Goal: Complete Application Form: Complete application form

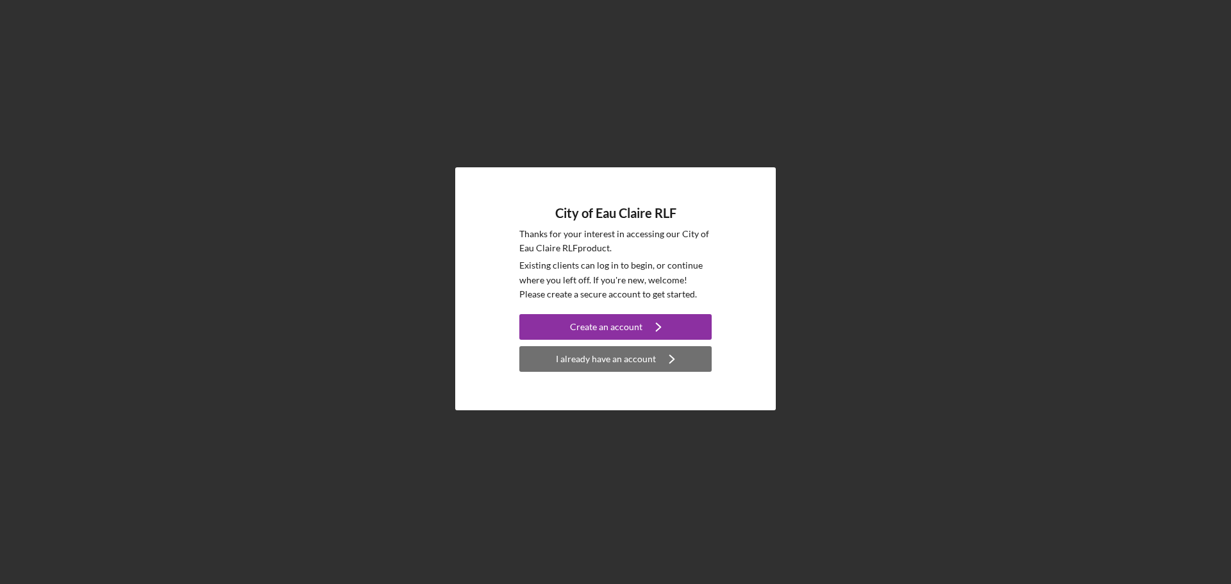
click at [609, 364] on div "I already have an account" at bounding box center [606, 359] width 100 height 26
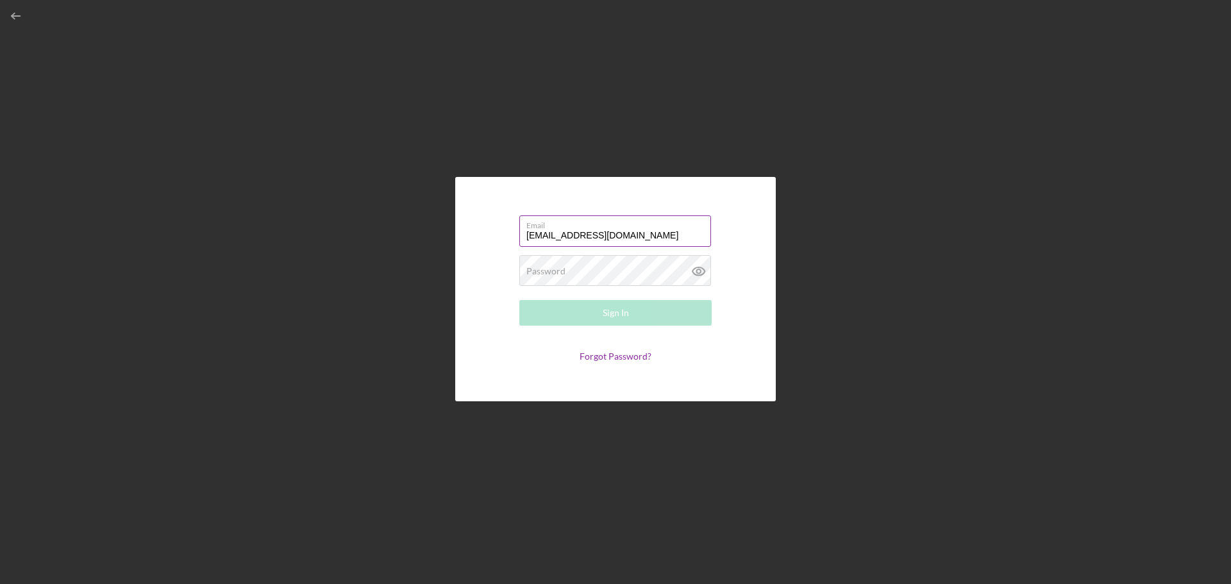
type input "[EMAIL_ADDRESS][DOMAIN_NAME]"
click at [702, 274] on icon at bounding box center [699, 271] width 32 height 32
click at [560, 310] on button "Sign In" at bounding box center [615, 313] width 192 height 26
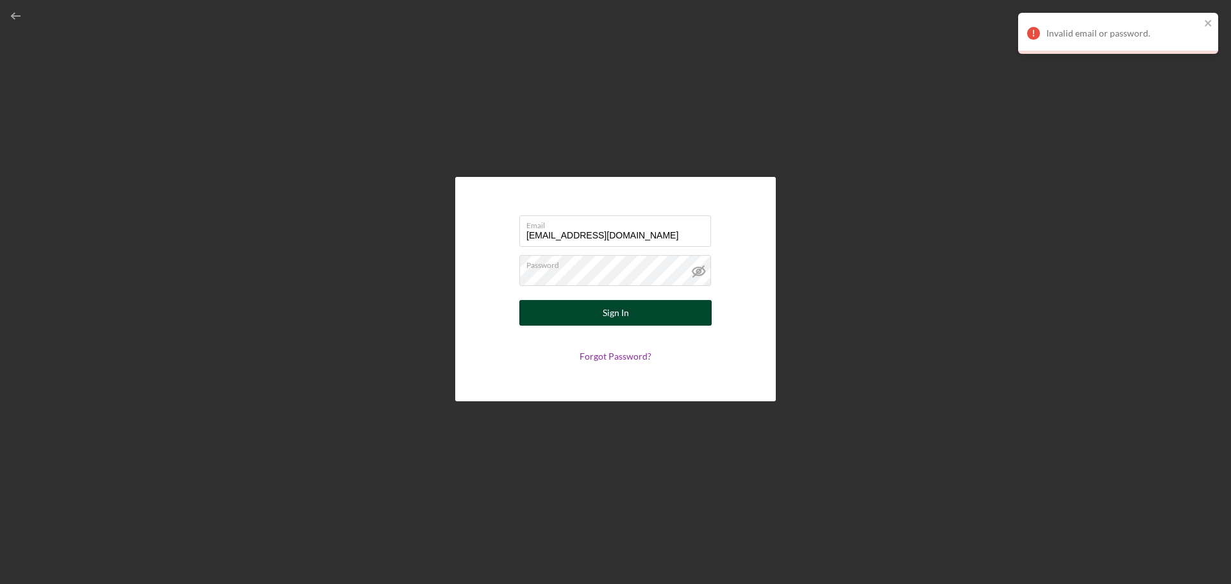
click at [612, 310] on div "Sign In" at bounding box center [616, 313] width 26 height 26
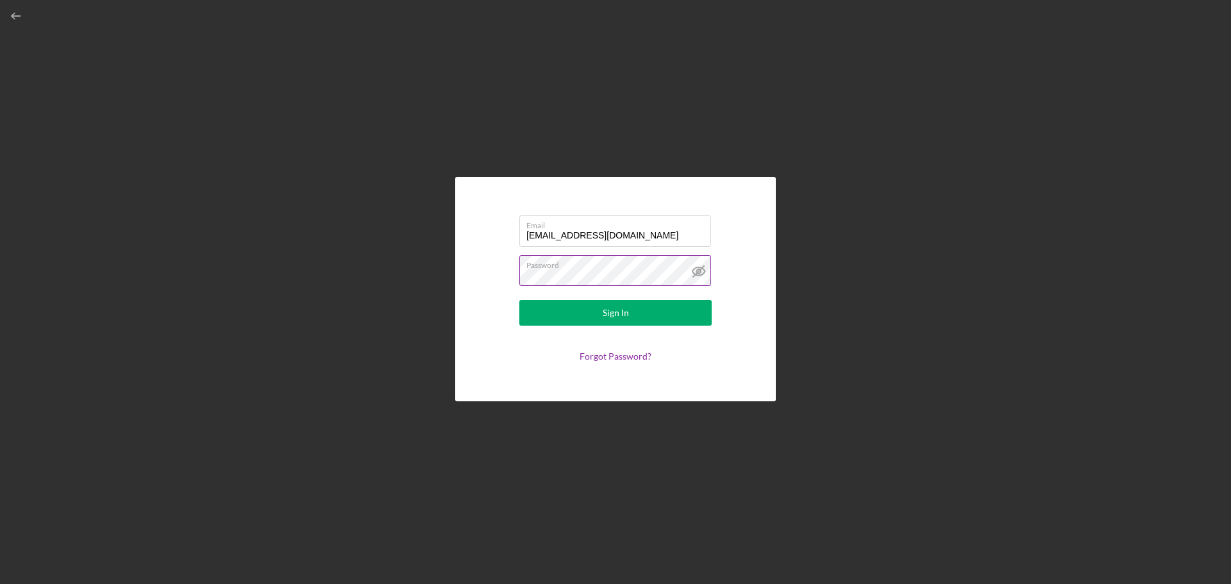
click at [519, 300] on button "Sign In" at bounding box center [615, 313] width 192 height 26
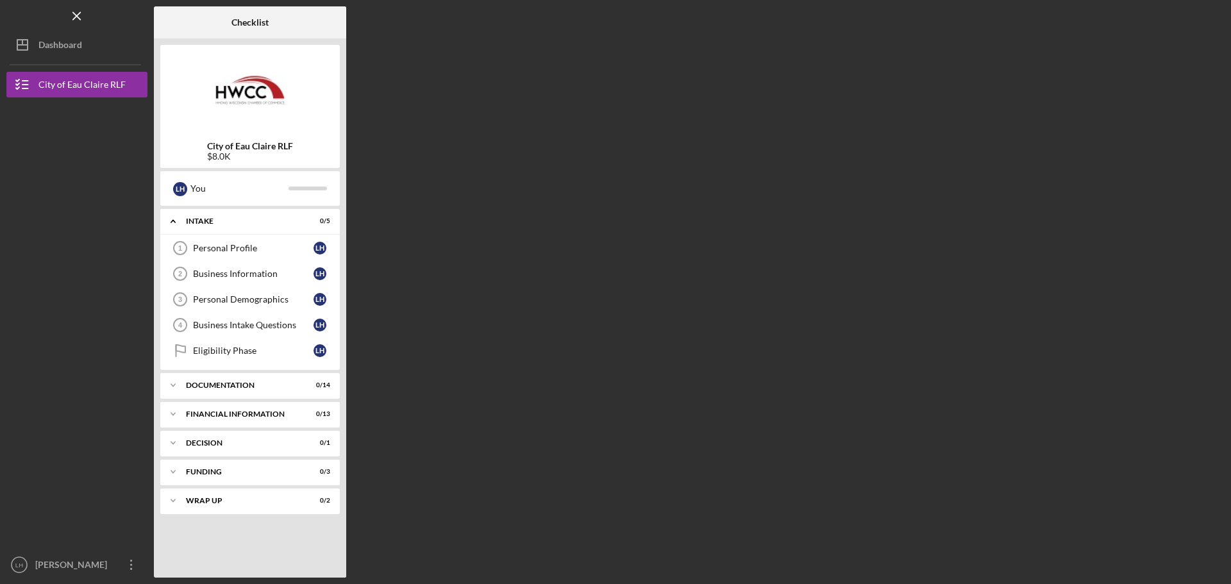
click at [216, 158] on div "$8.0K" at bounding box center [250, 156] width 86 height 10
click at [228, 156] on div "$8.0K" at bounding box center [250, 156] width 86 height 10
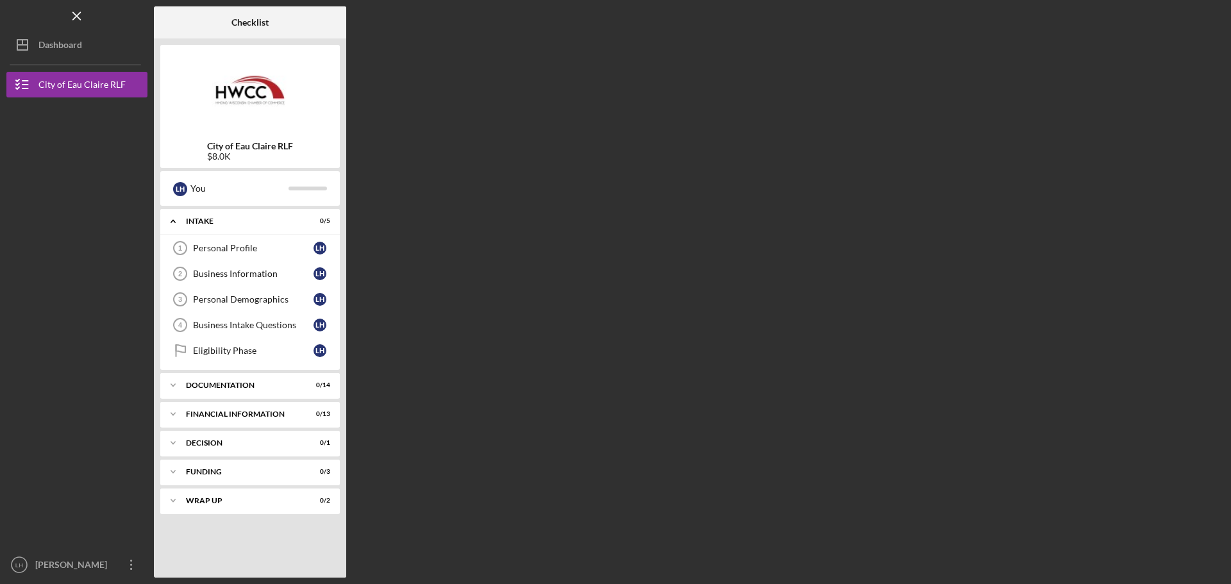
click at [228, 156] on div "$8.0K" at bounding box center [250, 156] width 86 height 10
click at [69, 44] on div "Dashboard" at bounding box center [60, 46] width 44 height 29
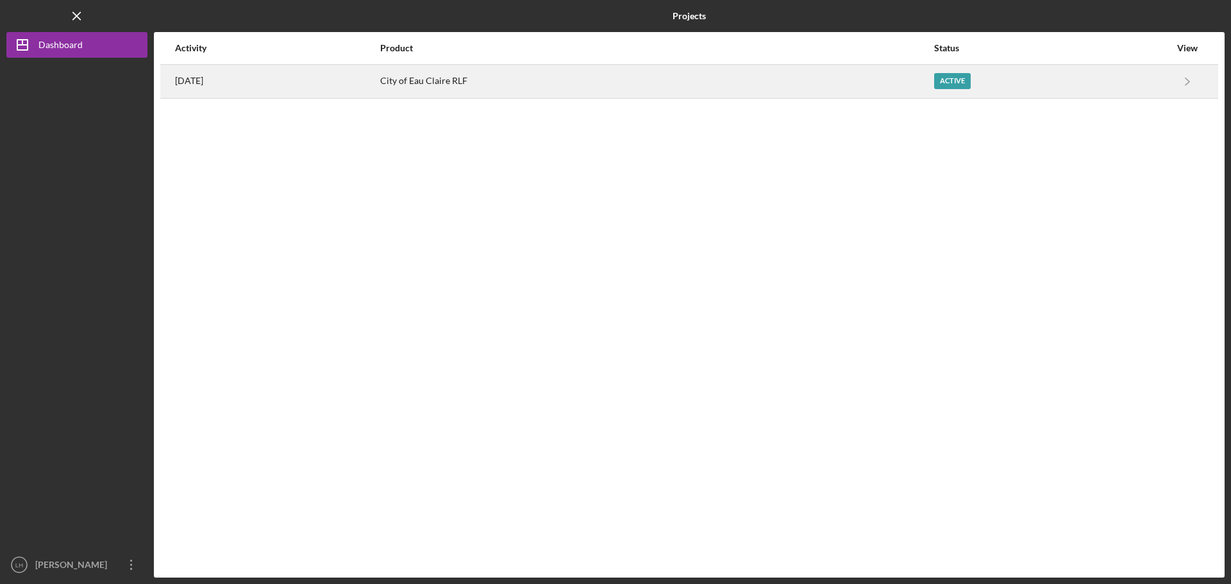
click at [954, 81] on div "Active" at bounding box center [952, 81] width 37 height 16
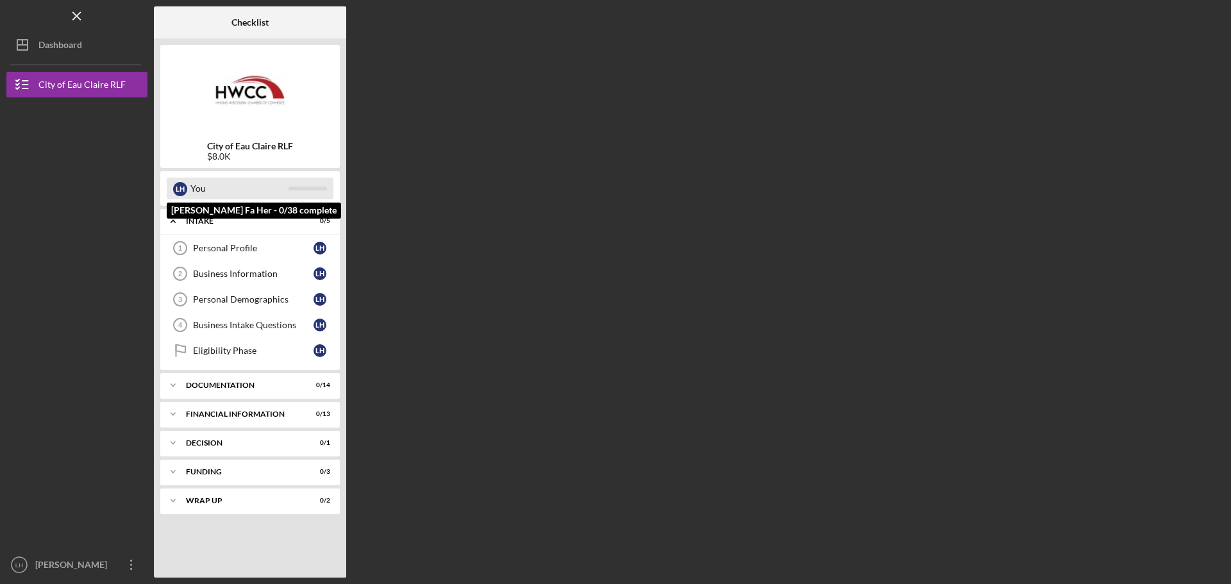
click at [264, 187] on div "You" at bounding box center [239, 189] width 98 height 22
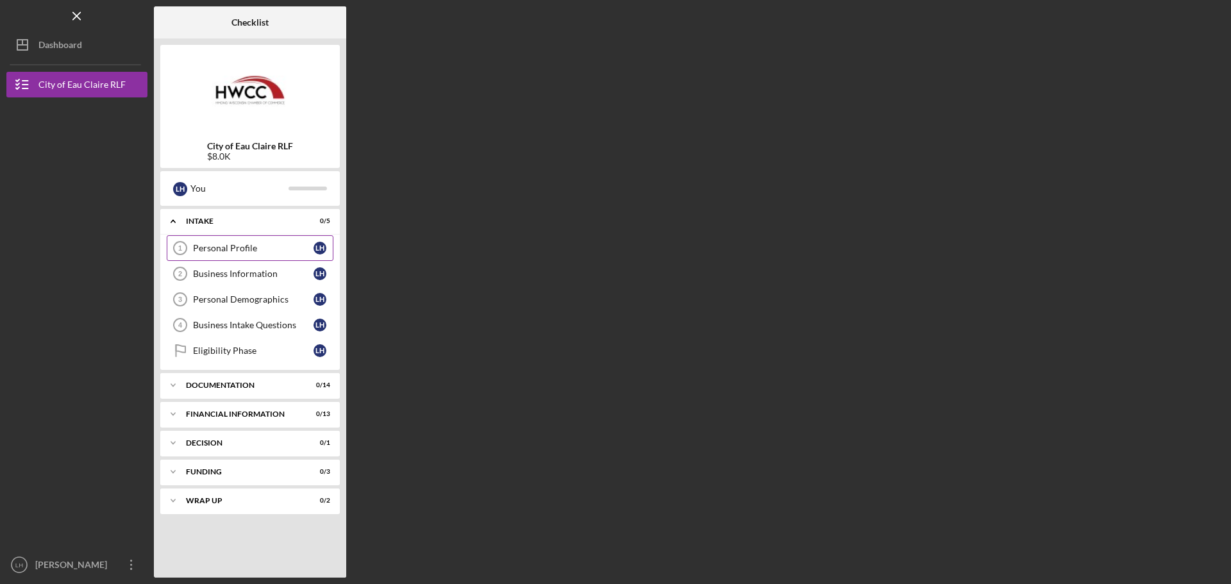
click at [231, 242] on link "Personal Profile 1 Personal Profile L H" at bounding box center [250, 248] width 167 height 26
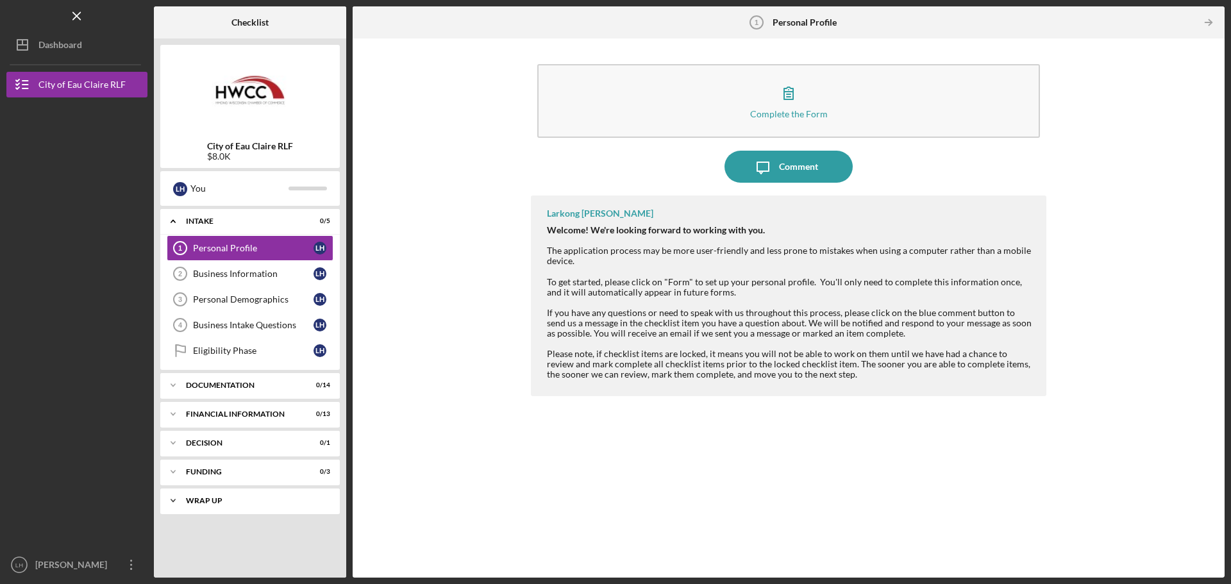
click at [305, 491] on div "Icon/Expander Wrap Up 0 / 2" at bounding box center [250, 501] width 180 height 26
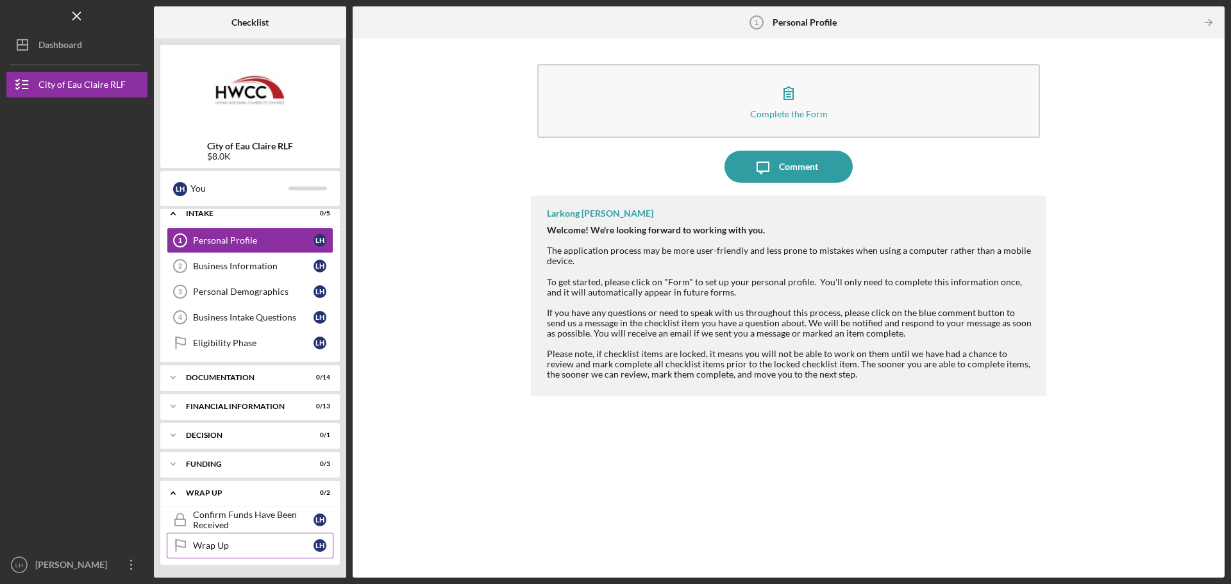
click at [260, 542] on div "Wrap Up" at bounding box center [253, 546] width 121 height 10
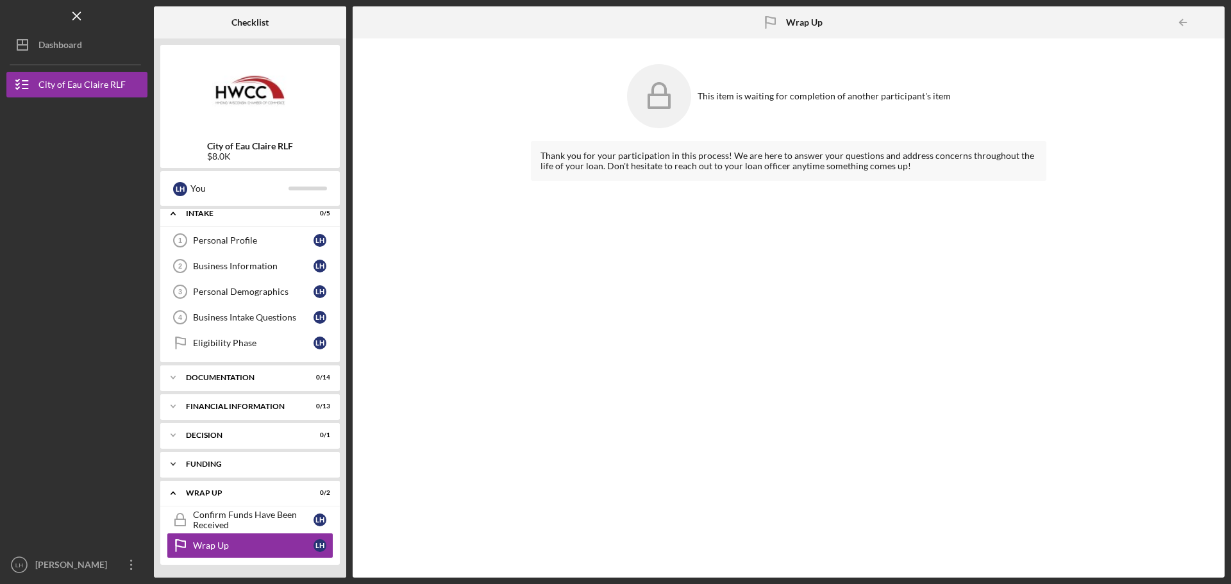
click at [272, 464] on div "Funding" at bounding box center [255, 464] width 138 height 8
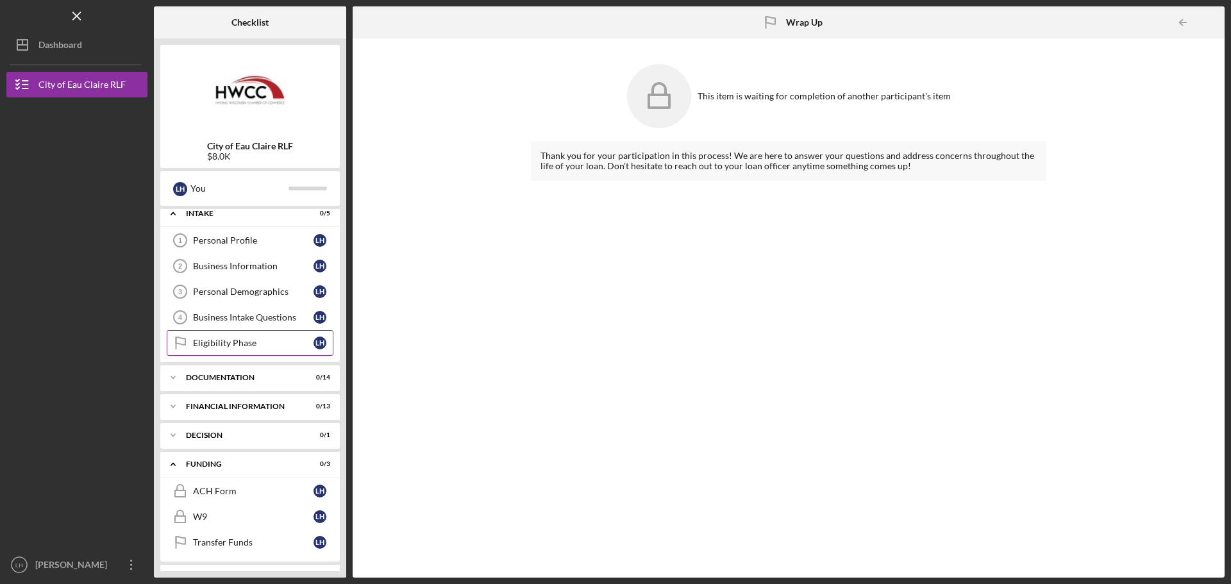
click at [240, 340] on div "Eligibility Phase" at bounding box center [253, 343] width 121 height 10
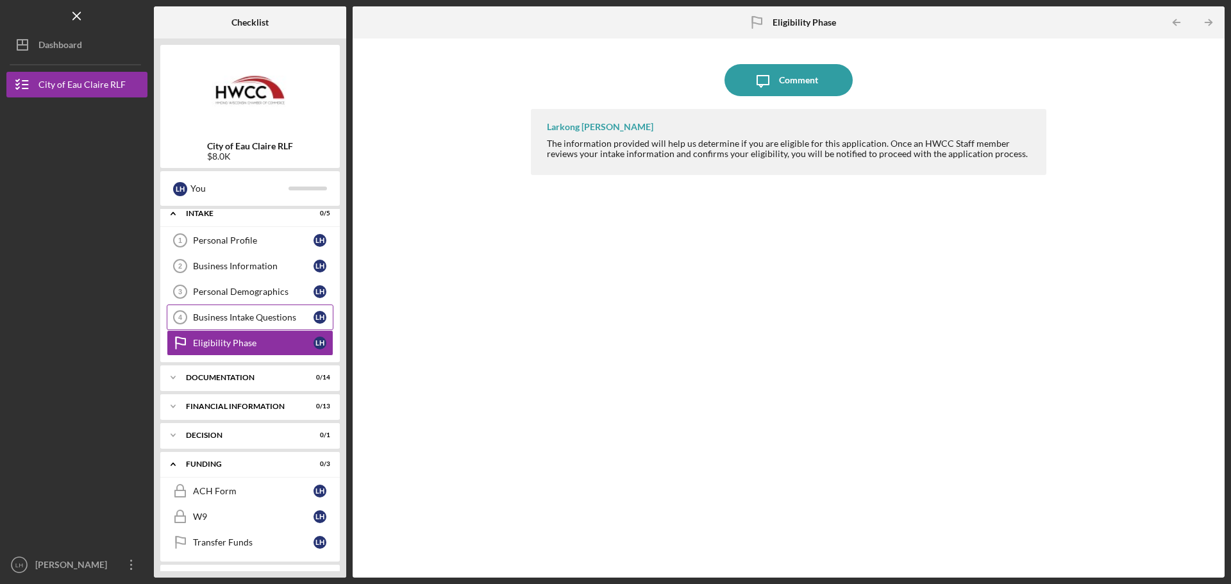
click at [240, 318] on div "Business Intake Questions" at bounding box center [253, 317] width 121 height 10
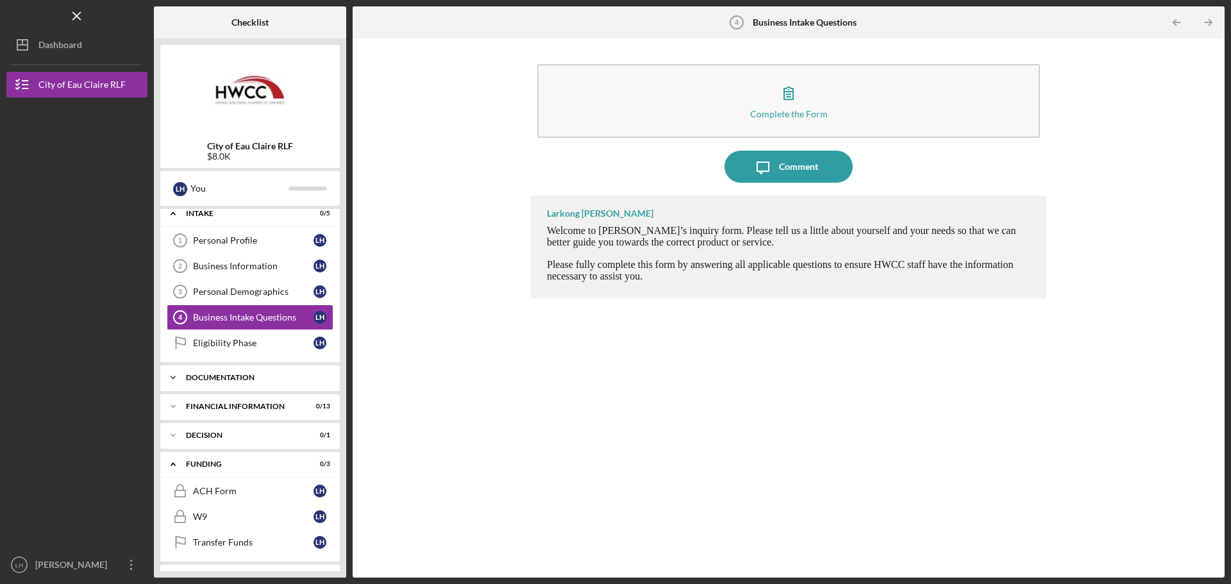
click at [224, 382] on div "Icon/Expander Documentation 0 / 14" at bounding box center [250, 378] width 180 height 26
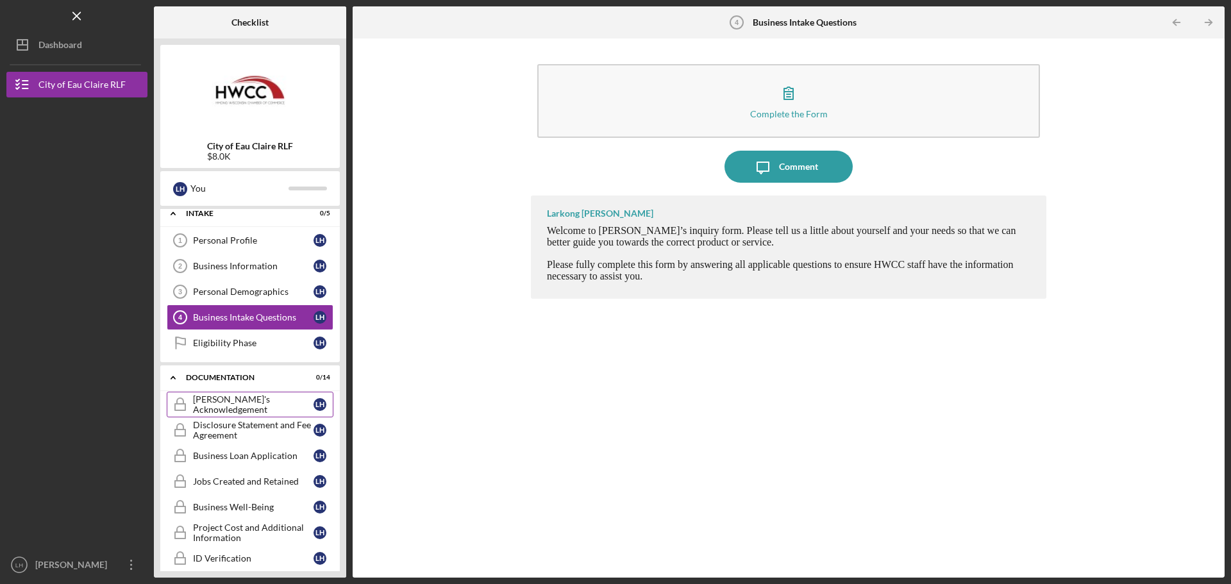
click at [222, 398] on link "[PERSON_NAME]'s Acknowledgement Borrower's Acknowledgement L H" at bounding box center [250, 405] width 167 height 26
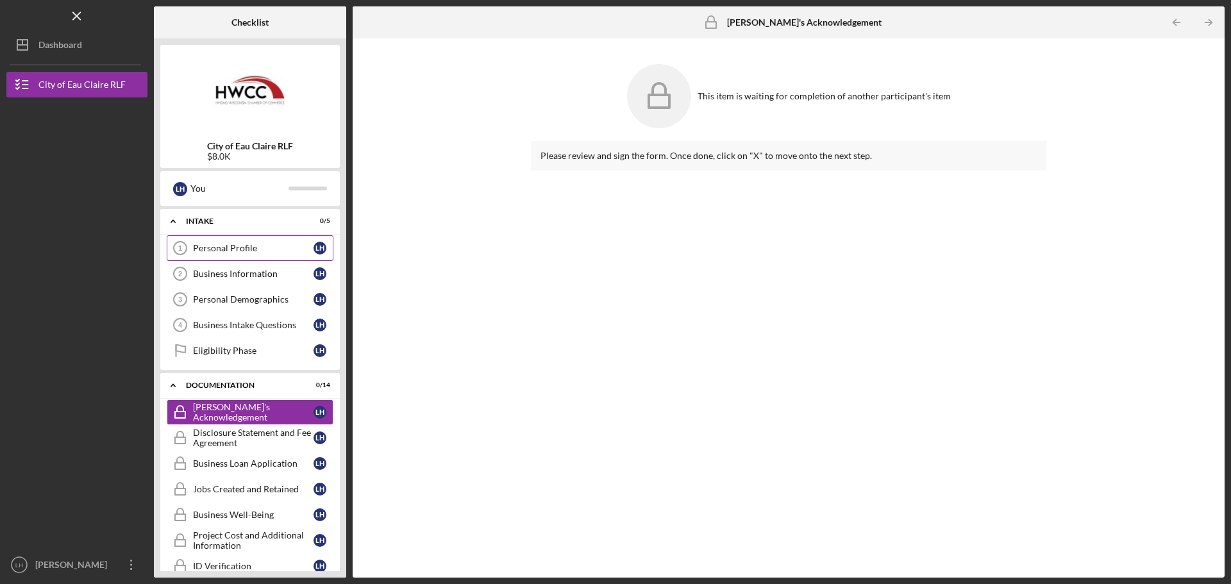
click at [244, 244] on div "Personal Profile" at bounding box center [253, 248] width 121 height 10
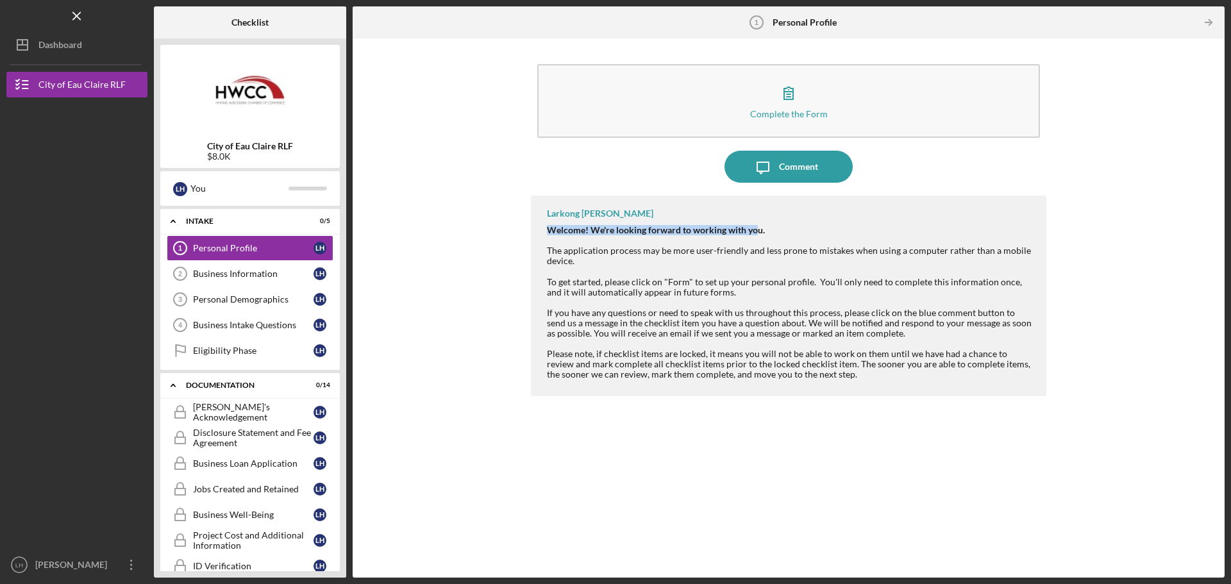
drag, startPoint x: 547, startPoint y: 228, endPoint x: 755, endPoint y: 235, distance: 207.9
click at [755, 235] on strong "Welcome! We're looking forward to working with you." at bounding box center [656, 229] width 218 height 11
click at [707, 253] on div "Welcome! We're looking forward to working with you. The application process may…" at bounding box center [790, 245] width 487 height 41
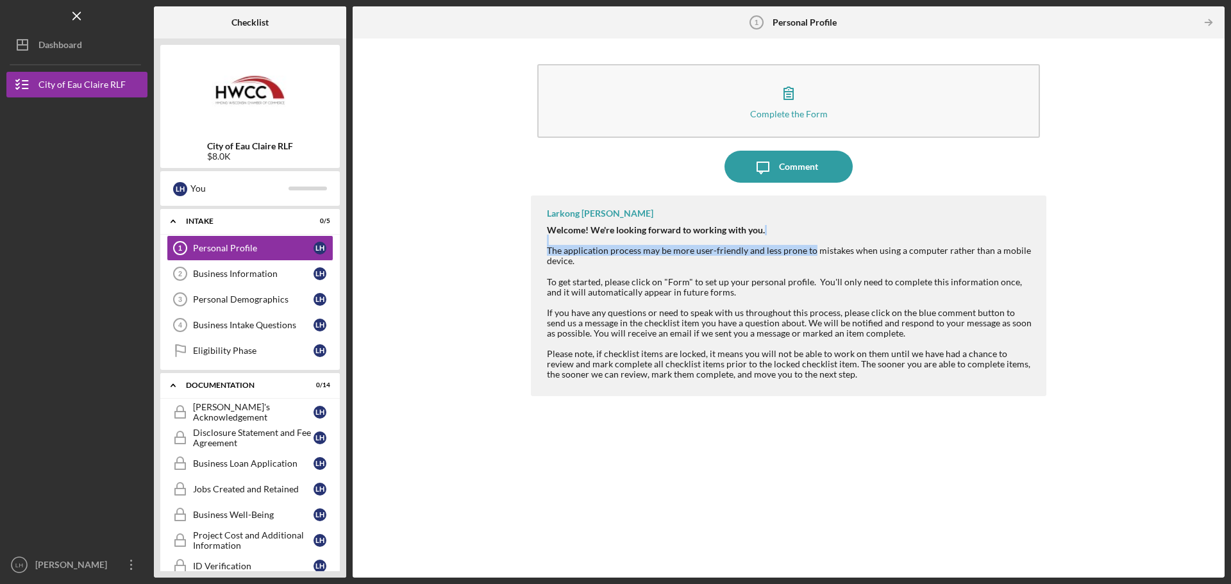
drag, startPoint x: 593, startPoint y: 244, endPoint x: 841, endPoint y: 262, distance: 248.2
click at [830, 259] on div "Welcome! We're looking forward to working with you. The application process may…" at bounding box center [790, 245] width 487 height 41
click at [890, 274] on div at bounding box center [790, 271] width 487 height 10
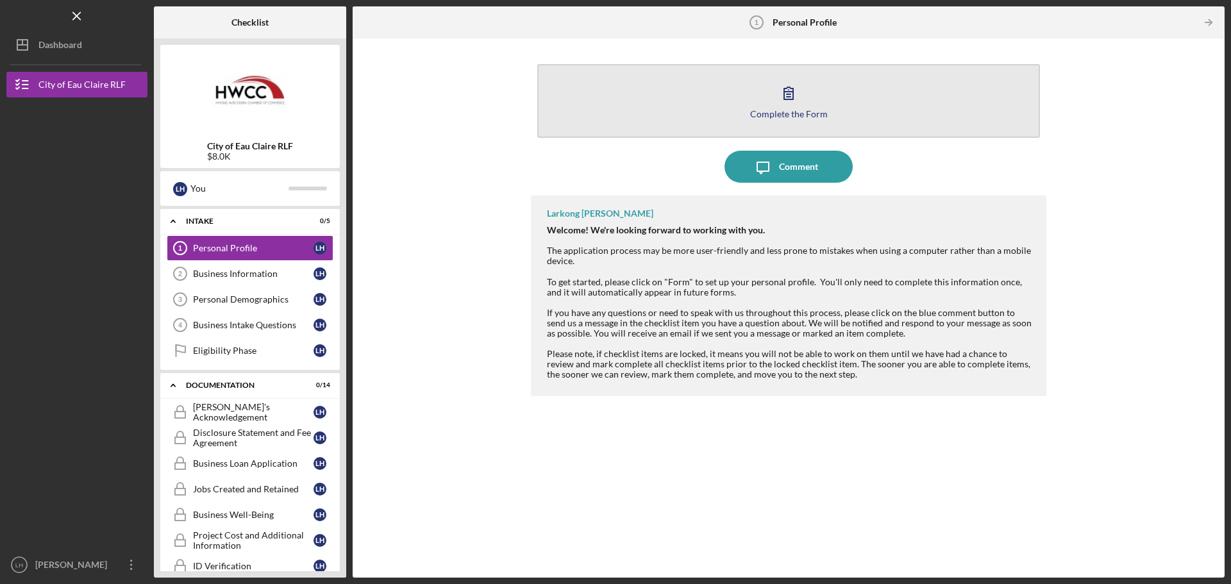
click at [814, 105] on button "Complete the Form Form" at bounding box center [788, 101] width 503 height 74
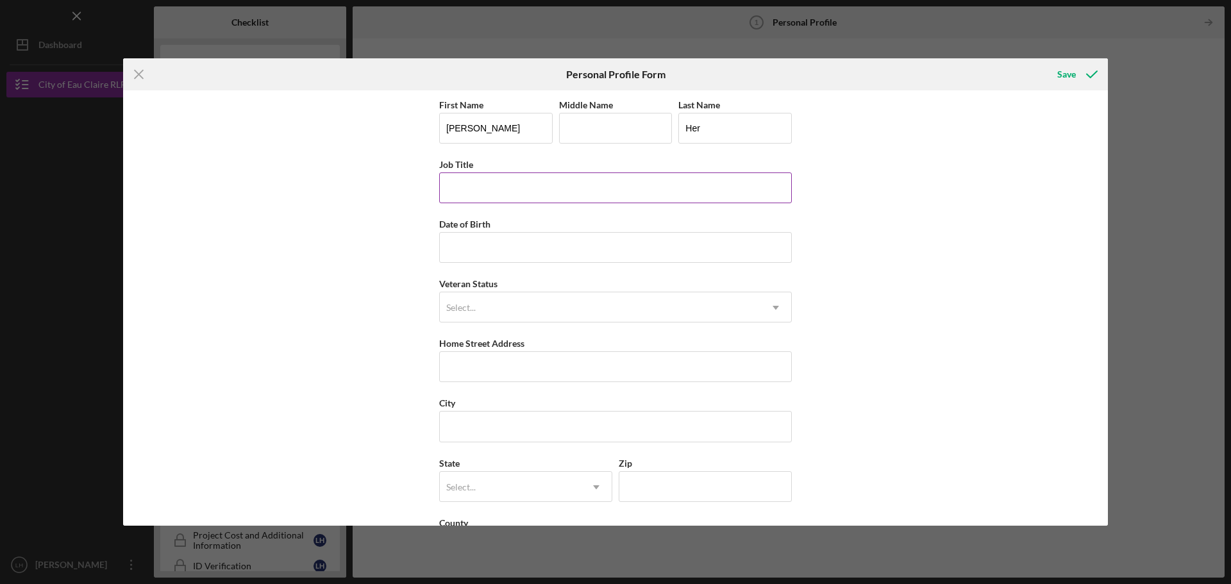
click at [490, 190] on input "Job Title" at bounding box center [615, 187] width 353 height 31
type input "[PERSON_NAME]"
type input "[DATE]"
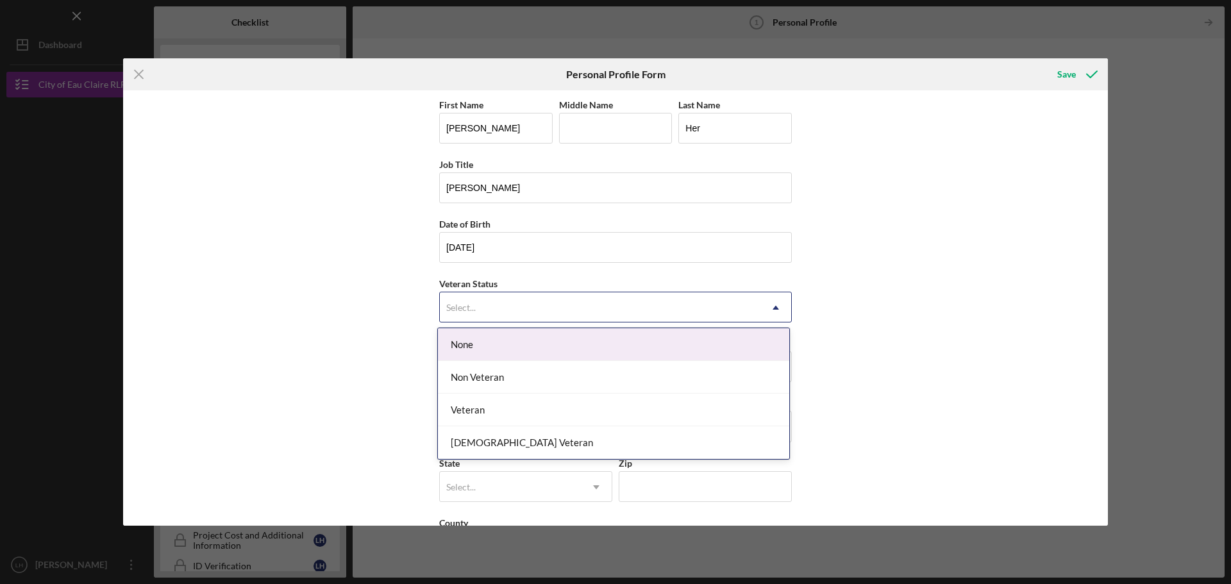
click at [730, 312] on div "Select..." at bounding box center [600, 307] width 321 height 29
click at [681, 342] on div "None" at bounding box center [613, 344] width 351 height 33
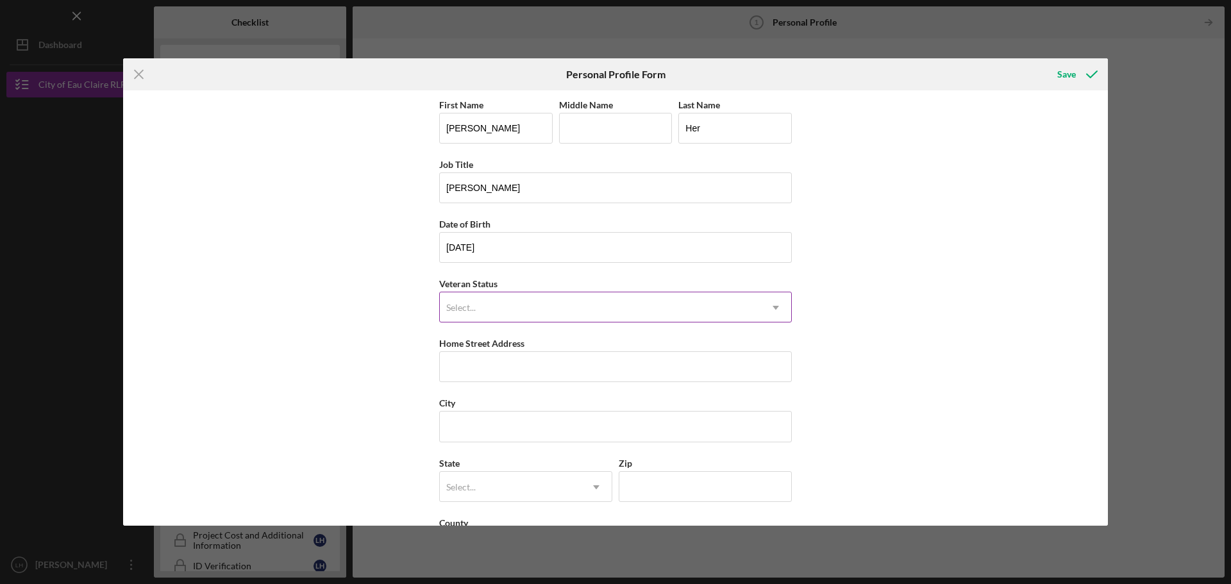
click at [695, 304] on div "Select..." at bounding box center [600, 307] width 321 height 29
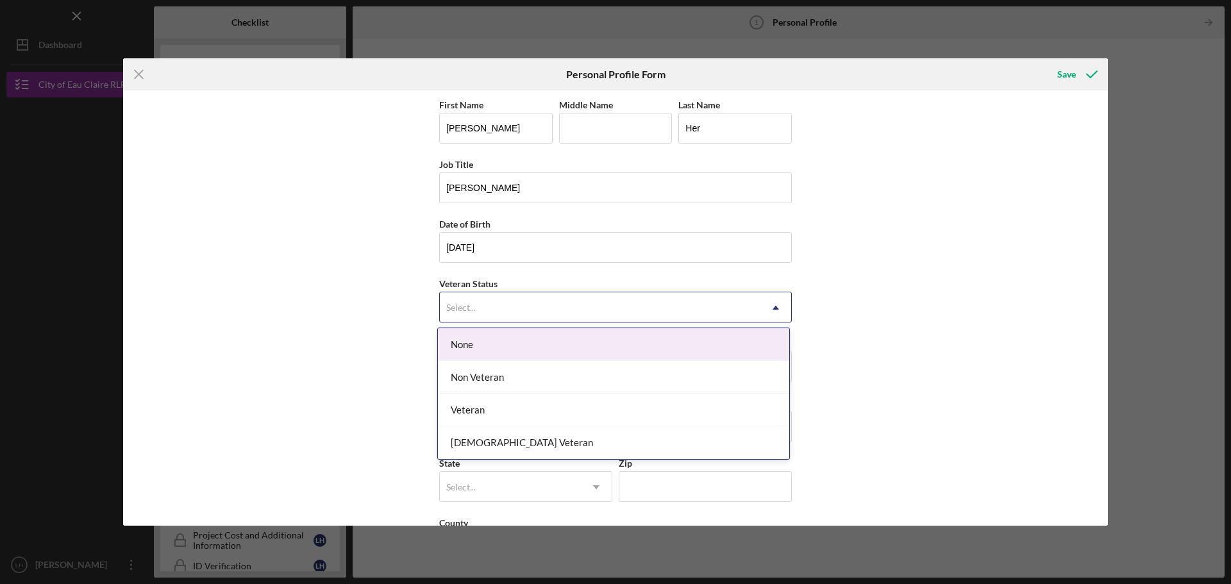
click at [664, 337] on div "None" at bounding box center [613, 344] width 351 height 33
click at [672, 314] on div "Select..." at bounding box center [600, 307] width 321 height 29
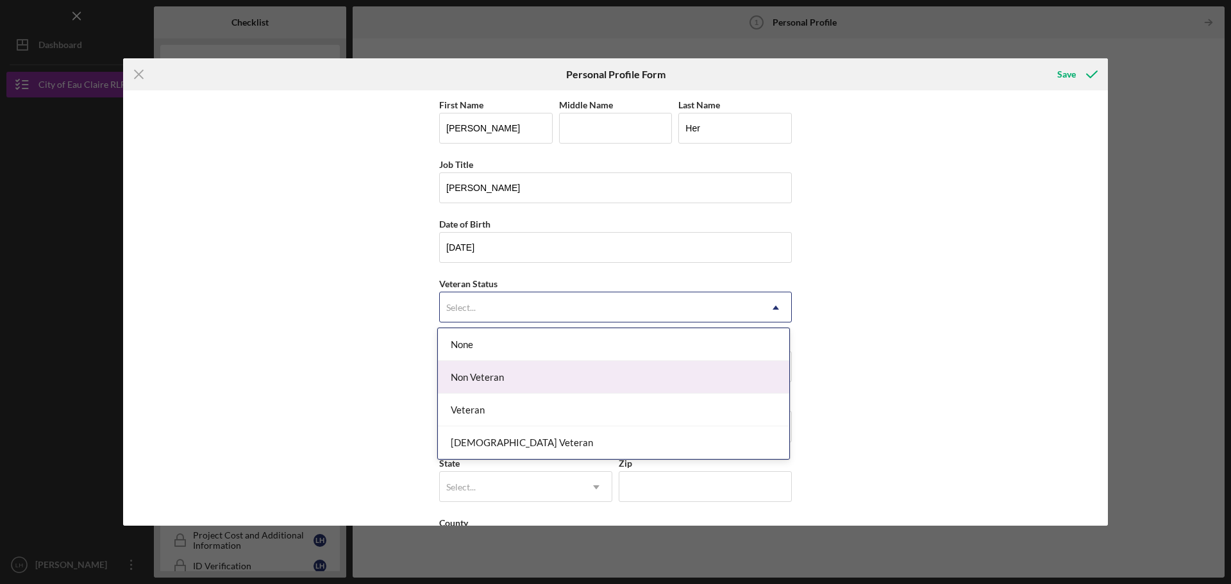
click at [644, 383] on div "Non Veteran" at bounding box center [613, 377] width 351 height 33
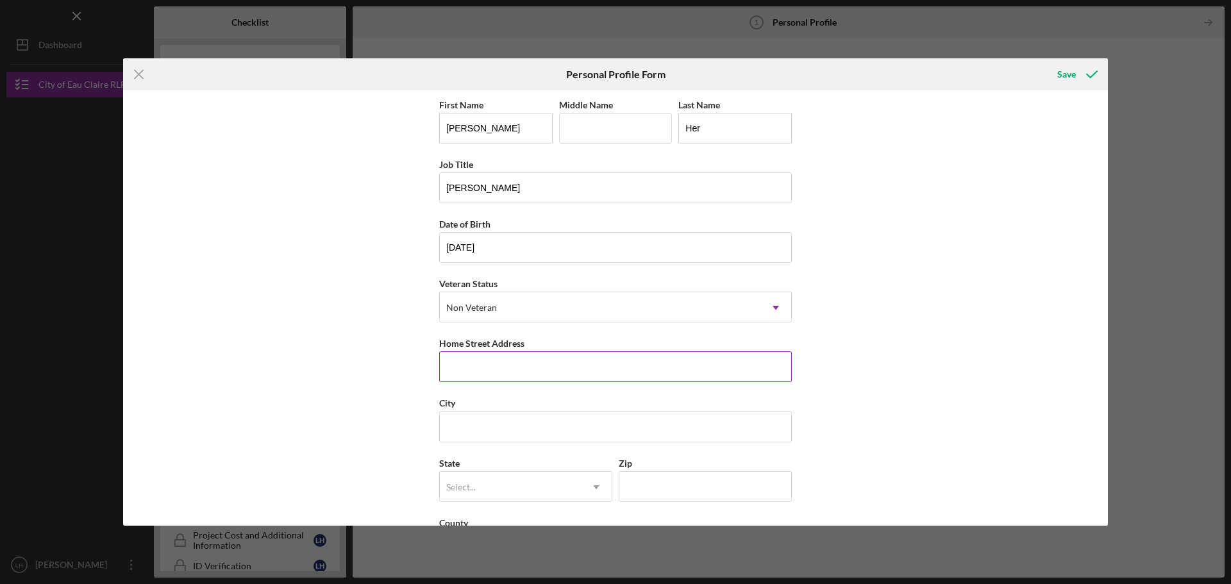
click at [544, 376] on input "Home Street Address" at bounding box center [615, 366] width 353 height 31
type input "[STREET_ADDRESS]"
type input "Eau Claire"
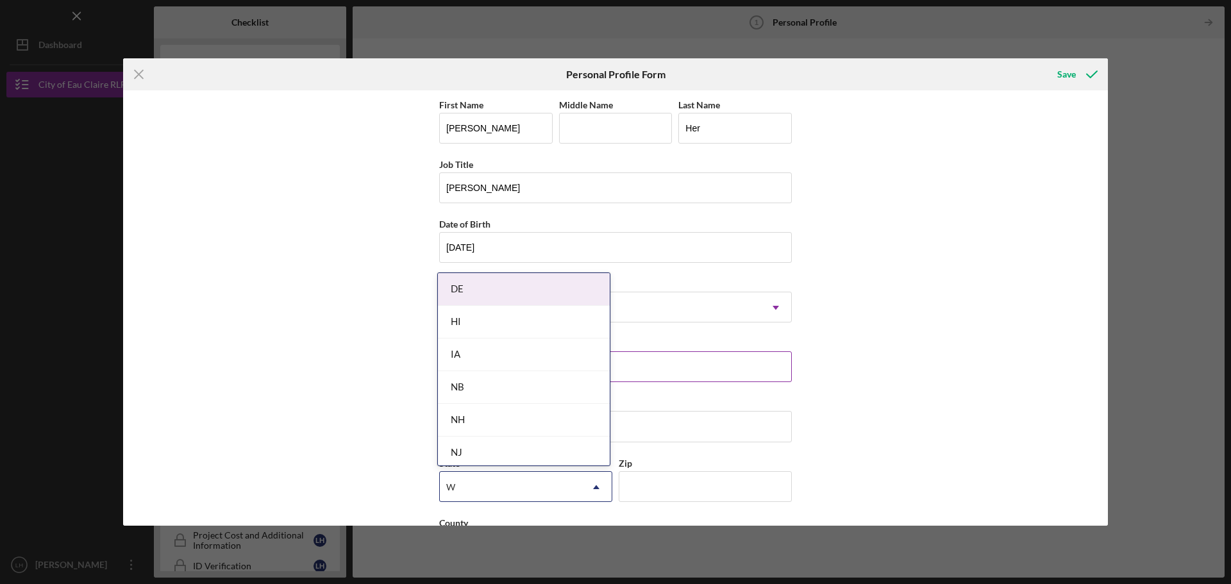
type input "WI"
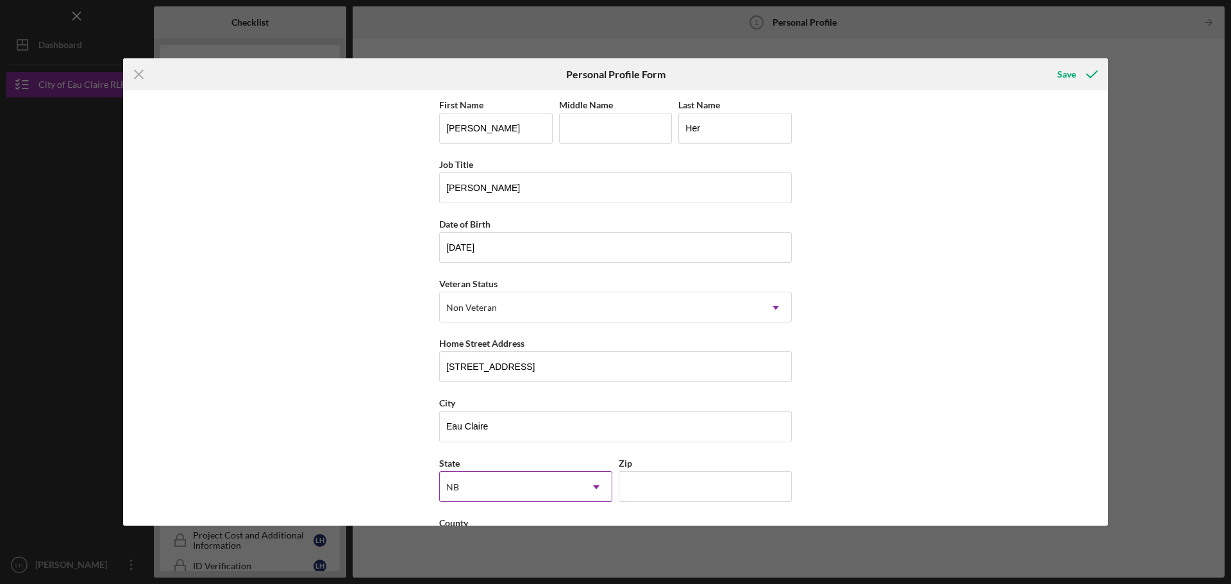
click at [500, 485] on div "NB" at bounding box center [510, 487] width 141 height 29
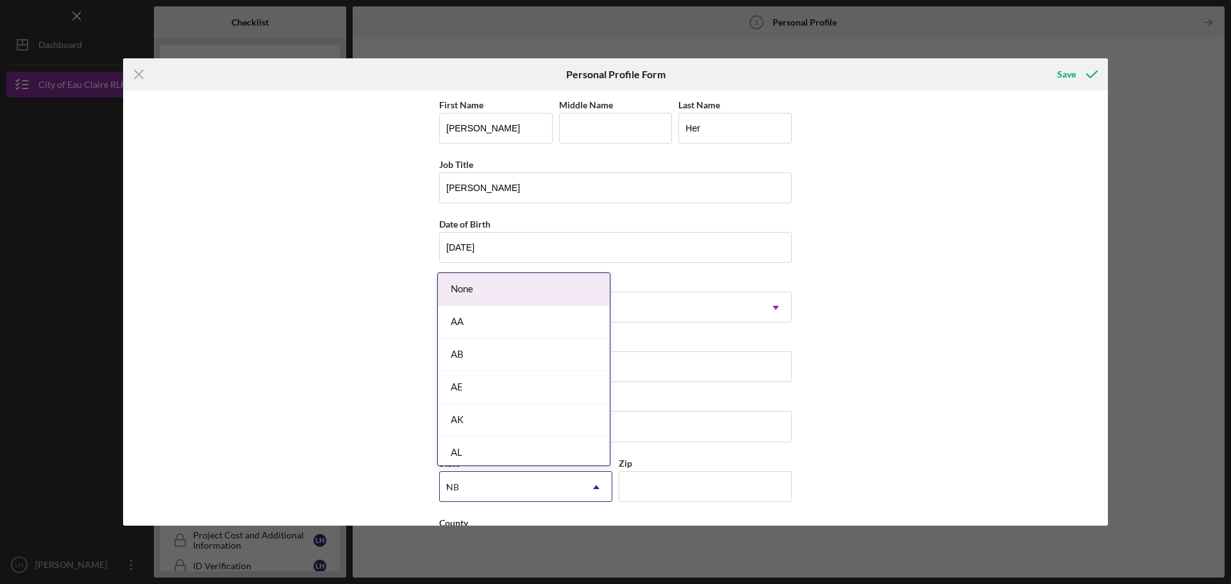
type input "WI"
click at [500, 485] on div "NB" at bounding box center [510, 487] width 141 height 29
type input "WI"
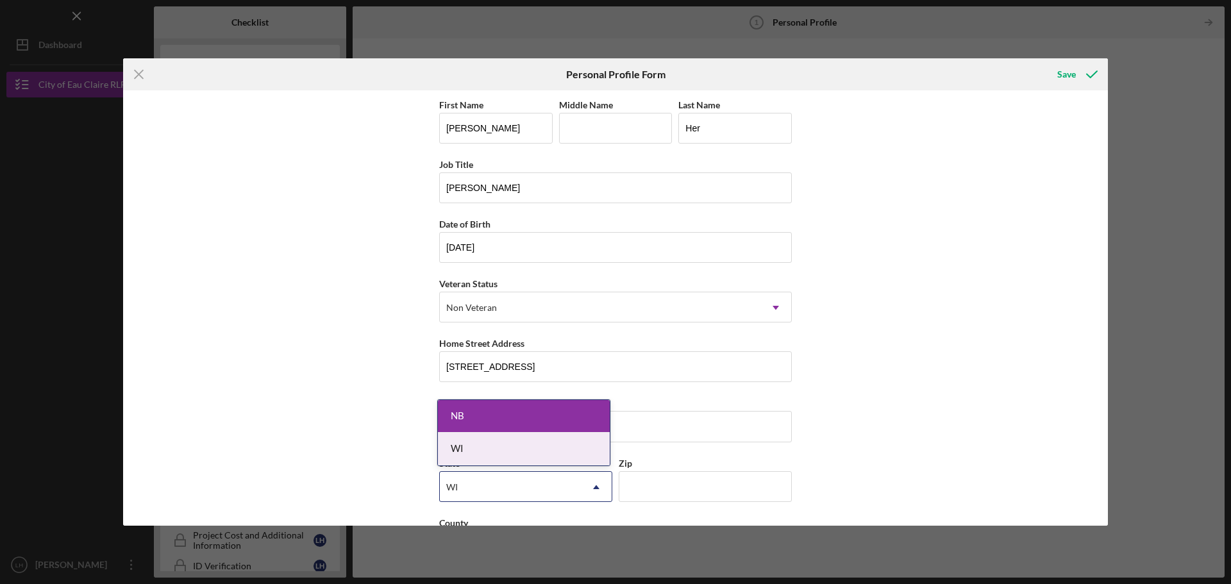
click at [490, 460] on div "WI" at bounding box center [524, 449] width 172 height 33
click at [490, 460] on div "State option NB, selected. 2 results available for search term WI. Use Up and D…" at bounding box center [525, 478] width 173 height 47
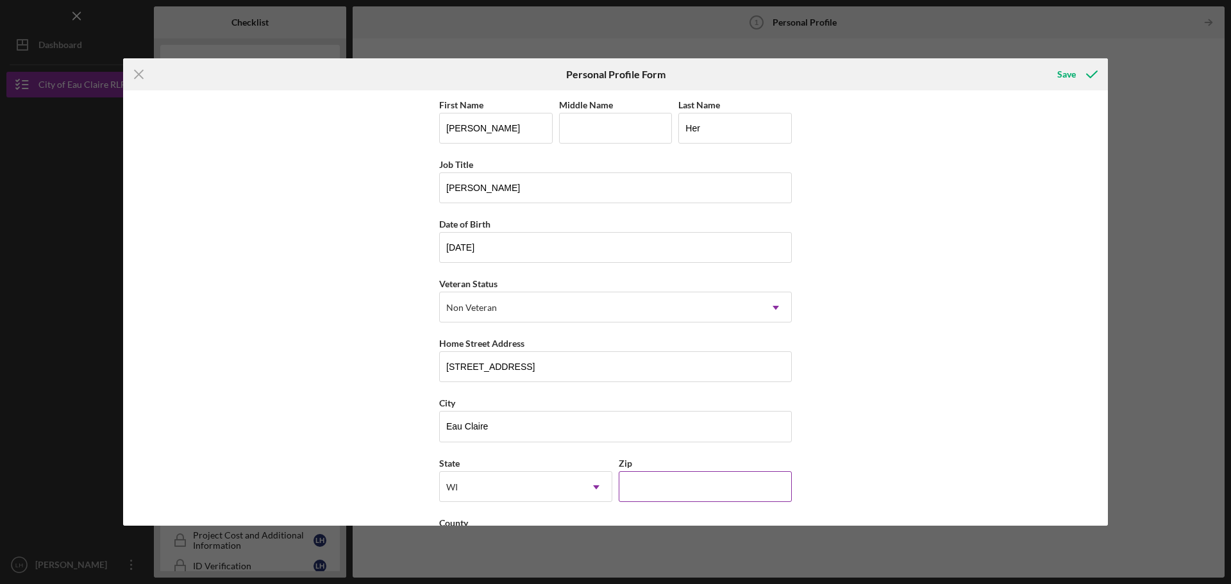
click at [647, 491] on input "Zip" at bounding box center [705, 486] width 173 height 31
type input "54701"
click at [916, 300] on div "First Name [PERSON_NAME] Fa Middle Name Last Name Her Job Title [PERSON_NAME] D…" at bounding box center [615, 307] width 985 height 435
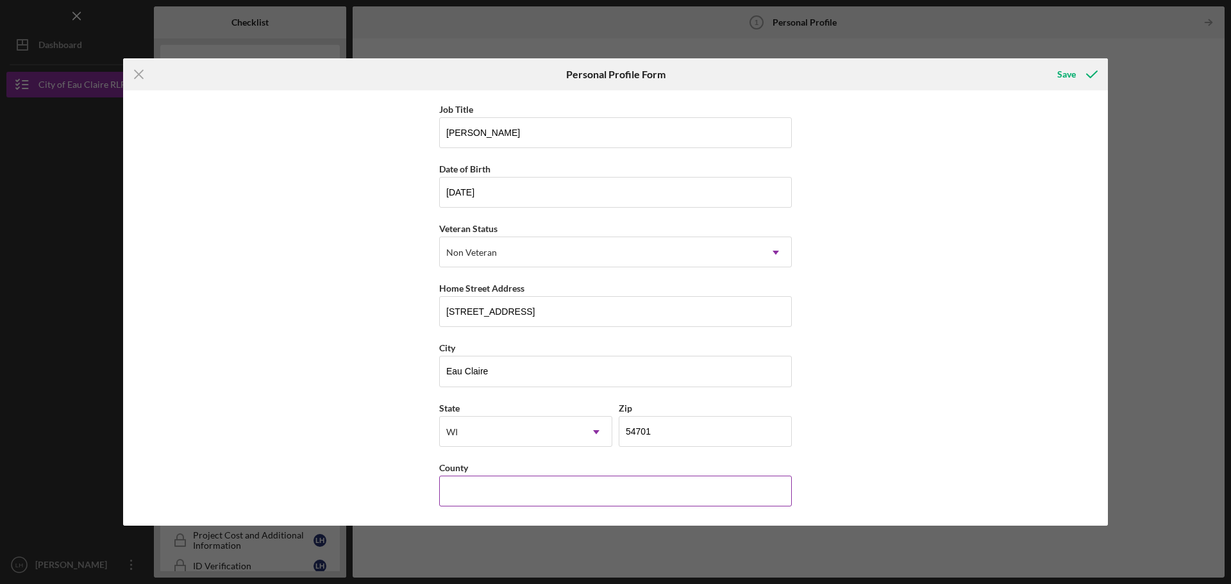
click at [592, 490] on input "County" at bounding box center [615, 491] width 353 height 31
type input "e"
type input "Eau Claire"
click at [1065, 67] on div "Save" at bounding box center [1066, 75] width 19 height 26
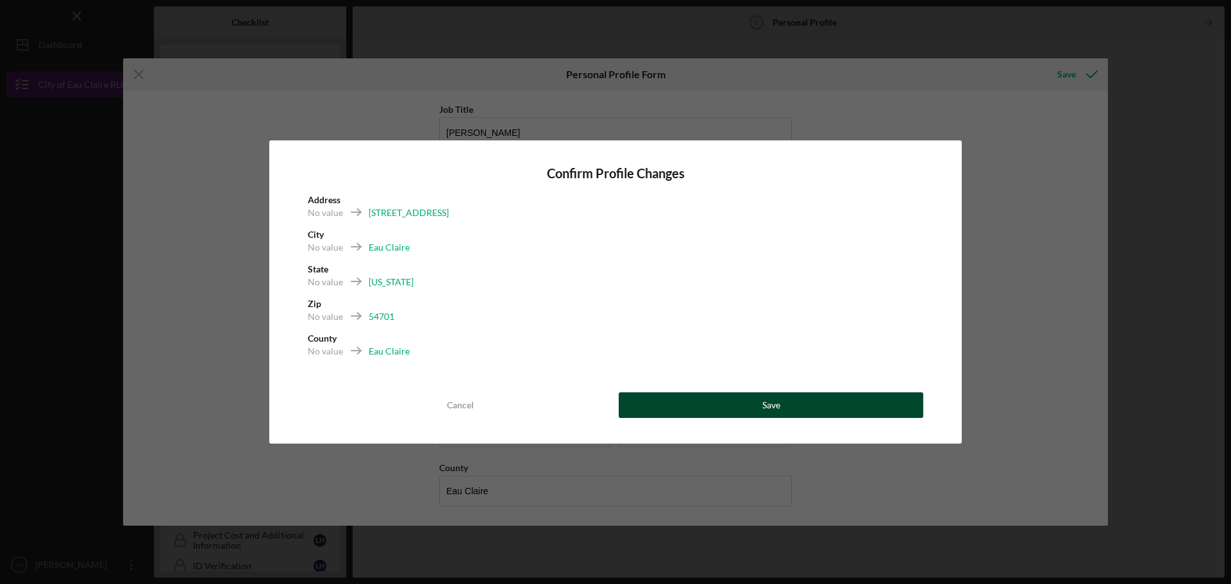
click at [766, 407] on div "Save" at bounding box center [771, 405] width 18 height 26
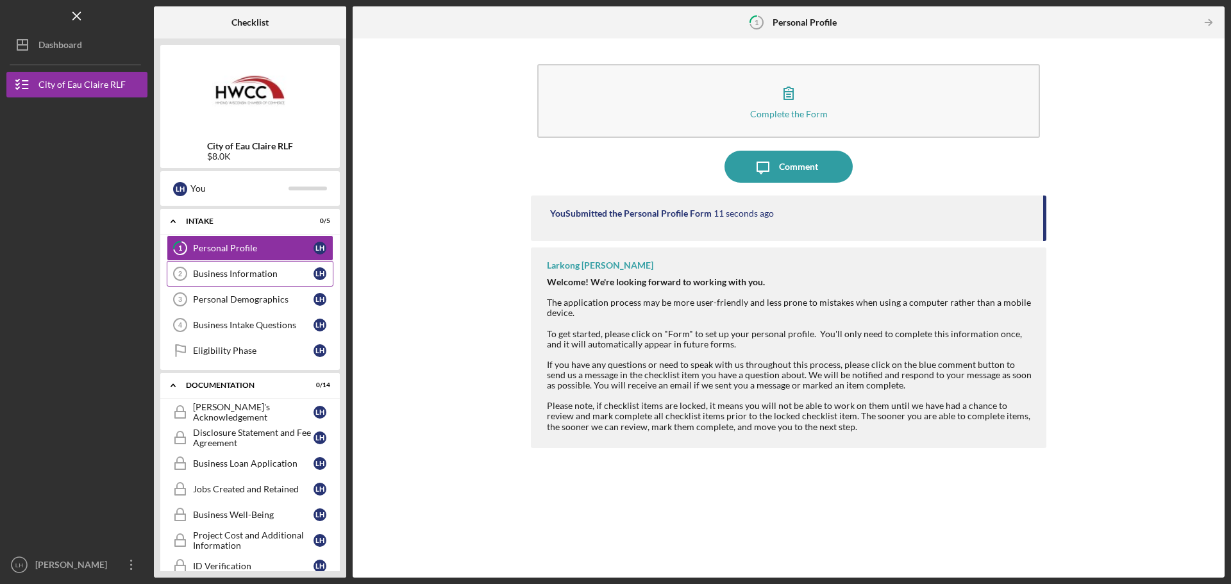
click at [239, 274] on div "Business Information" at bounding box center [253, 274] width 121 height 10
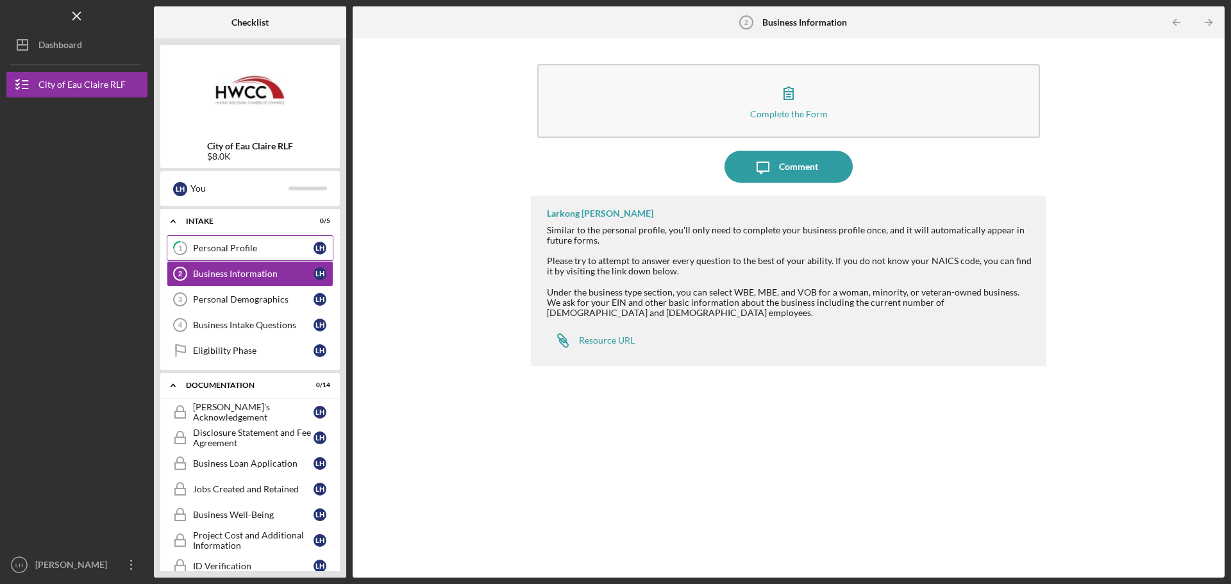
click at [176, 245] on icon "1" at bounding box center [180, 248] width 32 height 32
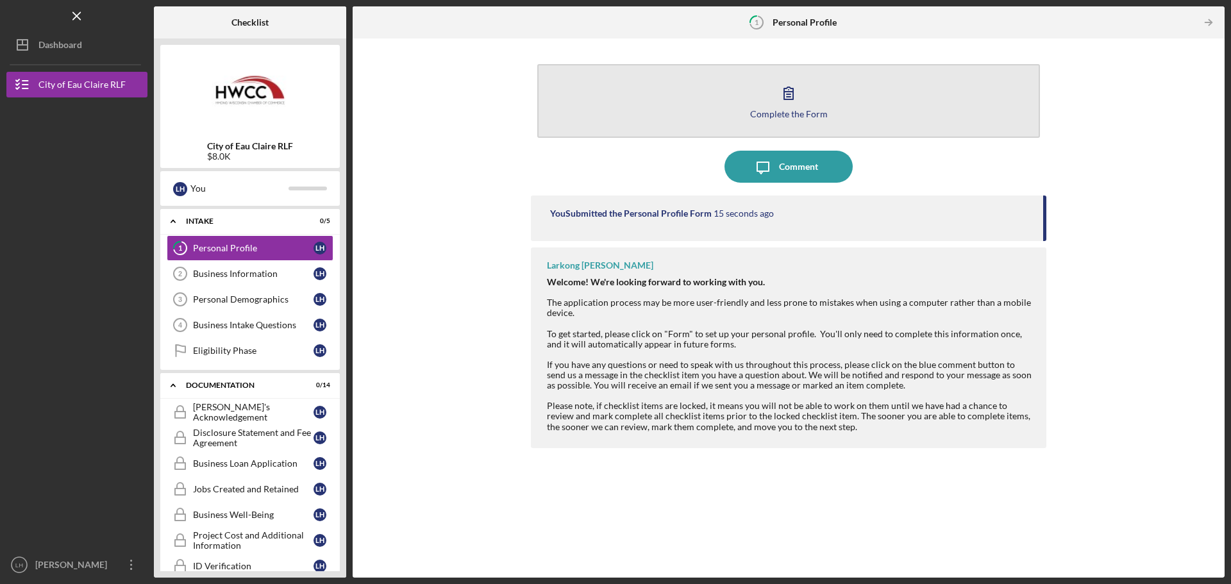
click at [869, 97] on button "Complete the Form Form" at bounding box center [788, 101] width 503 height 74
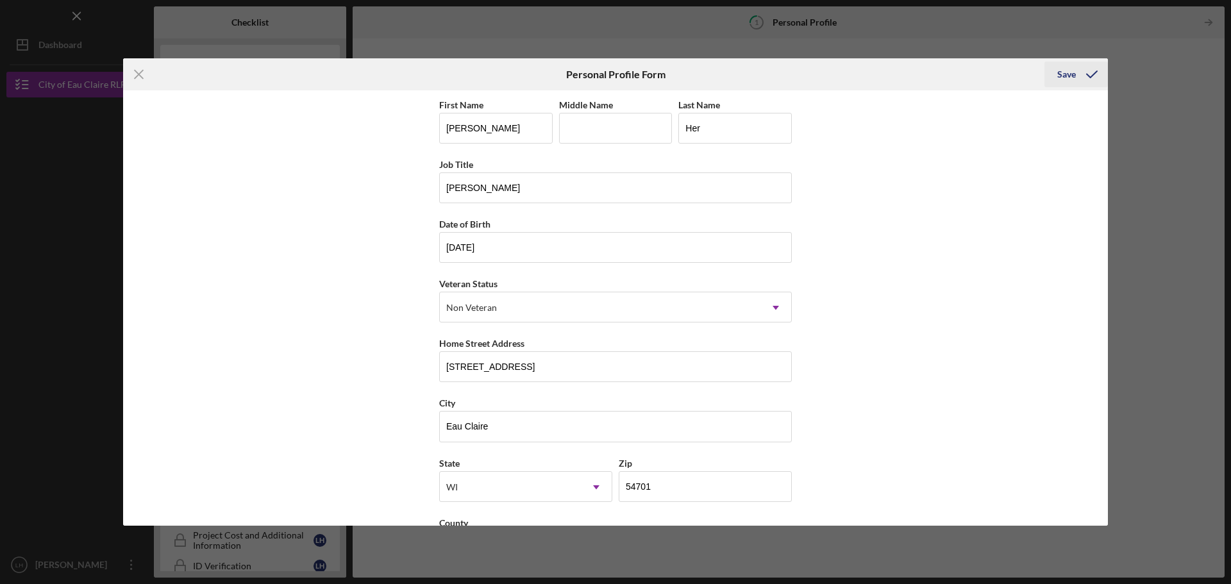
click at [1086, 76] on icon "submit" at bounding box center [1092, 74] width 32 height 32
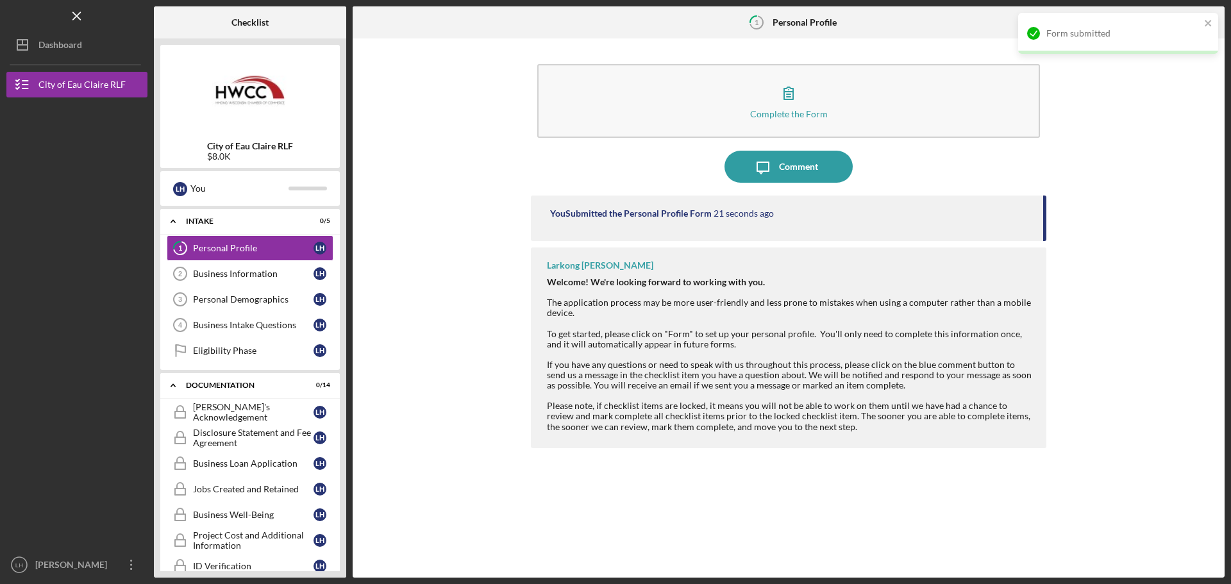
click at [1202, 19] on div "Form submitted" at bounding box center [1118, 33] width 200 height 41
click at [1209, 23] on icon "Icon/Table Pagination Arrow" at bounding box center [1208, 22] width 29 height 29
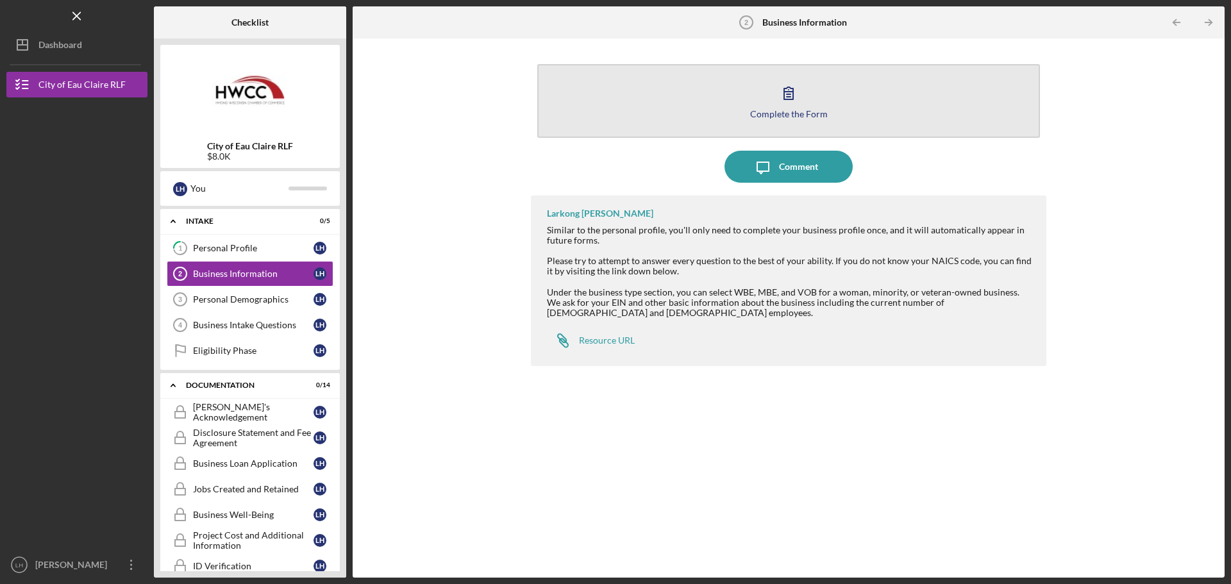
click at [796, 106] on icon "button" at bounding box center [789, 93] width 32 height 32
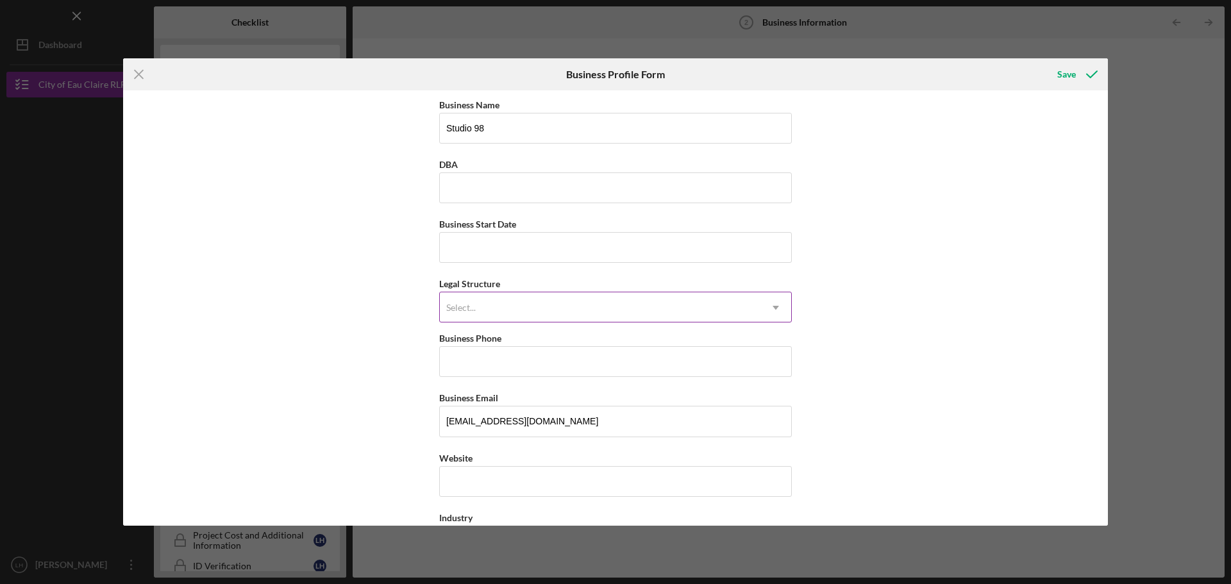
click at [518, 309] on div "Select..." at bounding box center [600, 307] width 321 height 29
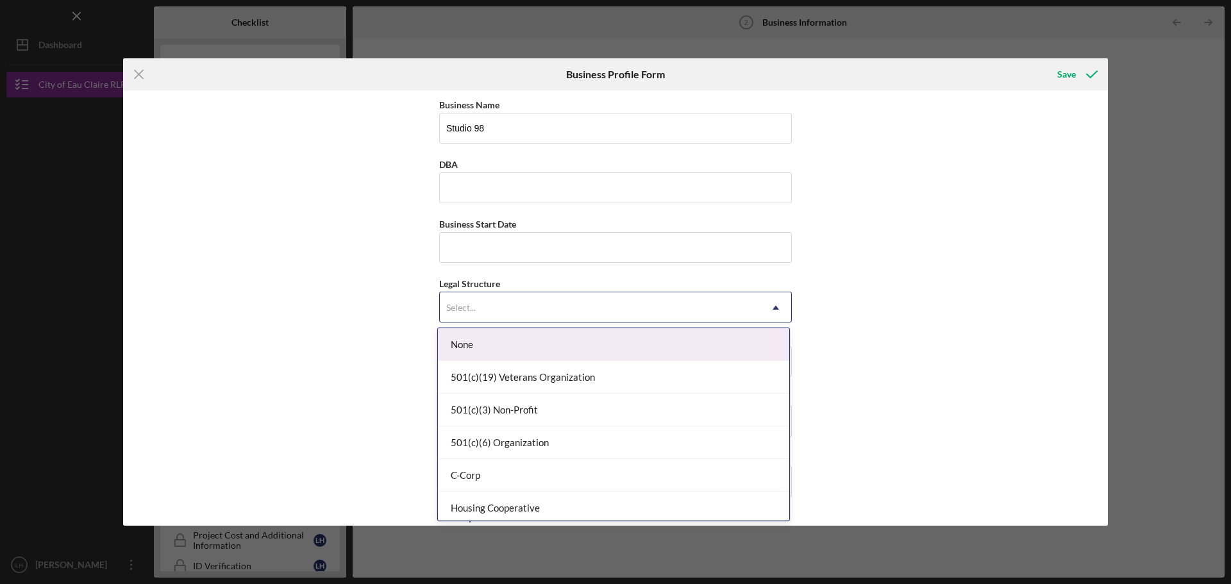
click at [398, 293] on div "Business Name Studio 98 DBA Business Start Date Legal Structure 15 results avai…" at bounding box center [615, 307] width 985 height 435
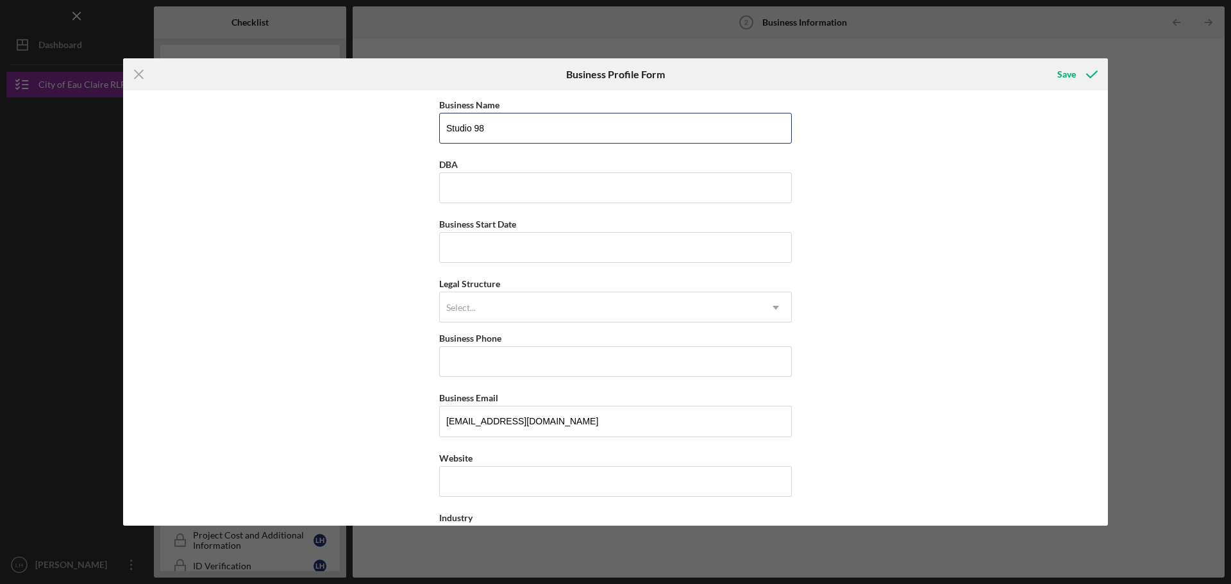
drag, startPoint x: 493, startPoint y: 131, endPoint x: 419, endPoint y: 130, distance: 74.4
click at [419, 130] on div "Business Name Studio 98 DBA Business Start Date Legal Structure Select... Icon/…" at bounding box center [615, 307] width 985 height 435
click at [494, 186] on input "DBA" at bounding box center [615, 187] width 353 height 31
paste input "Studio 98"
type input "Studio 98"
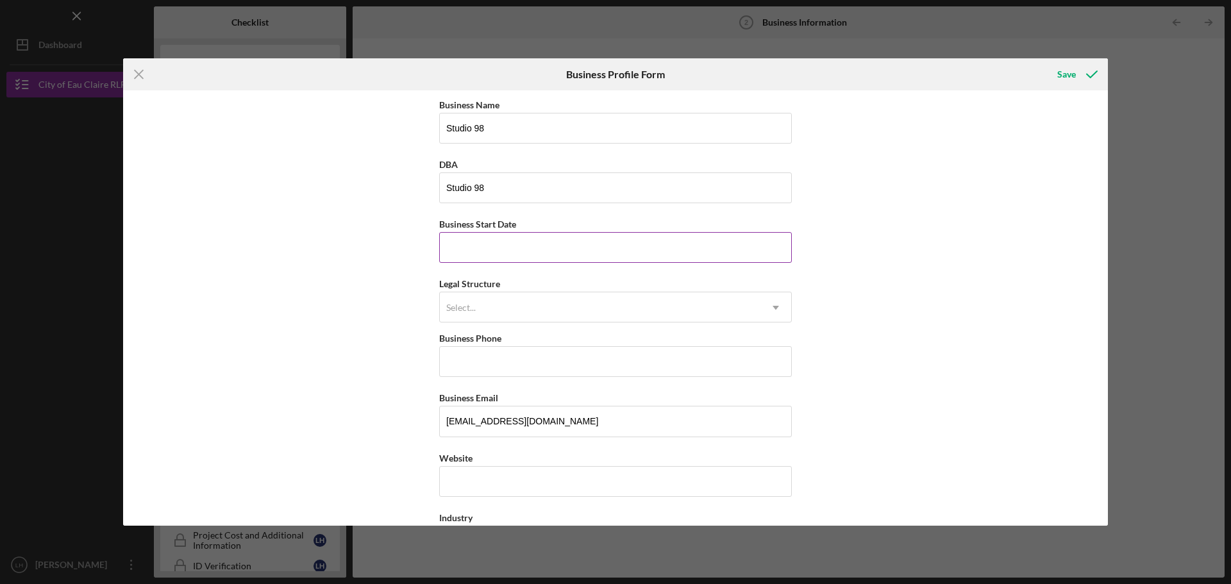
click at [503, 241] on input "Business Start Date" at bounding box center [615, 247] width 353 height 31
click at [544, 299] on div "Select..." at bounding box center [600, 307] width 321 height 29
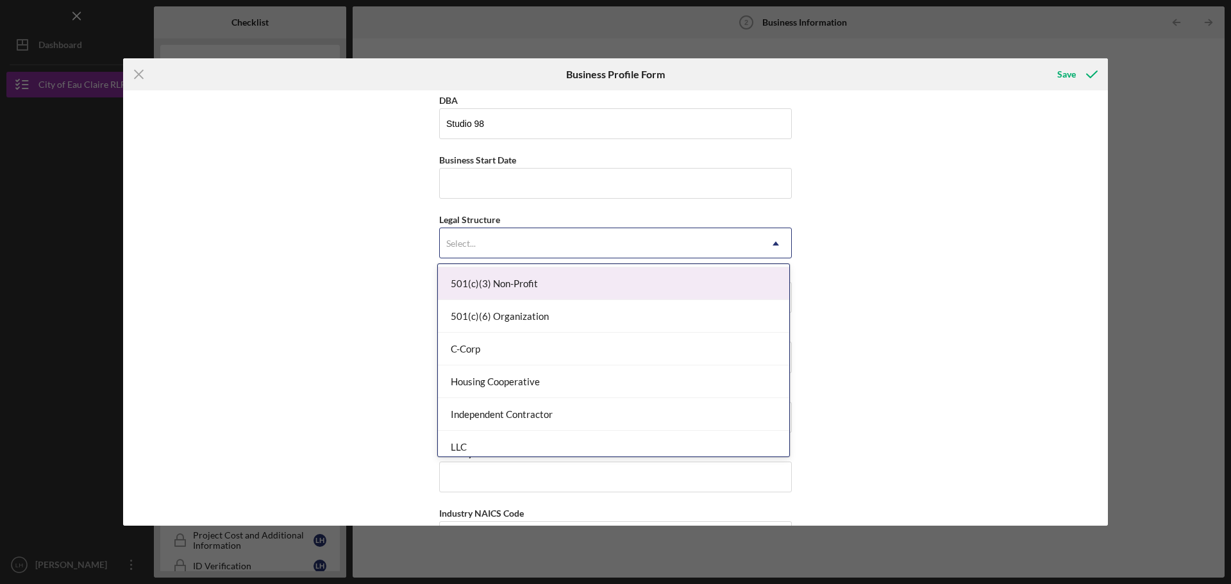
scroll to position [128, 0]
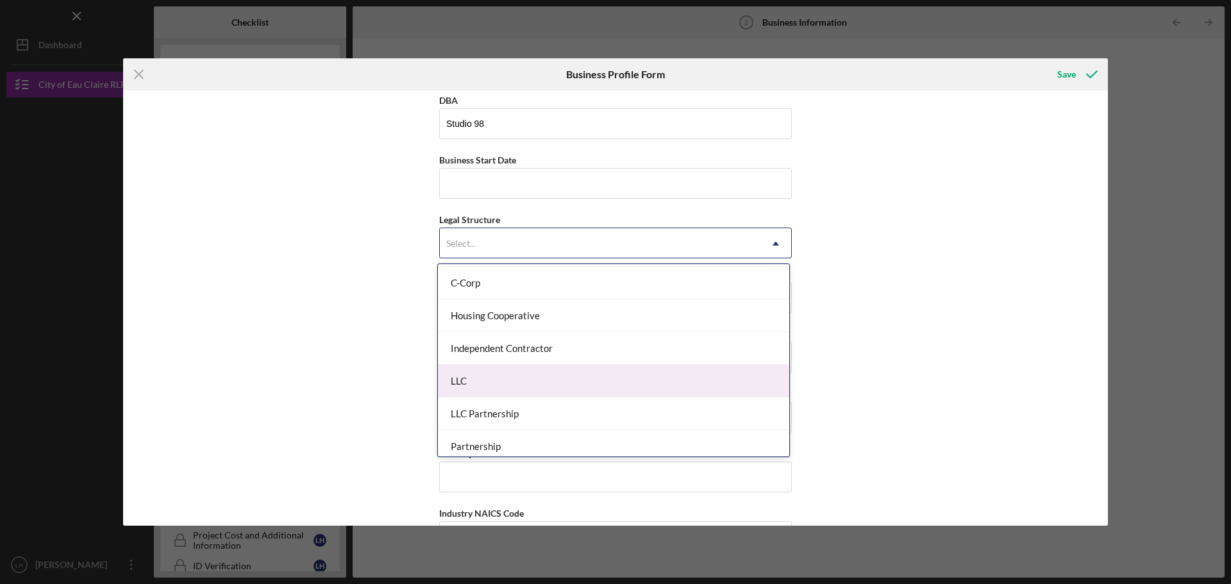
click at [678, 374] on div "LLC" at bounding box center [613, 381] width 351 height 33
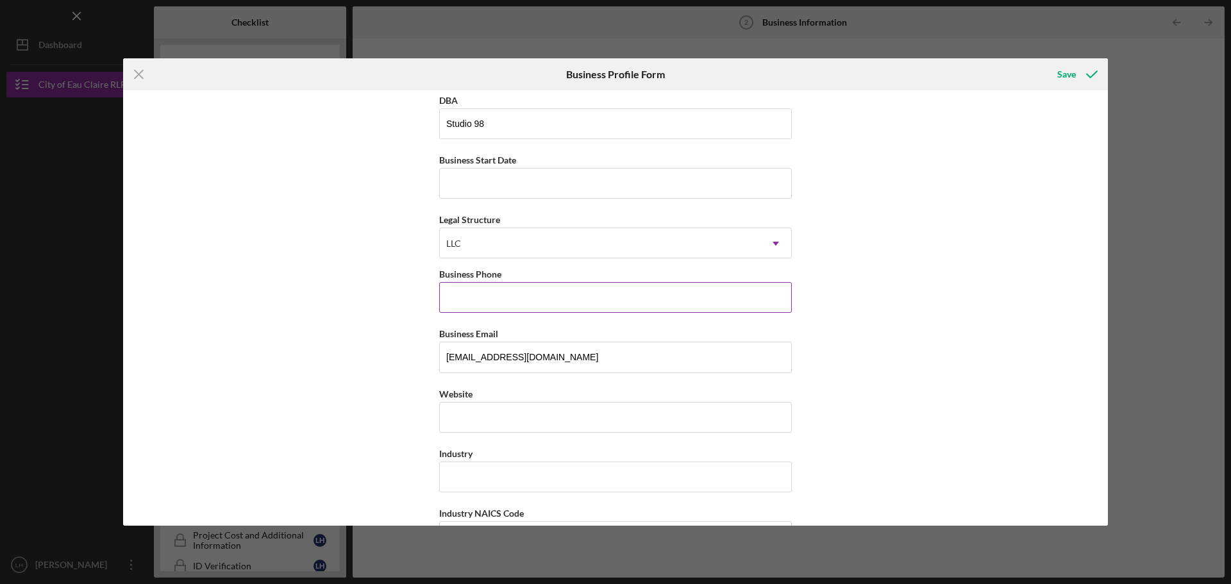
click at [651, 302] on input "Business Phone" at bounding box center [615, 297] width 353 height 31
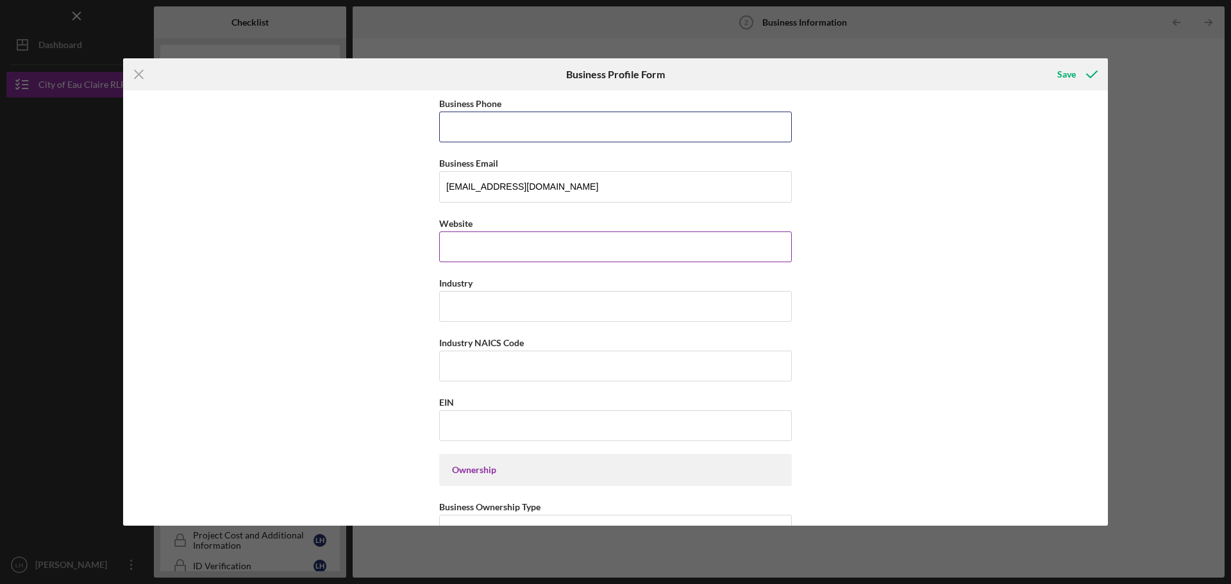
scroll to position [256, 0]
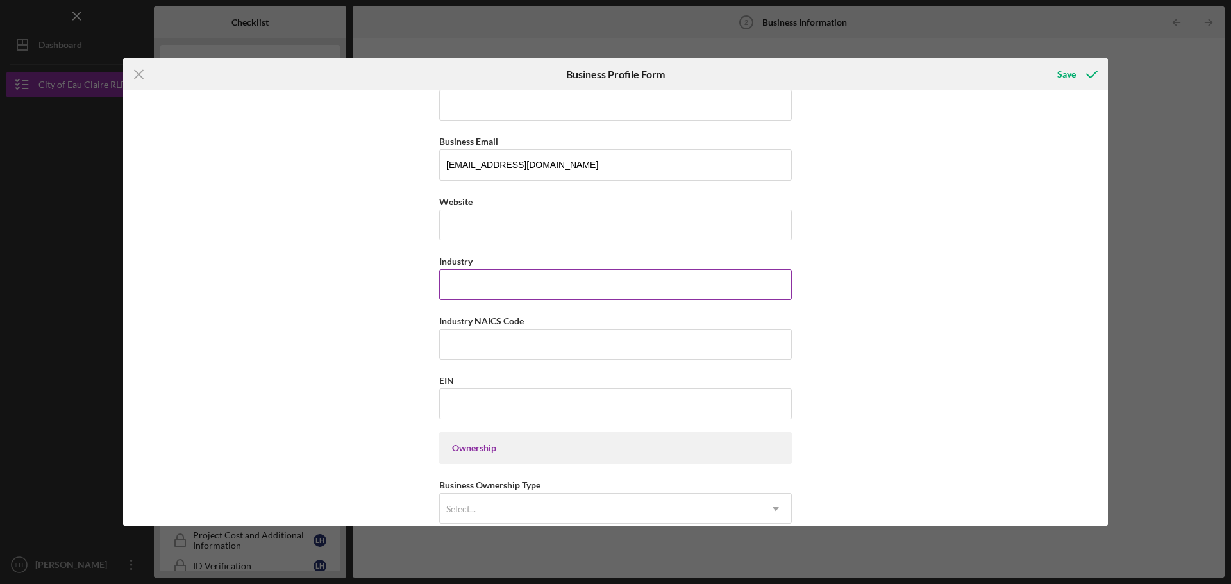
click at [580, 294] on input "Industry" at bounding box center [615, 284] width 353 height 31
type input "Beauty"
click at [491, 289] on input "Beauty" at bounding box center [615, 284] width 353 height 31
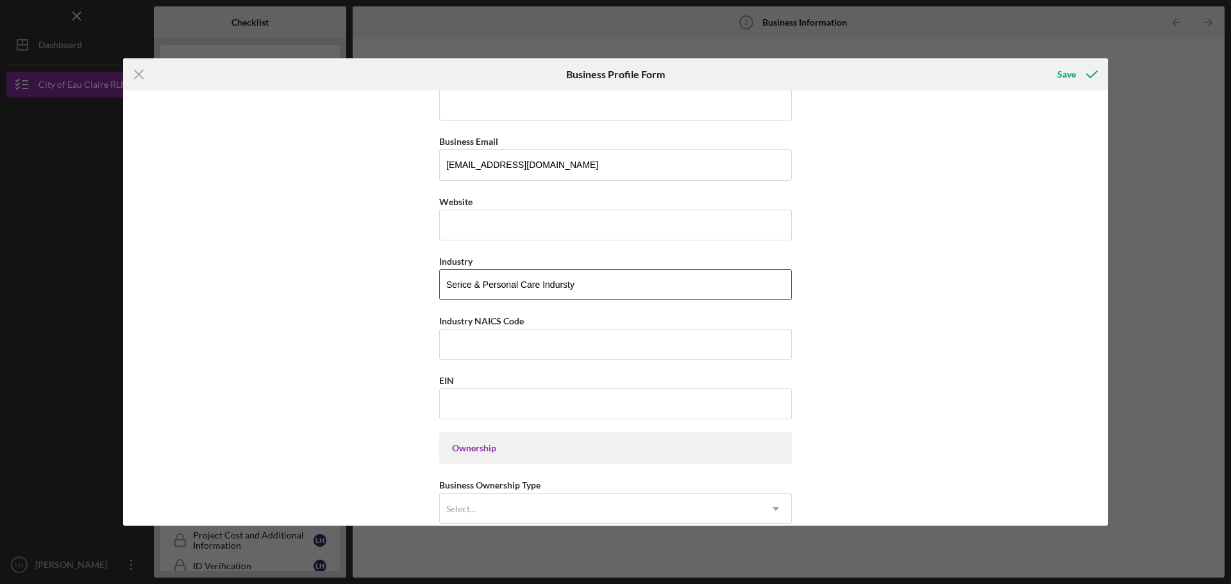
click at [542, 286] on input "Serice & Personal Care Indursty" at bounding box center [615, 284] width 353 height 31
paste input "service and personal care industry"
click at [448, 284] on input "service and personal care industry" at bounding box center [615, 284] width 353 height 31
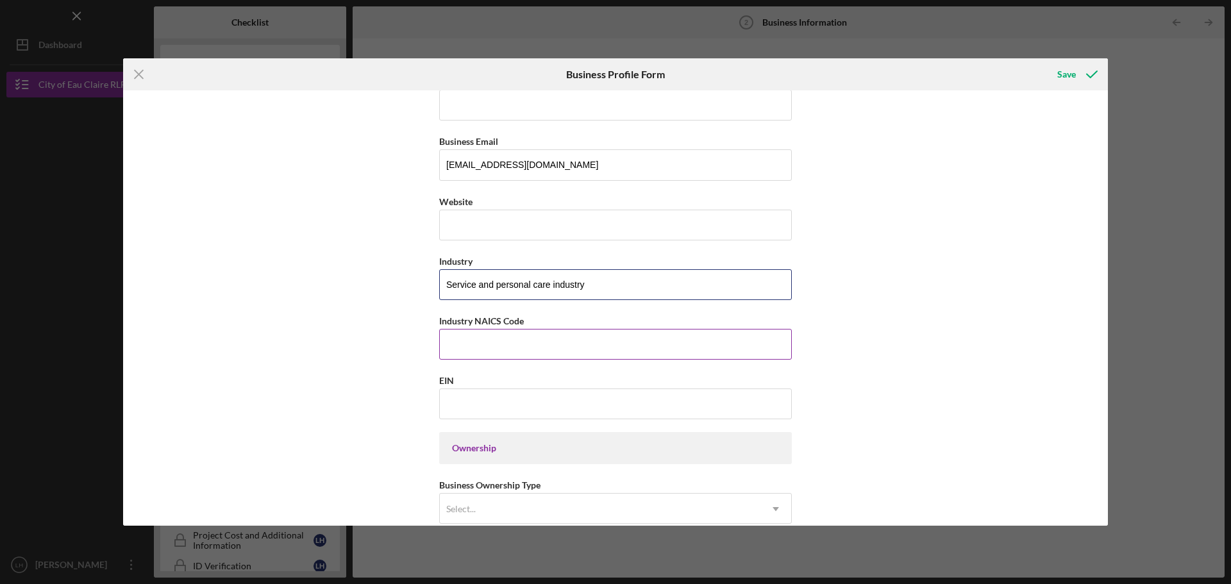
type input "Service and personal care industry"
click at [487, 320] on label "Industry NAICS Code" at bounding box center [481, 320] width 85 height 11
click at [487, 329] on input "Industry NAICS Code" at bounding box center [615, 344] width 353 height 31
click at [487, 320] on label "Industry NAICS Code" at bounding box center [481, 320] width 85 height 11
click at [487, 329] on input "Industry NAICS Code" at bounding box center [615, 344] width 353 height 31
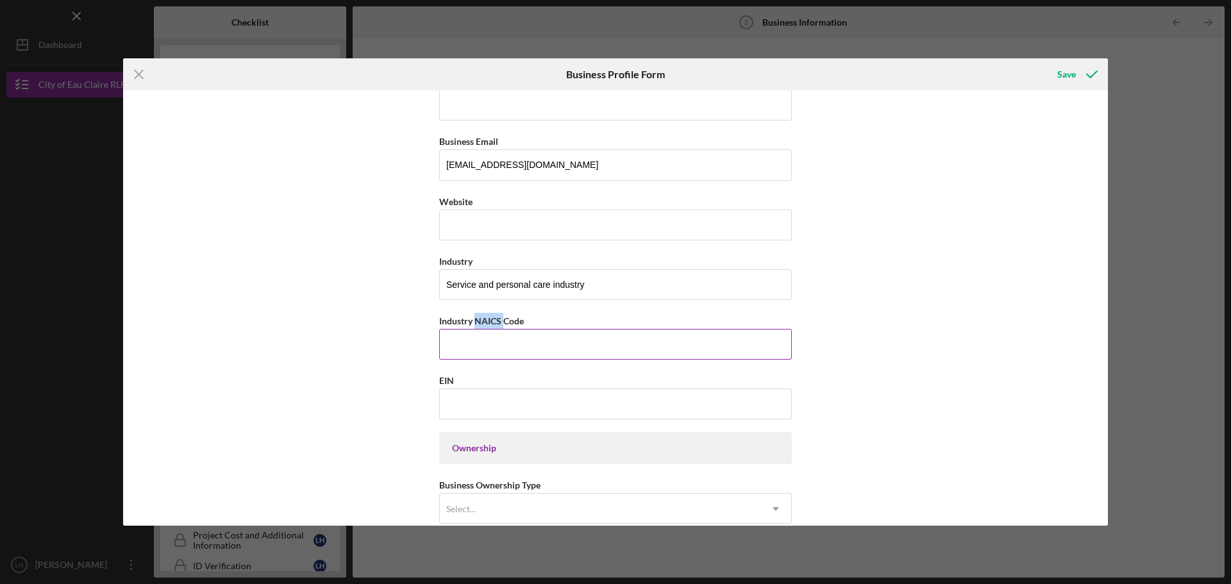
copy label "NAICS"
click at [499, 339] on input "Industry NAICS Code" at bounding box center [615, 344] width 353 height 31
paste input "812111"
type input "812111"
click at [505, 408] on input "EIN" at bounding box center [615, 404] width 353 height 31
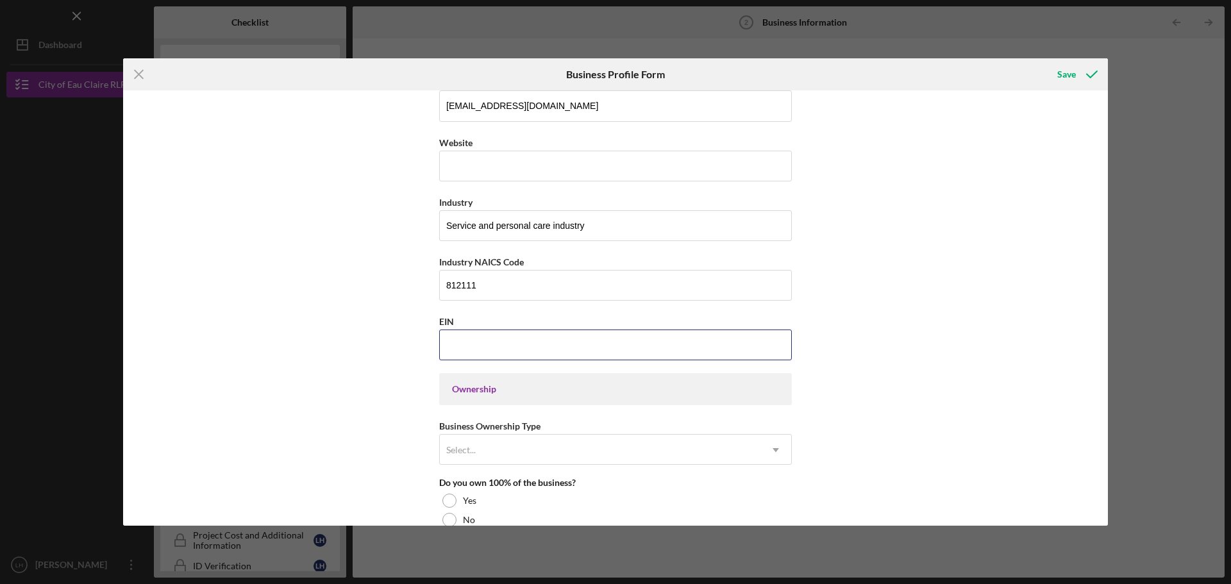
scroll to position [385, 0]
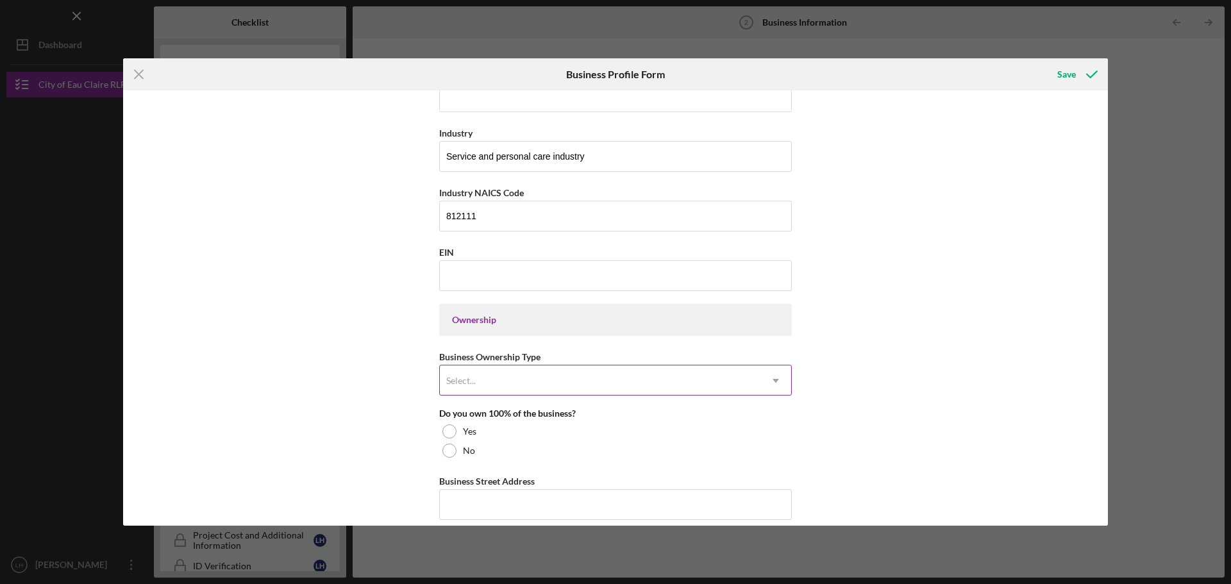
click at [549, 381] on div "Select..." at bounding box center [600, 380] width 321 height 29
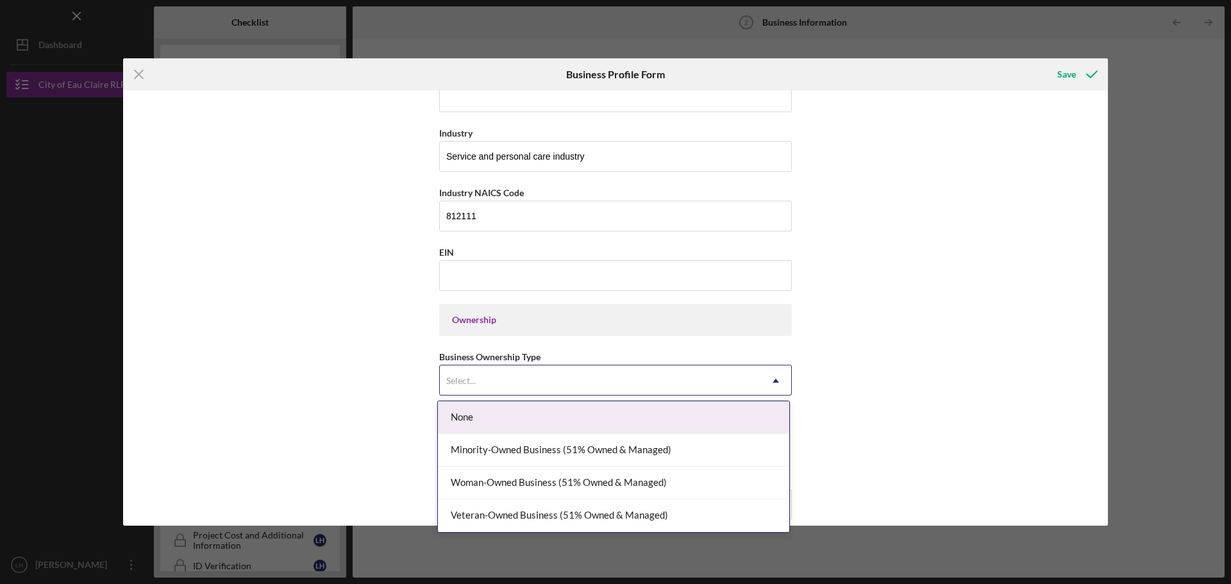
click at [562, 414] on div "None" at bounding box center [613, 417] width 351 height 33
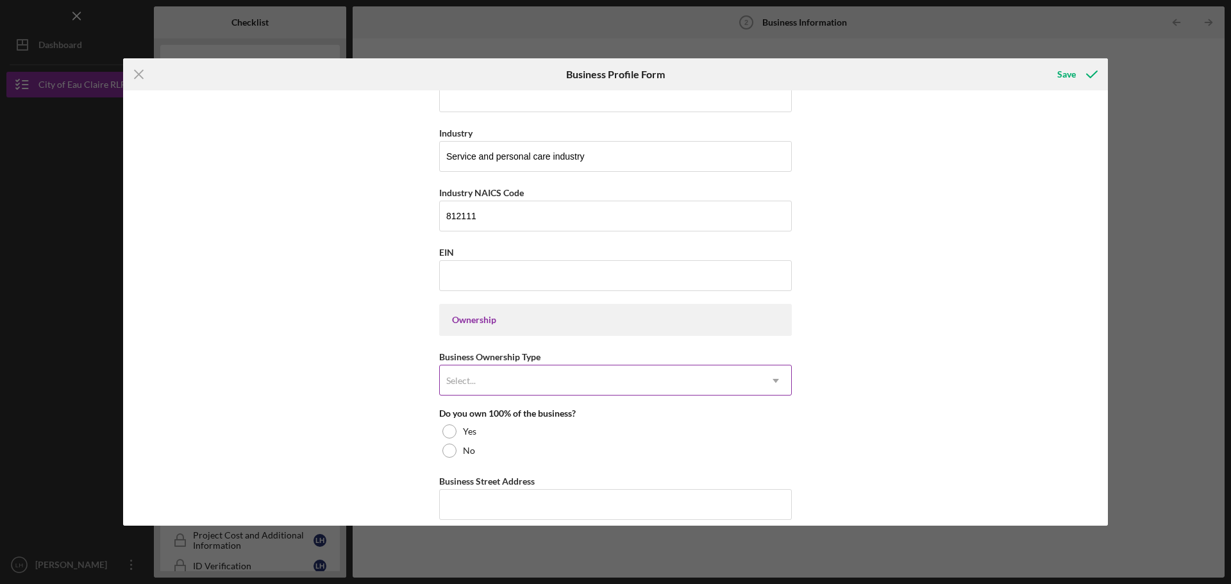
click at [576, 388] on div "Select..." at bounding box center [600, 380] width 321 height 29
click at [995, 378] on div "Business Name Studio 98 DBA Studio 98 Business Start Date Legal Structure LLC I…" at bounding box center [615, 307] width 985 height 435
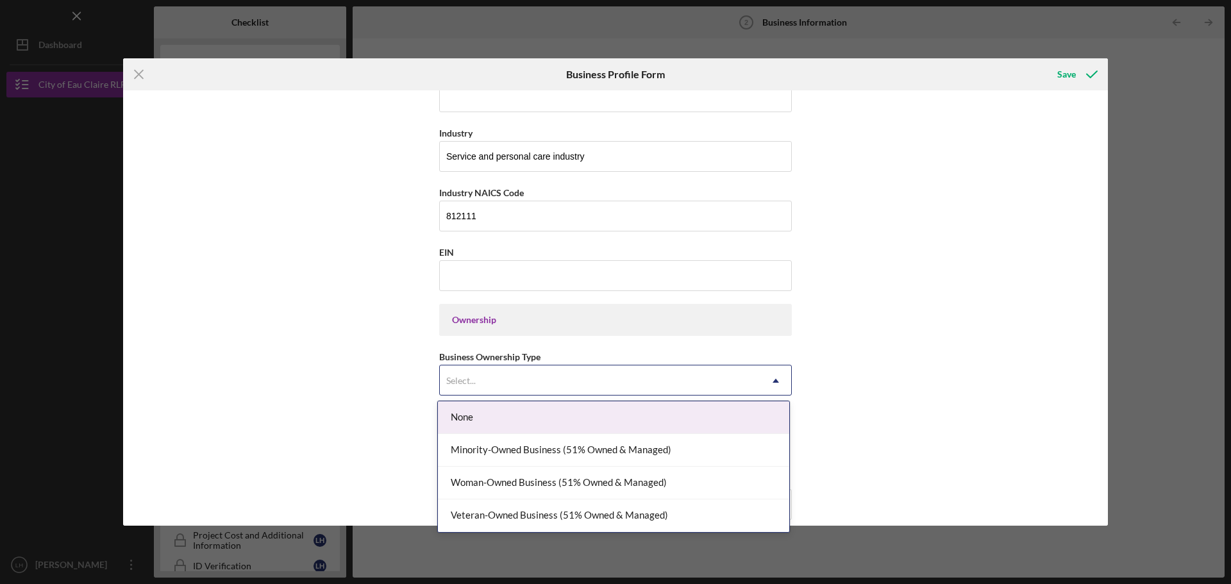
click at [693, 382] on div "Select..." at bounding box center [600, 380] width 321 height 29
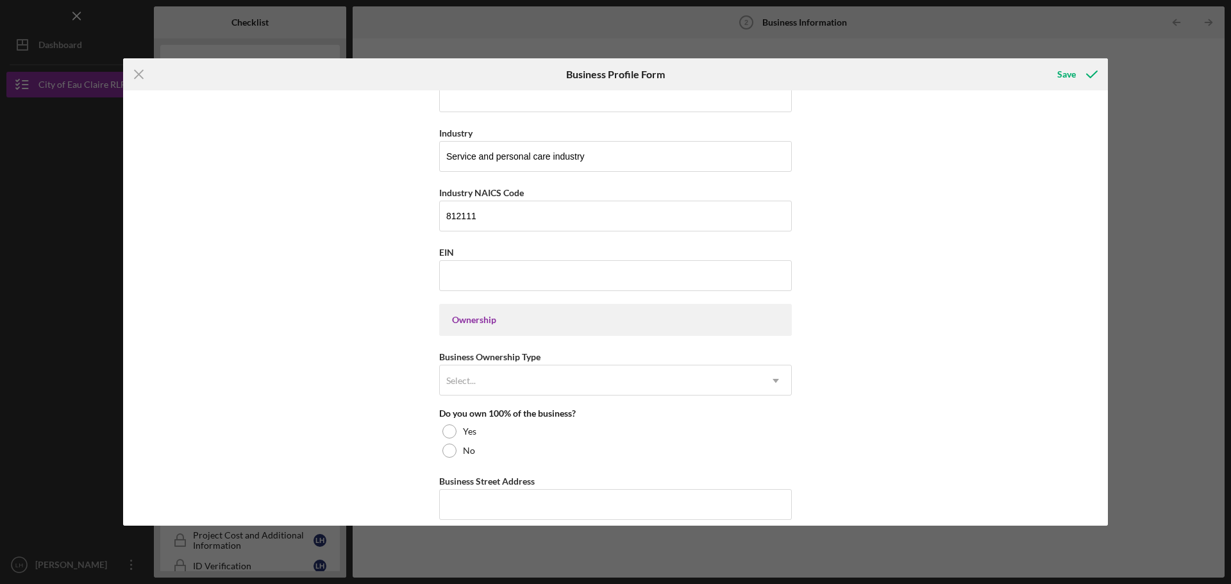
click at [871, 389] on div "Business Name Studio 98 DBA Studio 98 Business Start Date Legal Structure LLC I…" at bounding box center [615, 307] width 985 height 435
click at [453, 432] on div at bounding box center [449, 431] width 14 height 14
click at [646, 377] on div "Select..." at bounding box center [600, 380] width 321 height 29
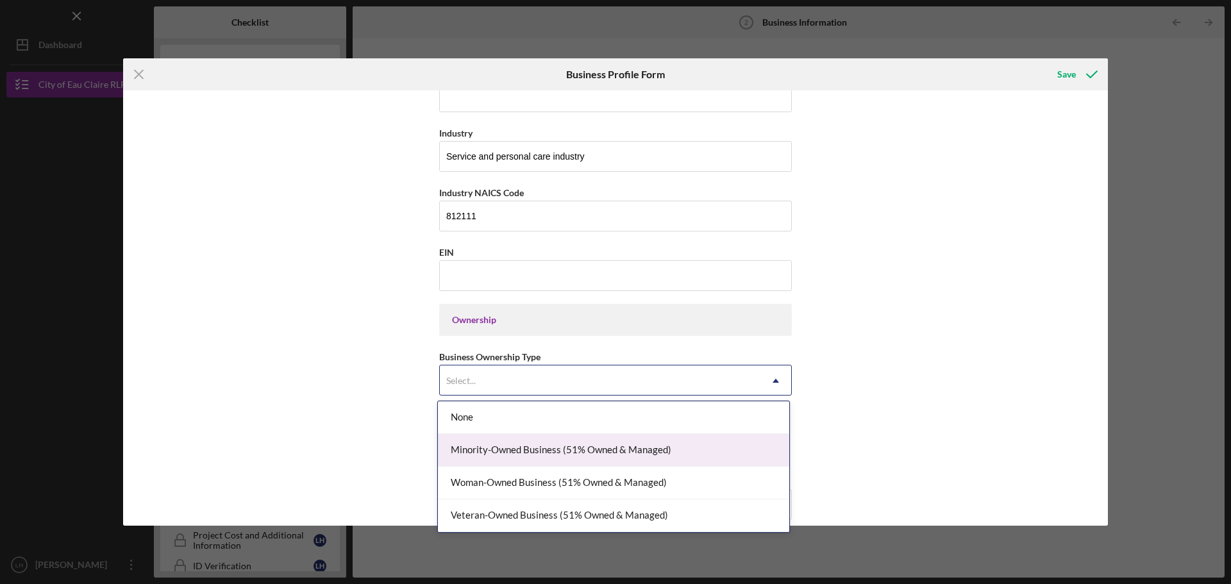
click at [619, 444] on div "Minority-Owned Business (51% Owned & Managed)" at bounding box center [613, 450] width 351 height 33
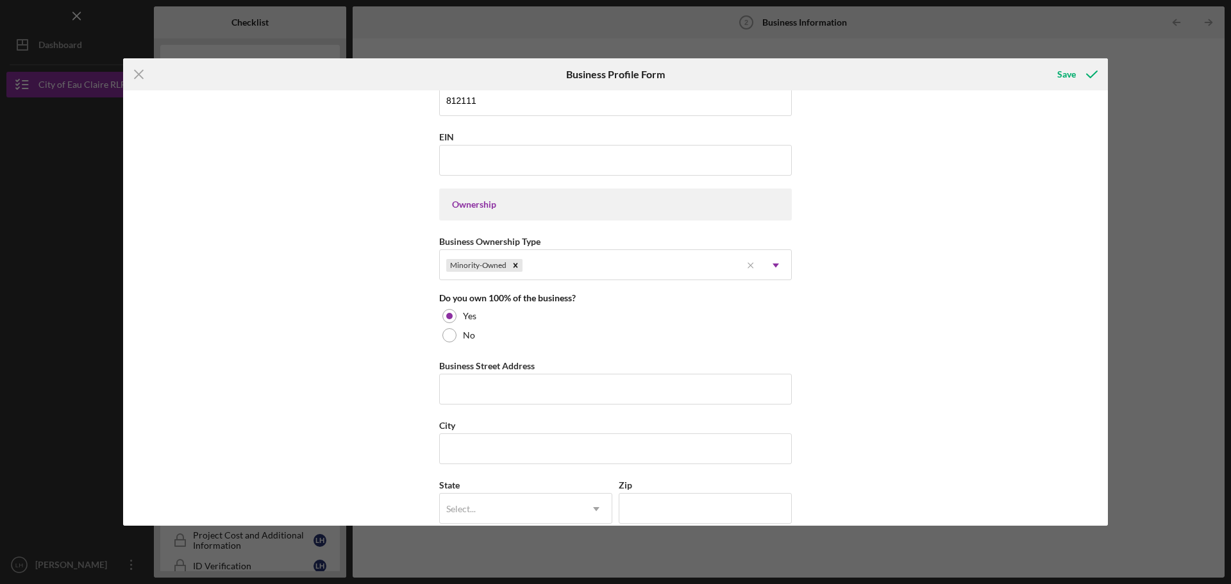
scroll to position [513, 0]
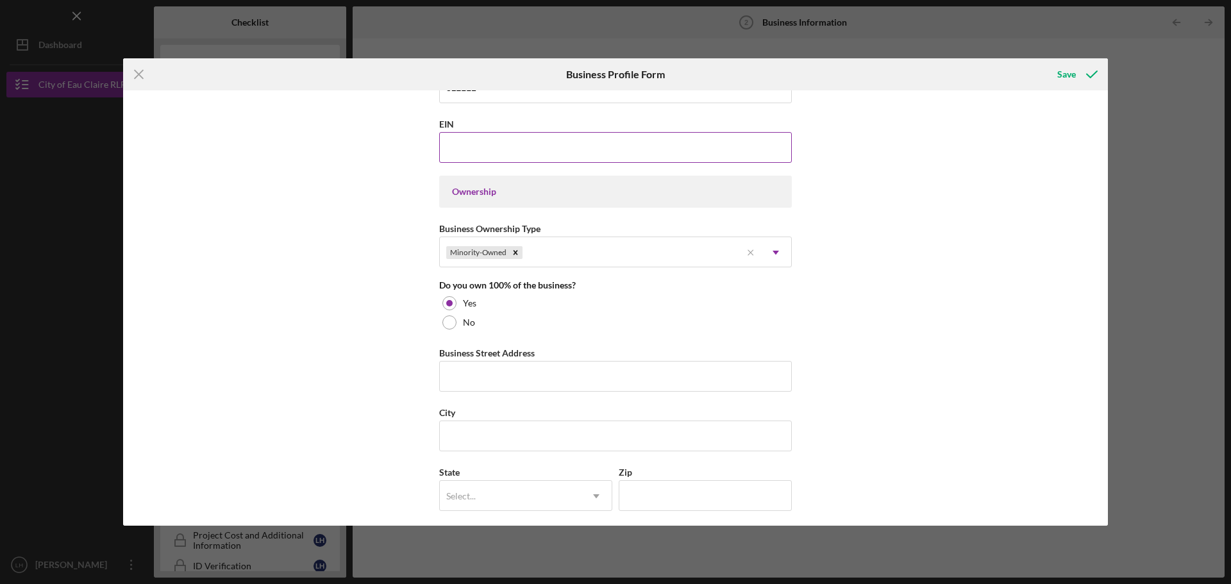
click at [569, 155] on input "EIN" at bounding box center [615, 147] width 353 height 31
type input "[US_EMPLOYER_IDENTIFICATION_NUMBER]"
click at [546, 390] on input "Business Street Address" at bounding box center [615, 376] width 353 height 31
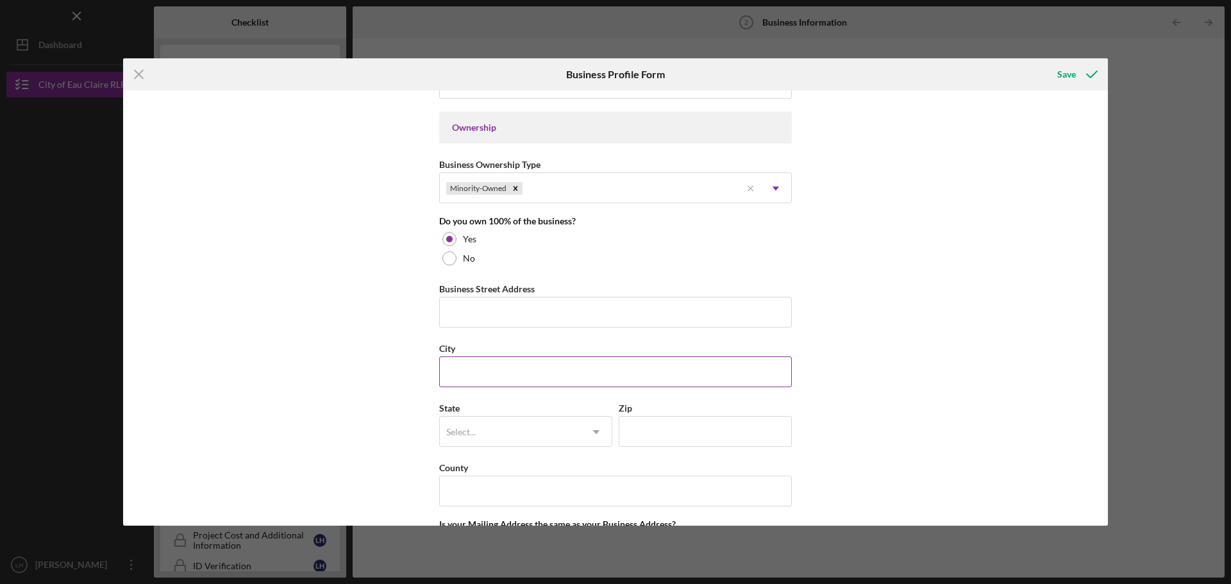
click at [512, 370] on input "City" at bounding box center [615, 372] width 353 height 31
type input "Eau Claire"
click at [512, 324] on input "Business Street Address" at bounding box center [615, 312] width 353 height 31
type input "106"
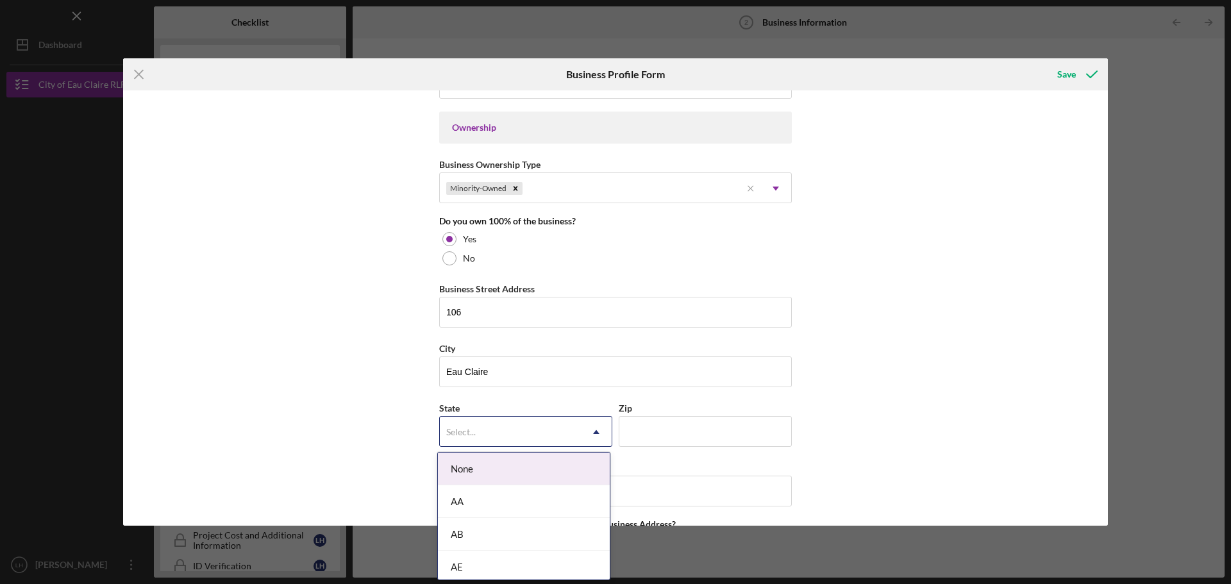
click at [505, 435] on div "Select..." at bounding box center [510, 431] width 141 height 29
type input "wi"
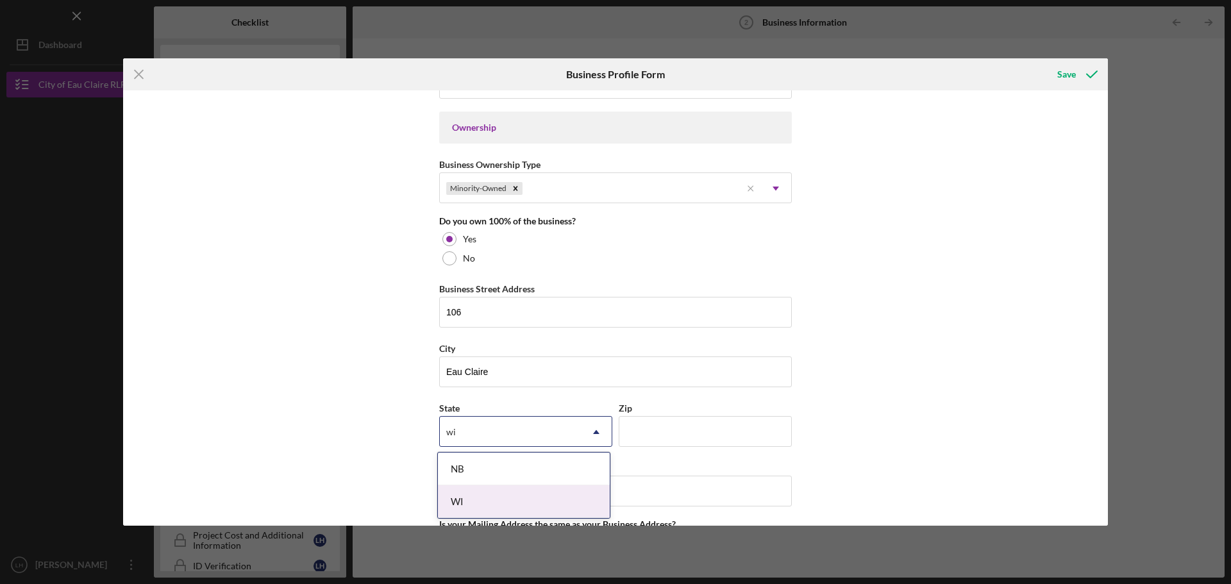
click at [489, 491] on div "WI" at bounding box center [524, 501] width 172 height 33
click at [550, 315] on input "106" at bounding box center [615, 312] width 353 height 31
click at [494, 313] on input "1106" at bounding box center [615, 312] width 353 height 31
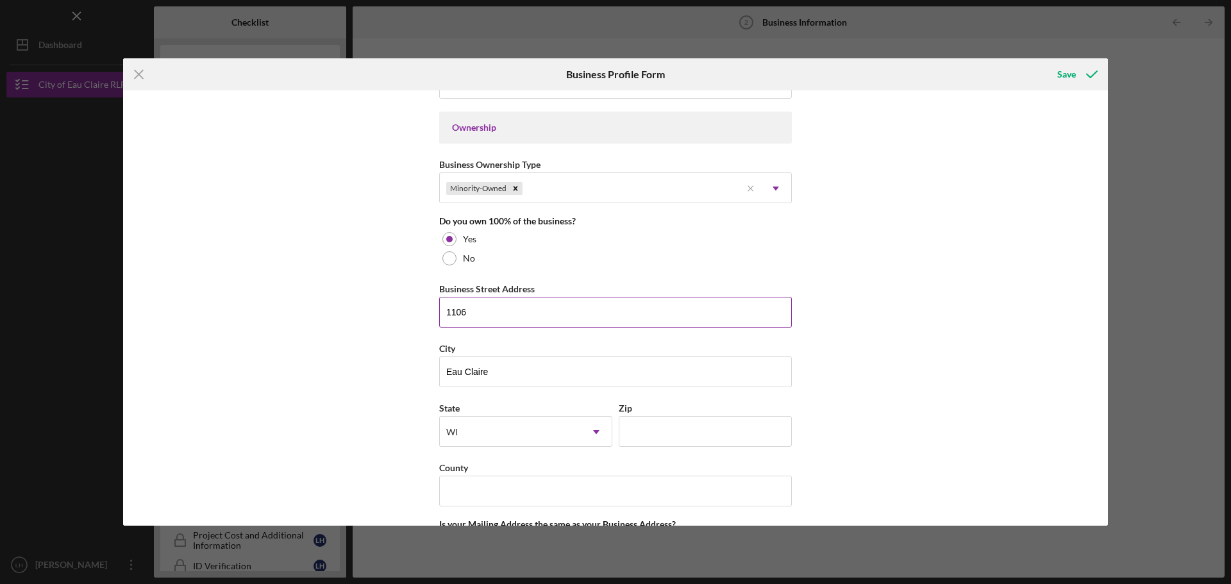
click at [494, 313] on input "1106" at bounding box center [615, 312] width 353 height 31
paste input "Mondovi Rd"
type input "[STREET_ADDRESS]"
click at [664, 433] on input "Zip" at bounding box center [705, 431] width 173 height 31
type input "54701"
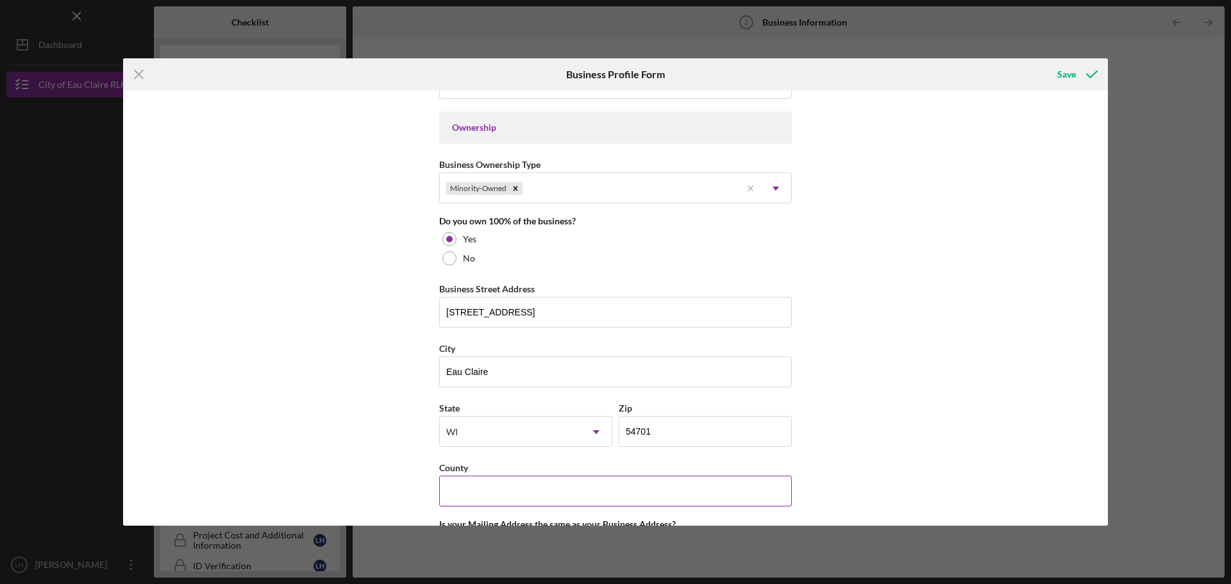
click at [469, 496] on input "County" at bounding box center [615, 491] width 353 height 31
click at [474, 371] on input "Eau Claire" at bounding box center [615, 372] width 353 height 31
click at [499, 492] on input "County" at bounding box center [615, 491] width 353 height 31
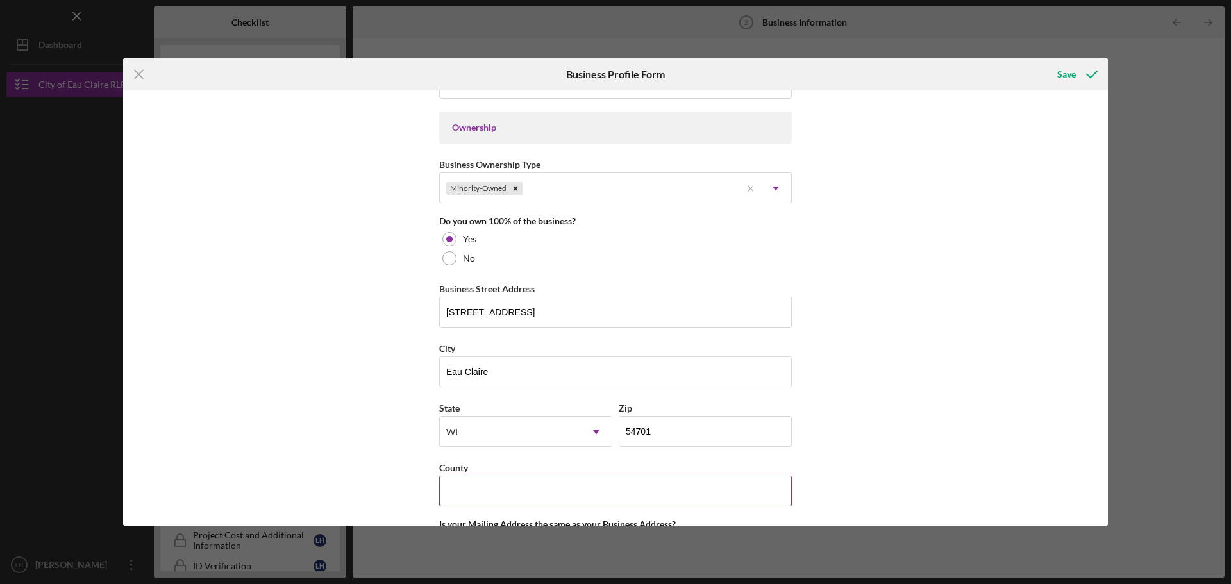
paste input "Eau Claire"
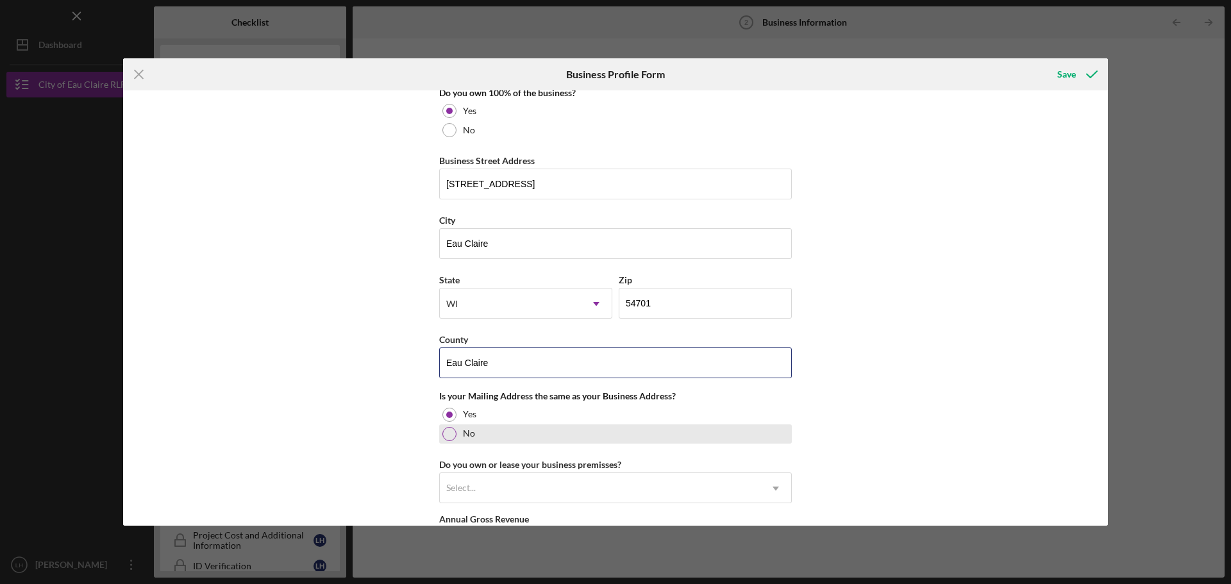
scroll to position [834, 0]
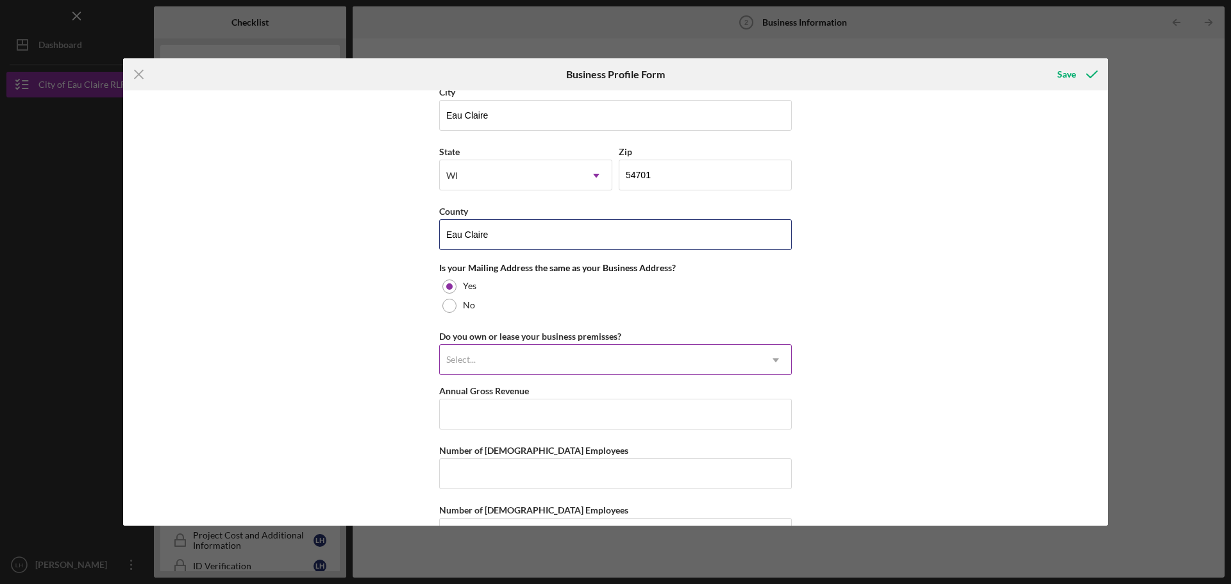
type input "Eau Claire"
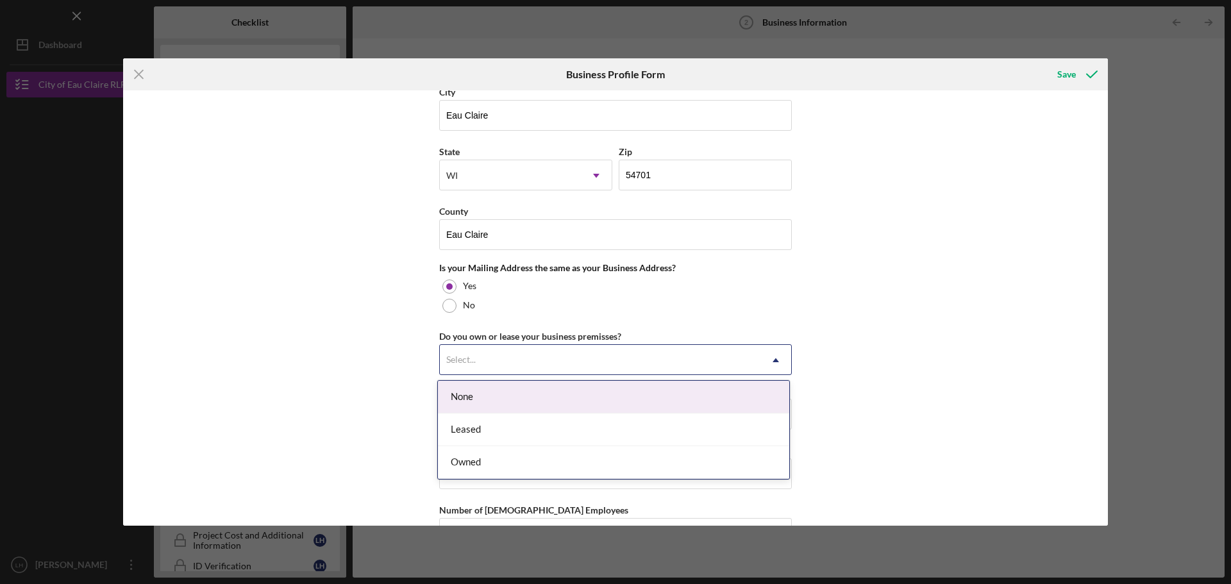
click at [479, 365] on div "Select..." at bounding box center [600, 360] width 321 height 29
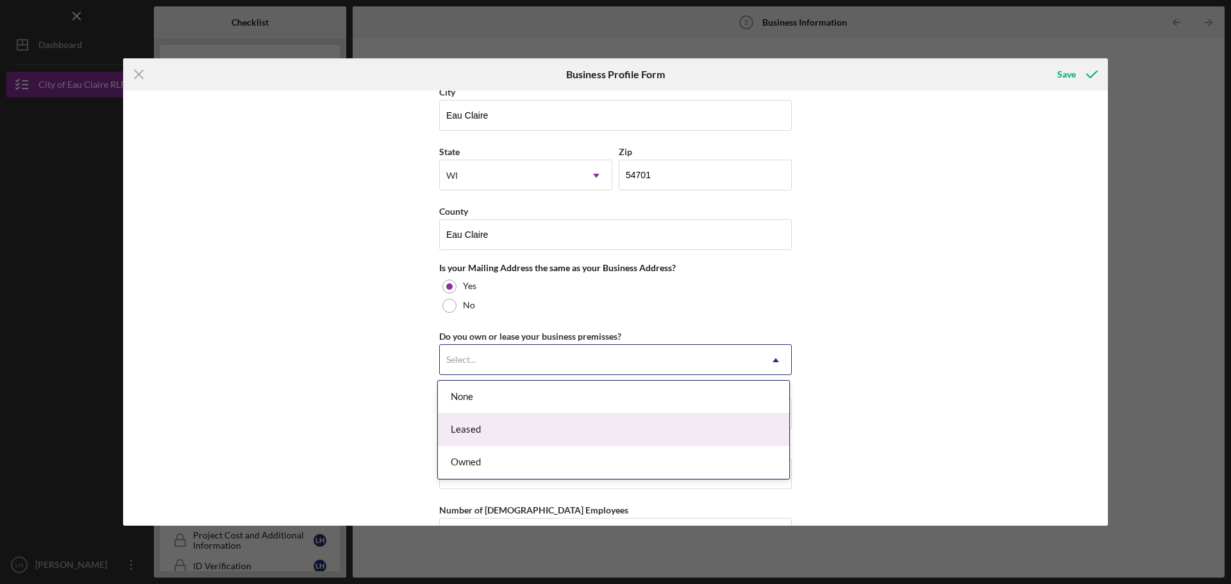
click at [493, 441] on div "Leased" at bounding box center [613, 430] width 351 height 33
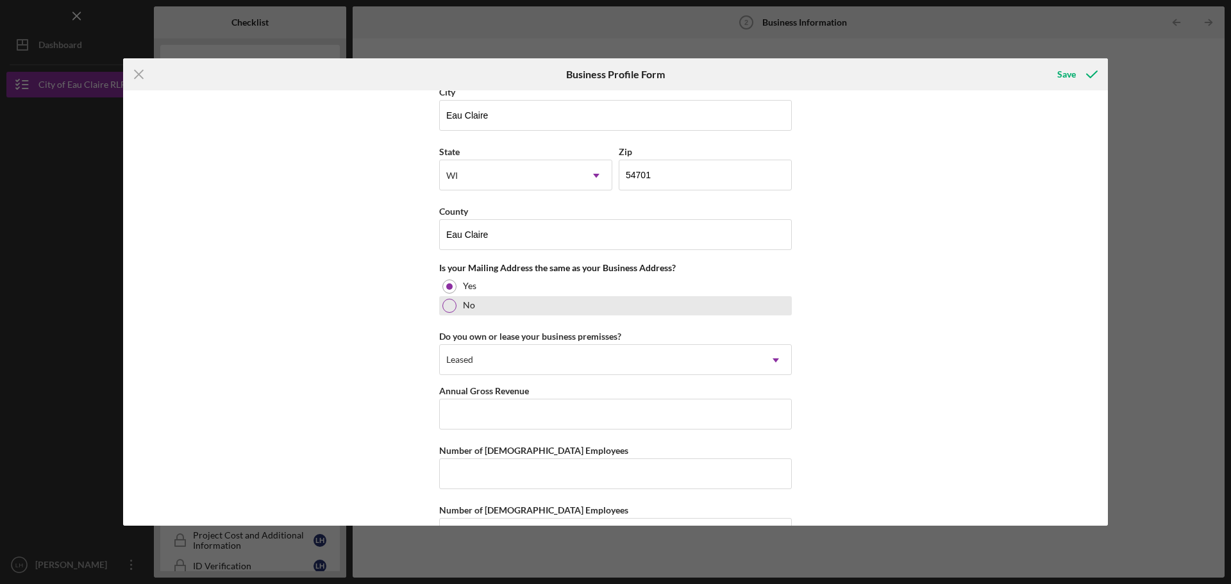
click at [447, 303] on div at bounding box center [449, 306] width 14 height 14
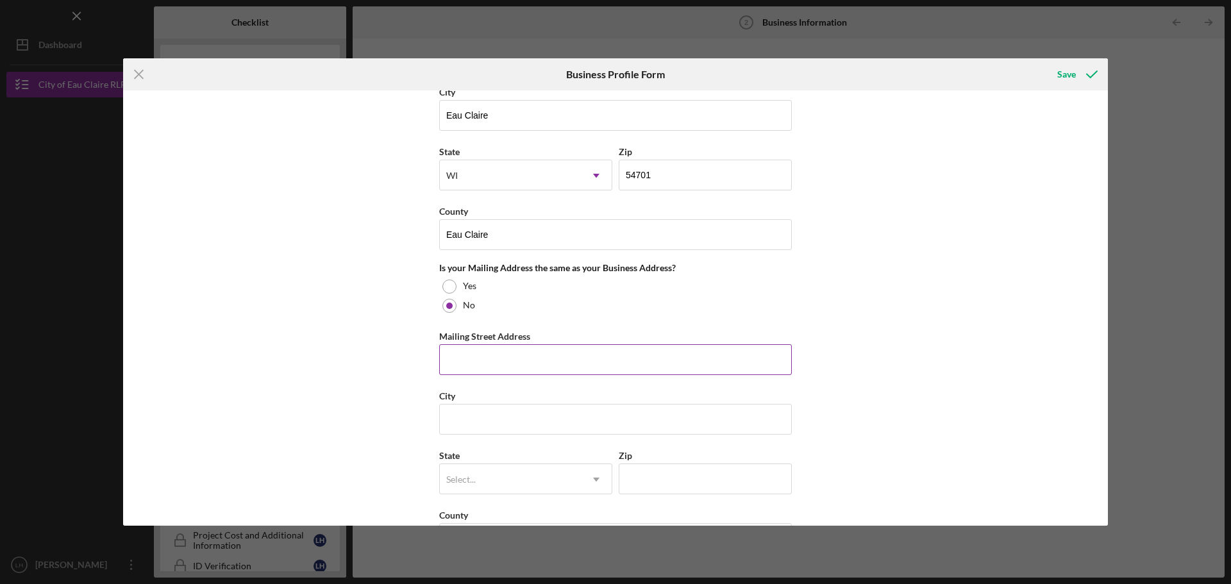
scroll to position [898, 0]
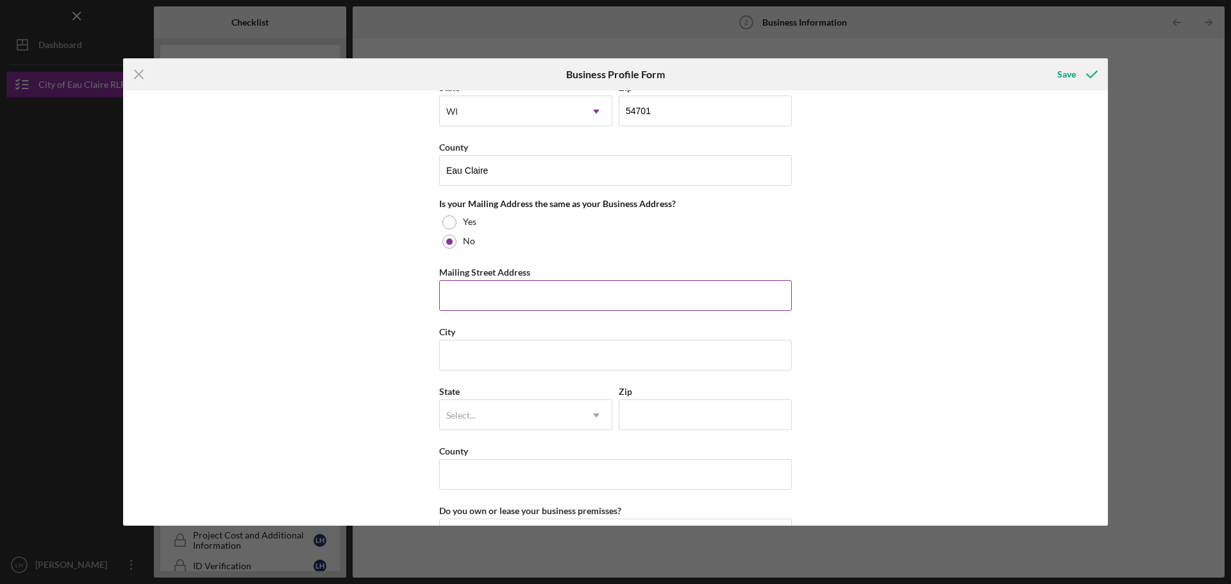
click at [585, 301] on input "Mailing Street Address" at bounding box center [615, 295] width 353 height 31
type input "[STREET_ADDRESS]"
click at [554, 360] on input "City" at bounding box center [615, 355] width 353 height 31
paste input "Eau Claire"
type input "Eau Claire"
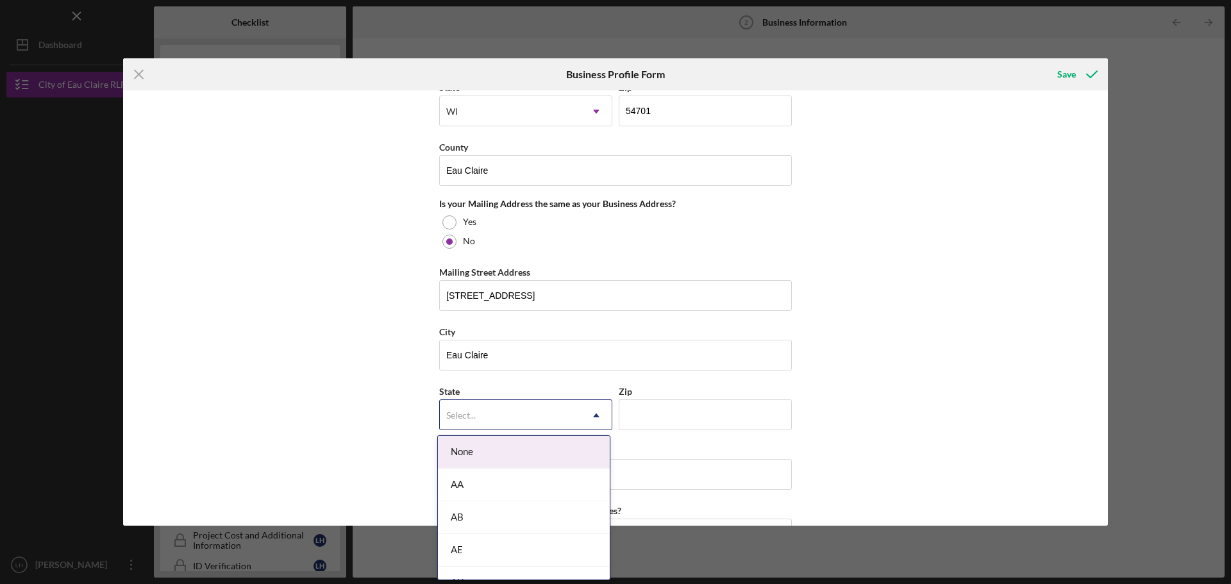
click at [524, 419] on div "Select..." at bounding box center [510, 415] width 141 height 29
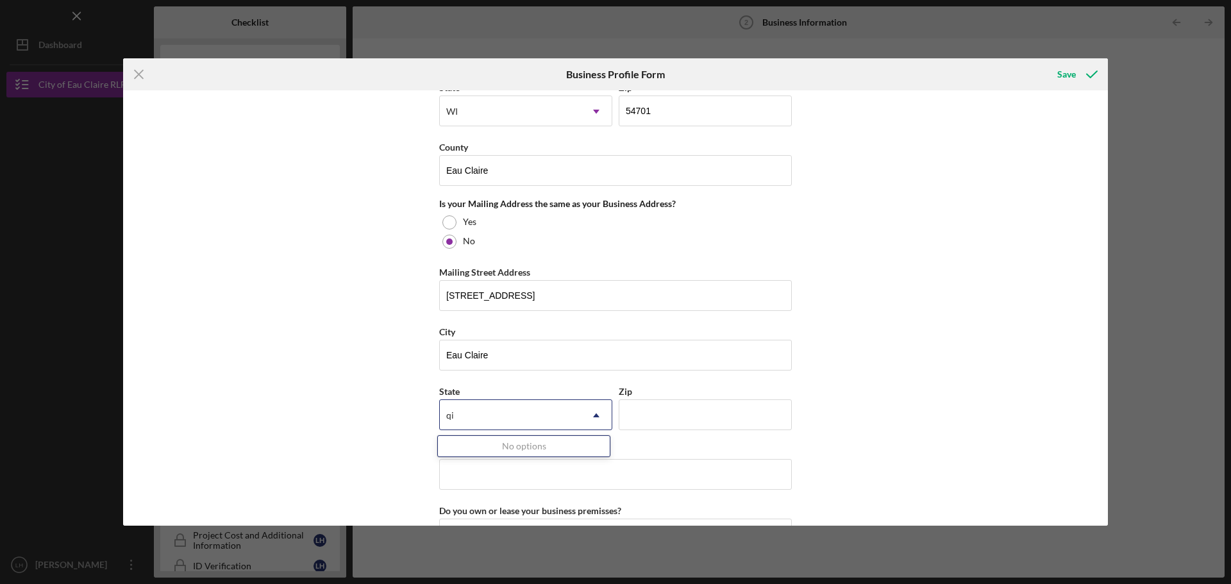
type input "q"
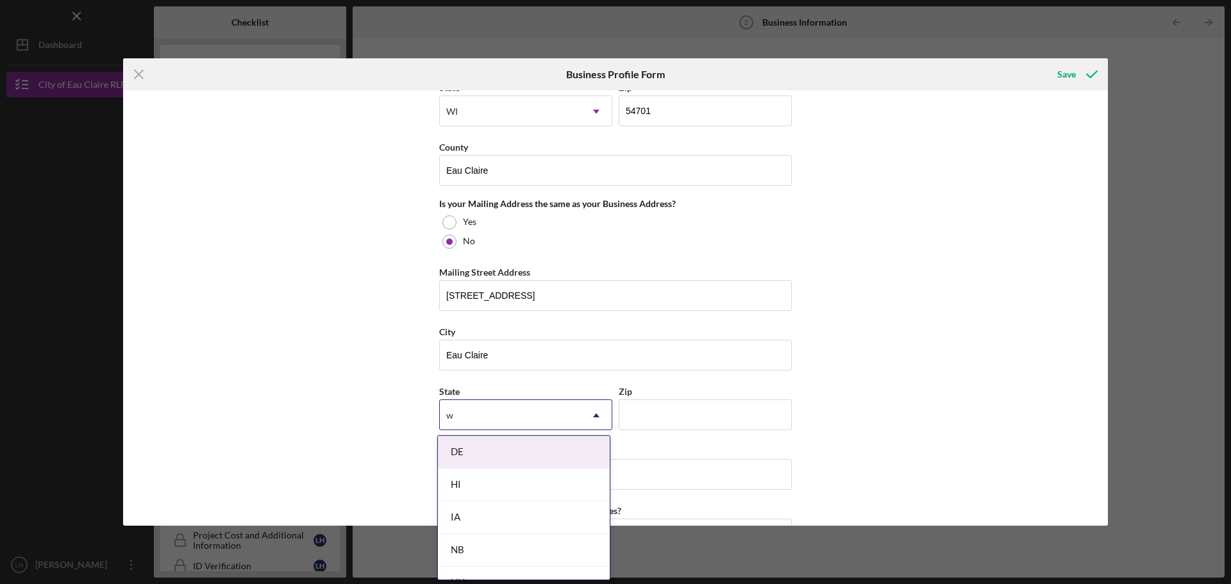
type input "wi"
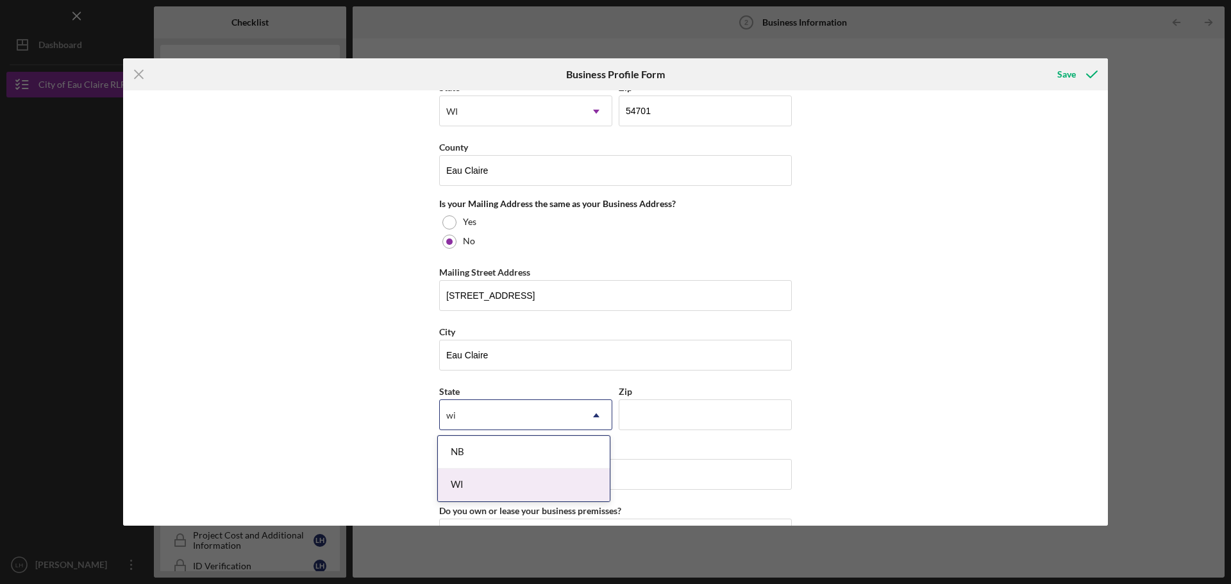
click at [514, 482] on div "WI" at bounding box center [524, 485] width 172 height 33
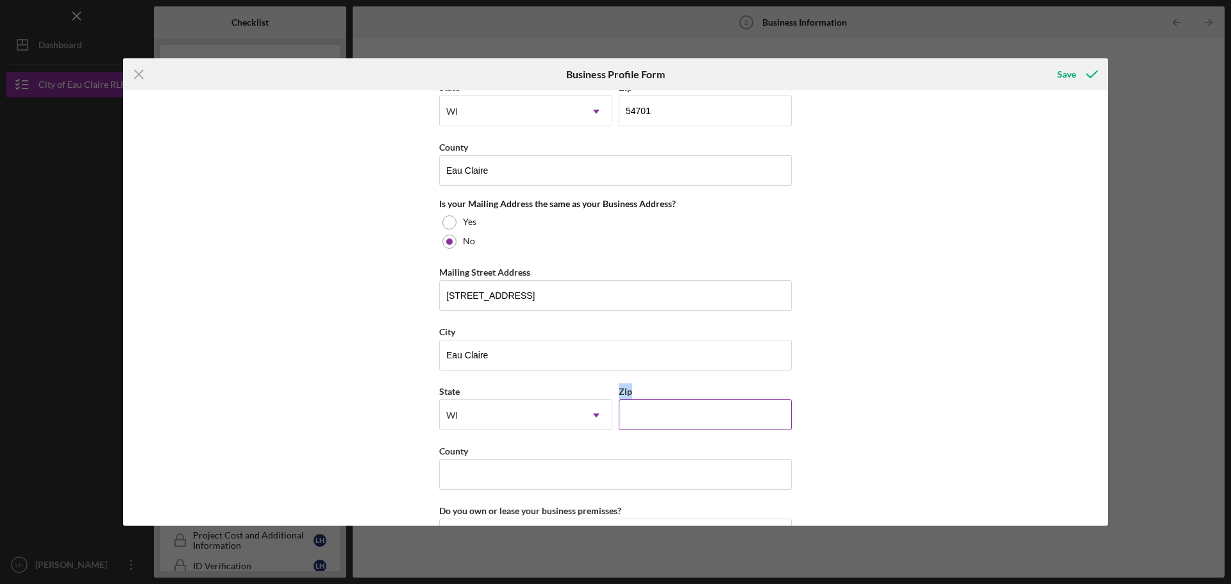
click at [660, 430] on div "State [US_STATE] Icon/Dropdown Arrow Zip" at bounding box center [615, 413] width 353 height 60
click at [659, 427] on input "Zip" at bounding box center [705, 414] width 173 height 31
type input "54701"
click at [627, 459] on input "County" at bounding box center [615, 474] width 353 height 31
paste input "Eau Claire"
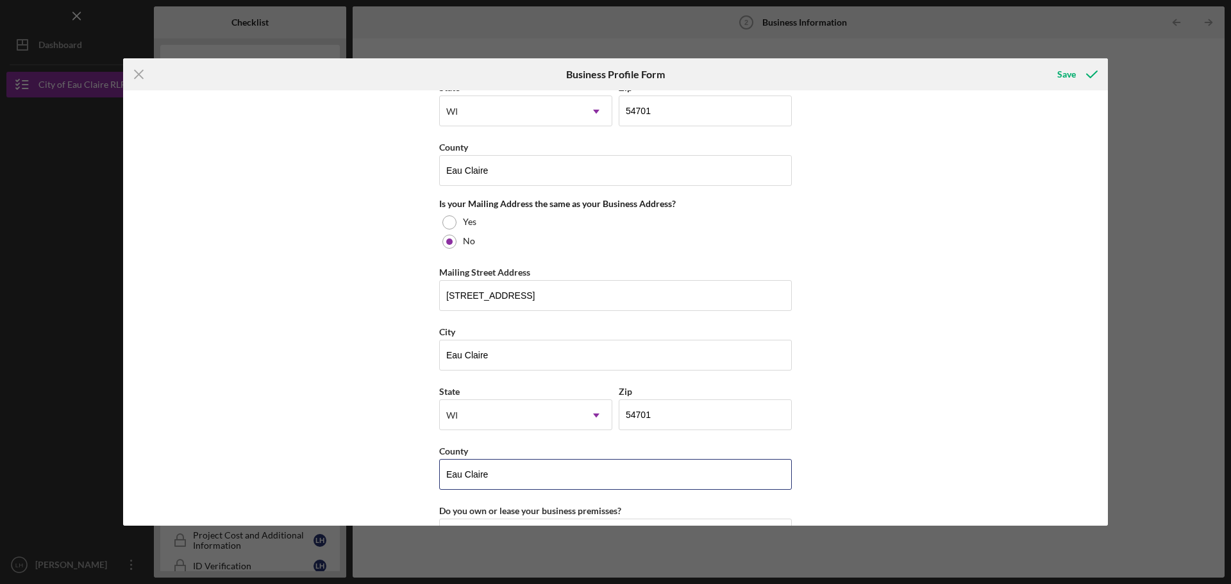
type input "Eau Claire"
click at [918, 412] on div "Business Name Studio 98 DBA Studio 98 Business Start Date Legal Structure LLC I…" at bounding box center [615, 307] width 985 height 435
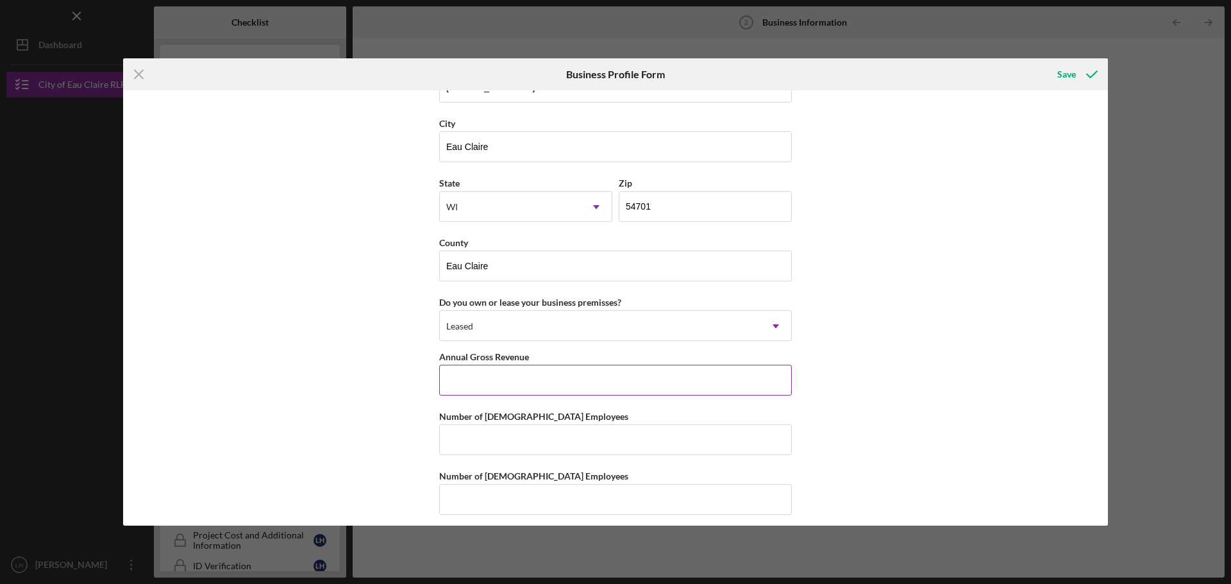
scroll to position [1114, 0]
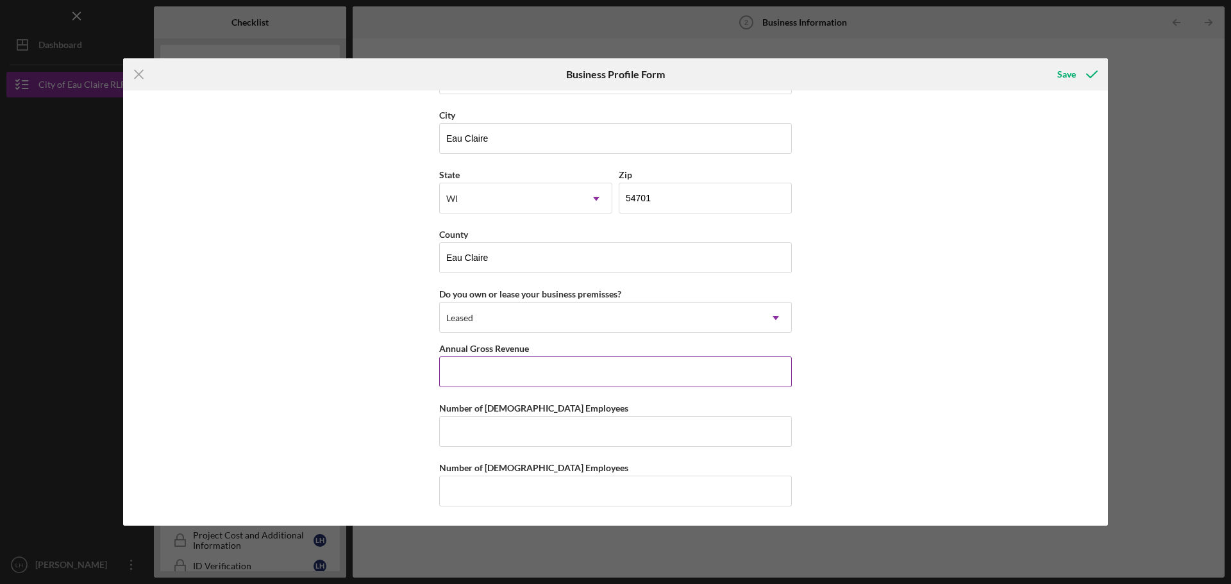
click at [672, 373] on input "Annual Gross Revenue" at bounding box center [615, 372] width 353 height 31
click at [678, 433] on input "Number of [DEMOGRAPHIC_DATA] Employees" at bounding box center [615, 431] width 353 height 31
type input "1"
click at [884, 417] on div "Business Name Studio 98 DBA Studio 98 Business Start Date Legal Structure LLC I…" at bounding box center [615, 307] width 985 height 435
click at [741, 494] on input "Number of [DEMOGRAPHIC_DATA] Employees" at bounding box center [615, 491] width 353 height 31
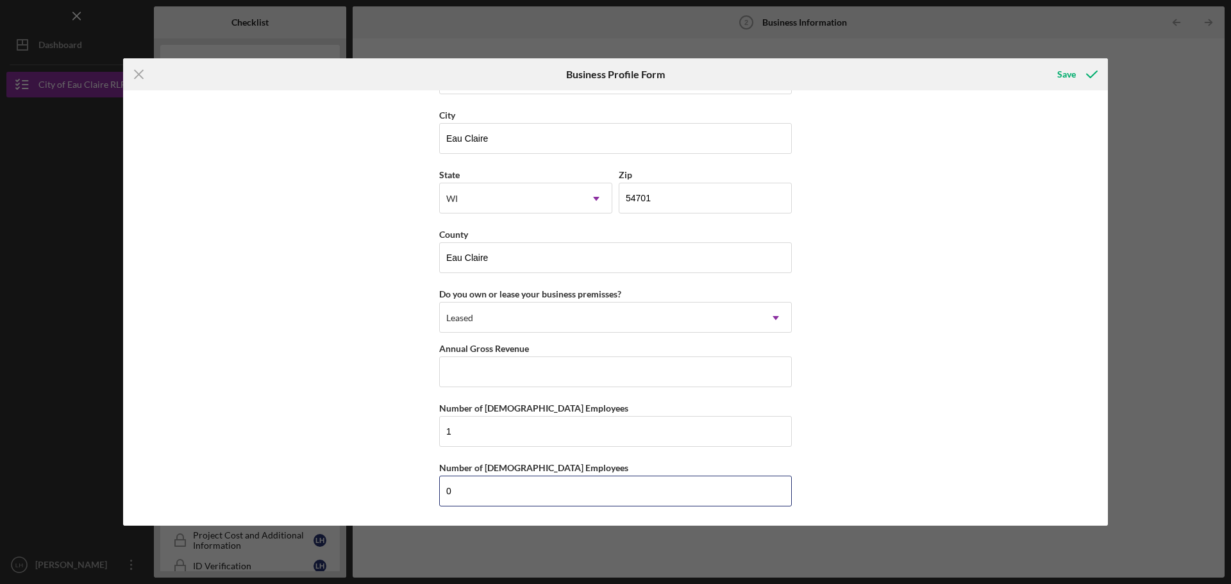
type input "0"
click at [905, 378] on div "Business Name Studio 98 DBA Studio 98 Business Start Date Legal Structure LLC I…" at bounding box center [615, 307] width 985 height 435
click at [1074, 74] on div "Save" at bounding box center [1066, 75] width 19 height 26
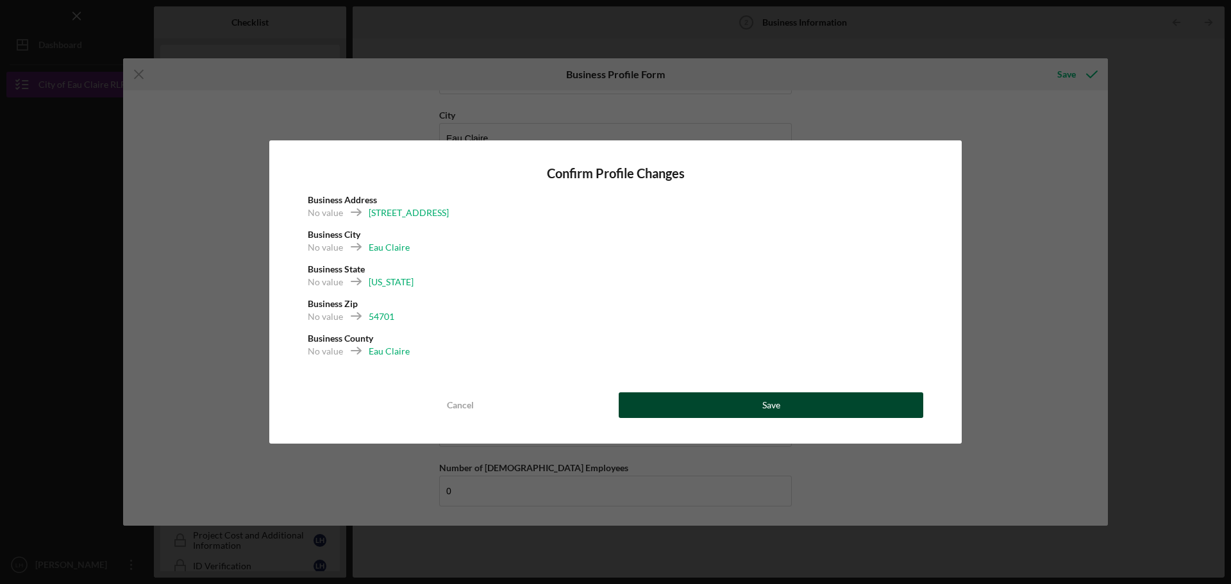
click at [781, 405] on button "Save" at bounding box center [771, 405] width 305 height 26
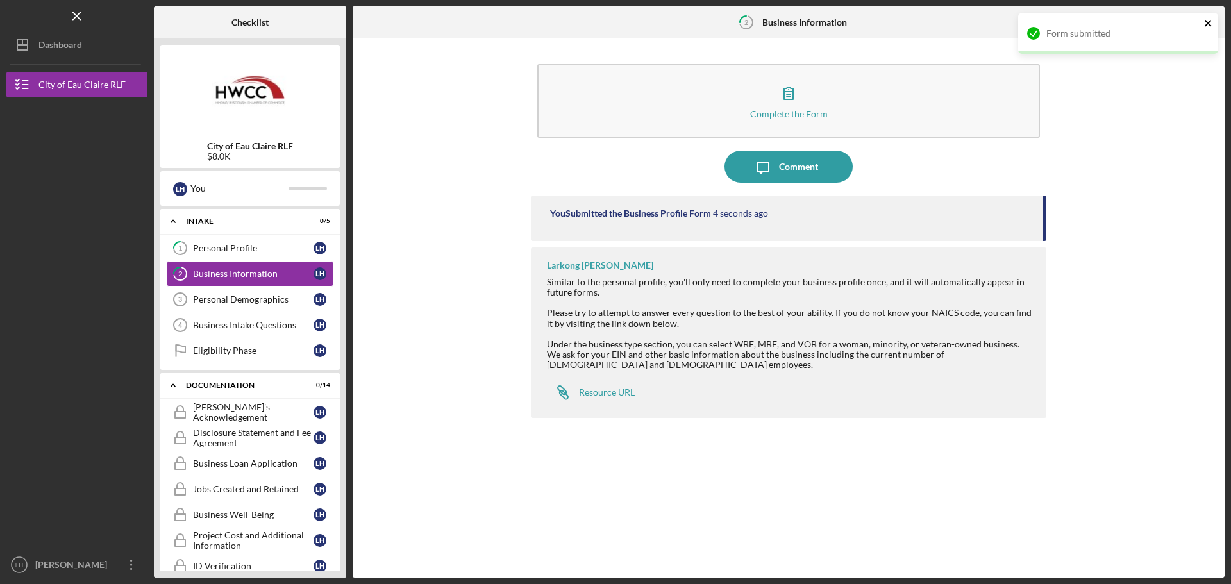
click at [1209, 23] on icon "close" at bounding box center [1208, 23] width 9 height 10
click at [1215, 17] on icon "Icon/Table Pagination Arrow" at bounding box center [1208, 22] width 29 height 29
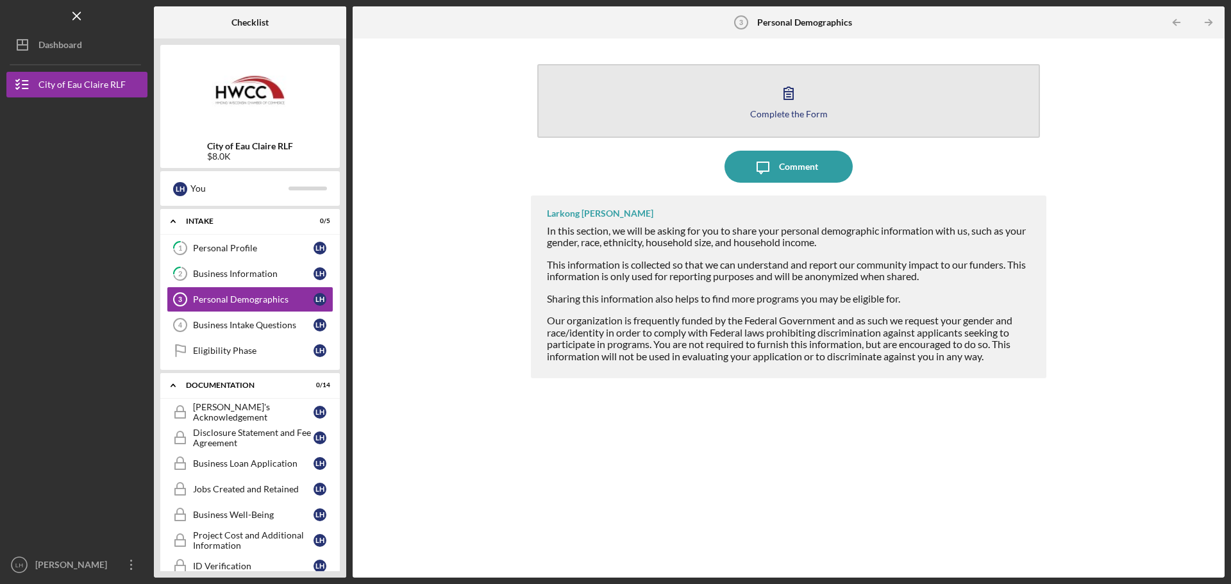
click at [760, 106] on button "Complete the Form Form" at bounding box center [788, 101] width 503 height 74
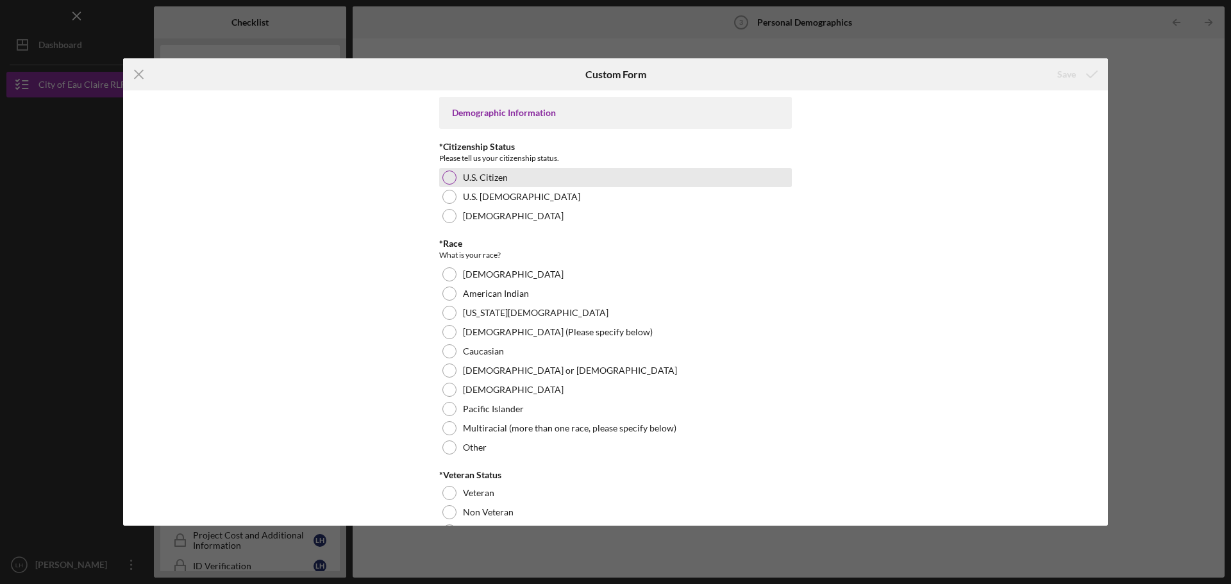
click at [514, 178] on div "U.S. Citizen" at bounding box center [615, 177] width 353 height 19
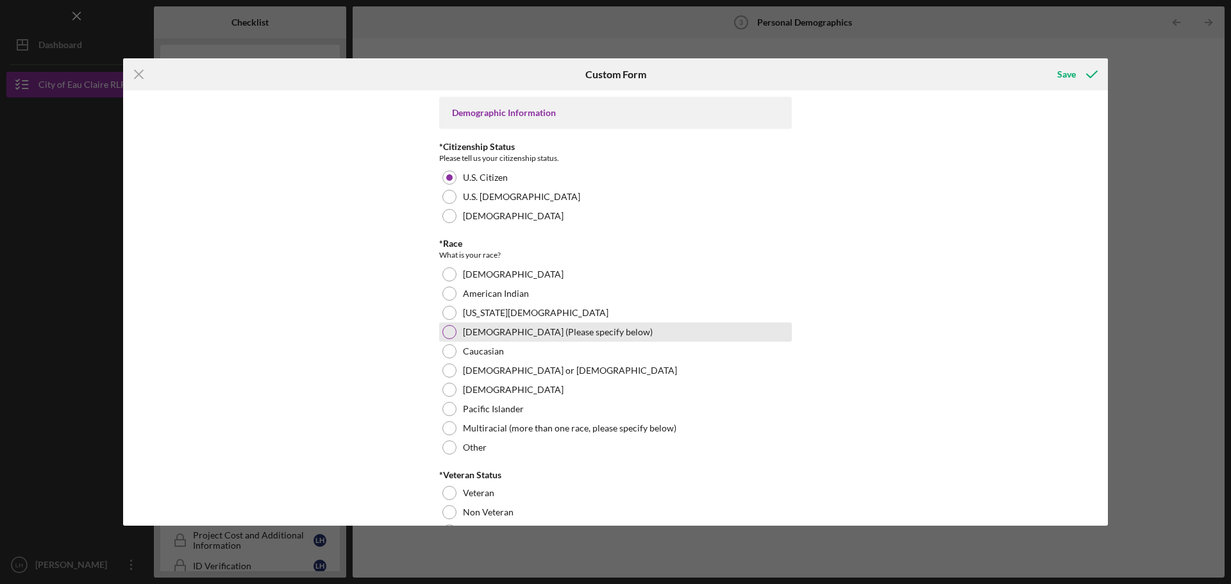
click at [524, 332] on label "[DEMOGRAPHIC_DATA] (Please specify below)" at bounding box center [558, 332] width 190 height 10
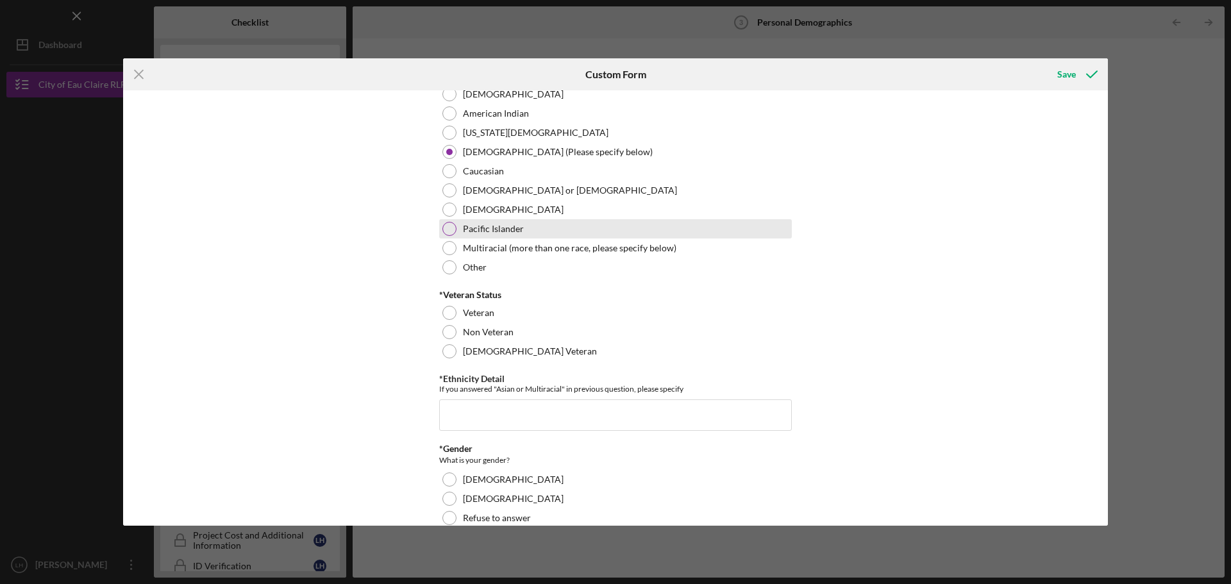
scroll to position [192, 0]
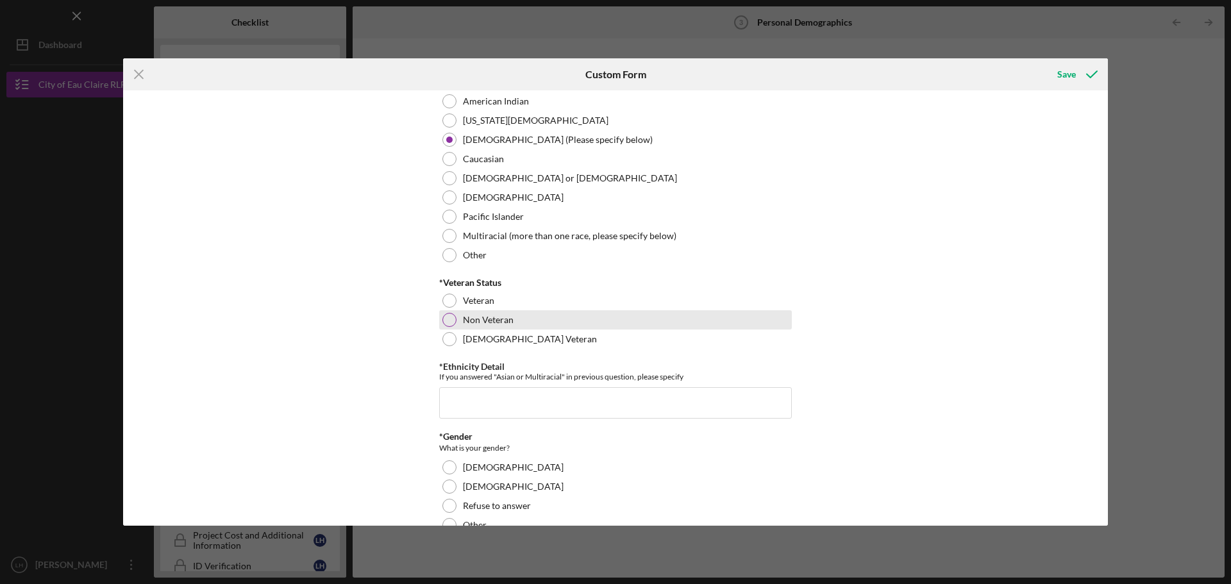
click at [512, 321] on div "Non Veteran" at bounding box center [615, 319] width 353 height 19
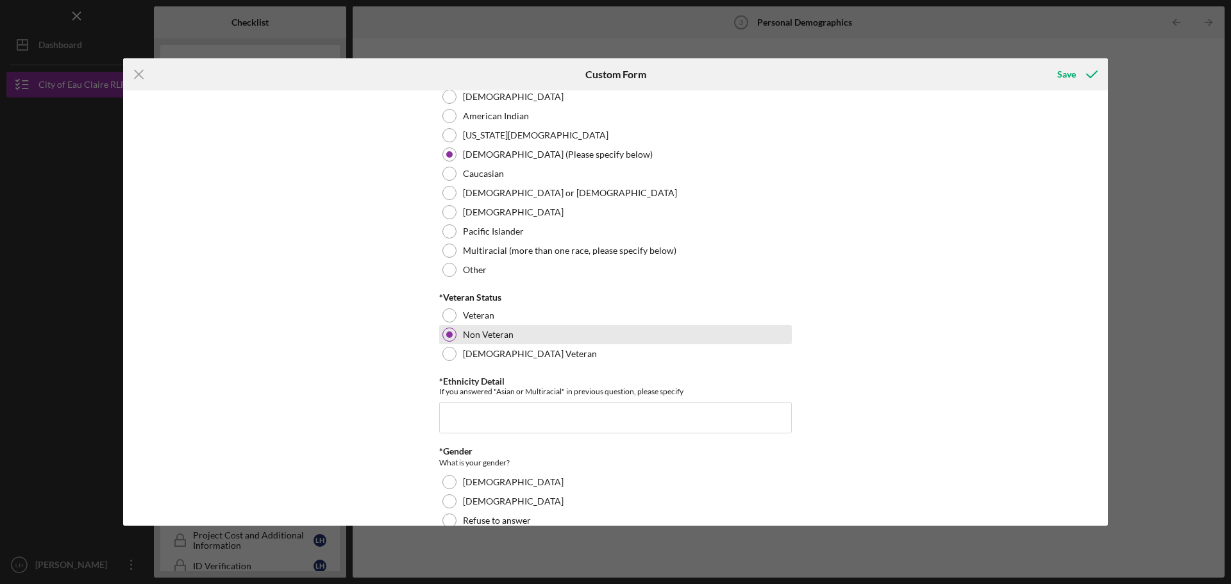
scroll to position [156, 0]
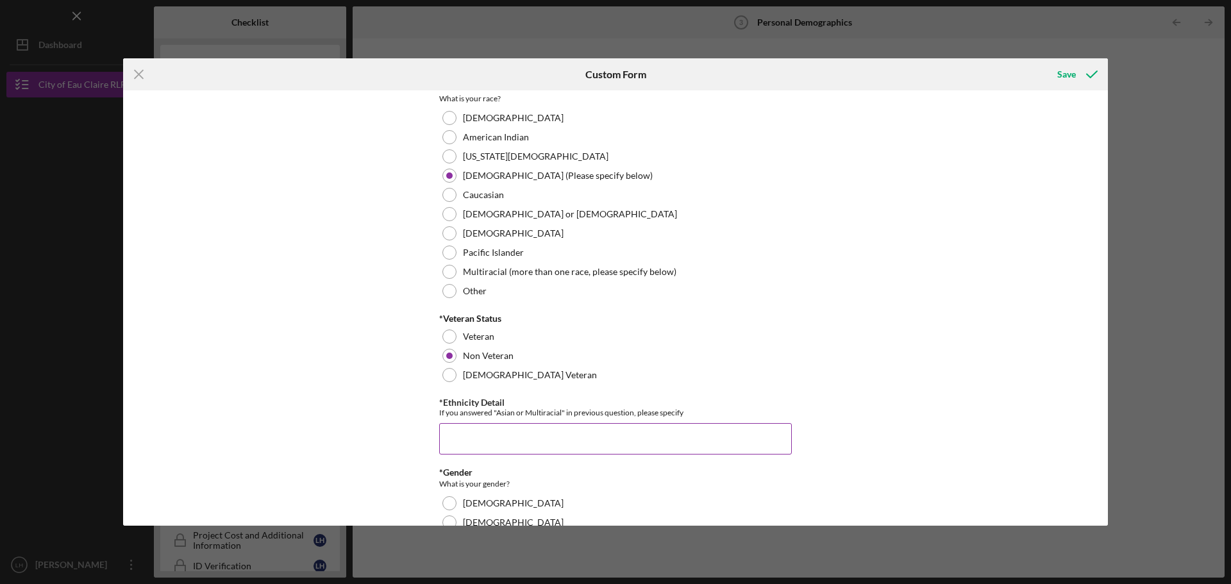
click at [565, 437] on input "*Ethnicity Detail" at bounding box center [615, 438] width 353 height 31
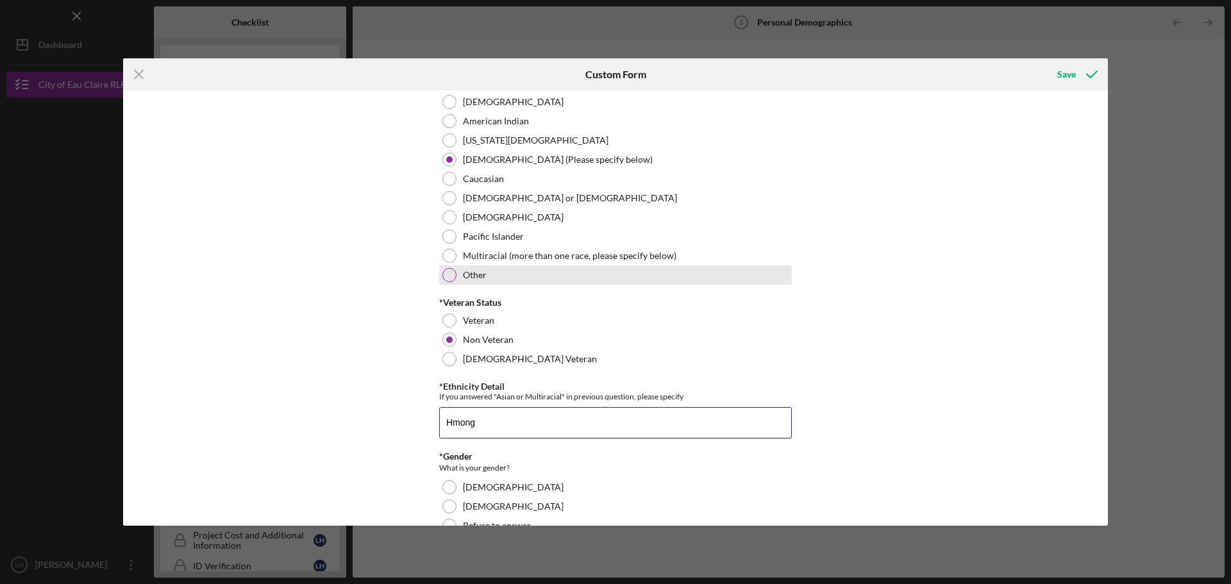
scroll to position [221, 0]
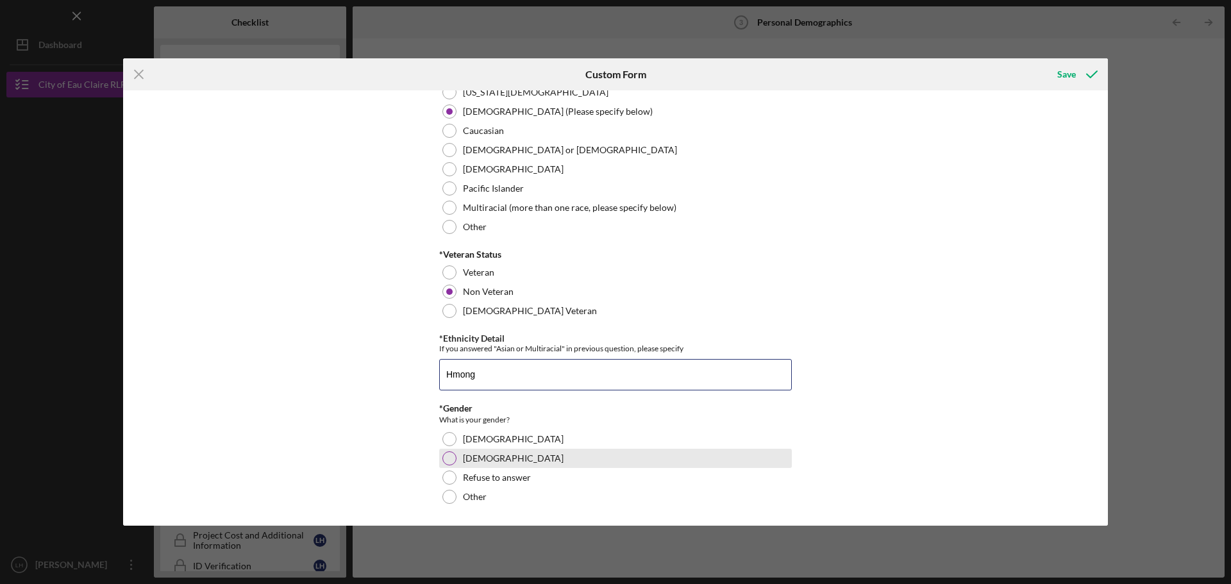
type input "Hmong"
click at [485, 459] on div "[DEMOGRAPHIC_DATA]" at bounding box center [615, 458] width 353 height 19
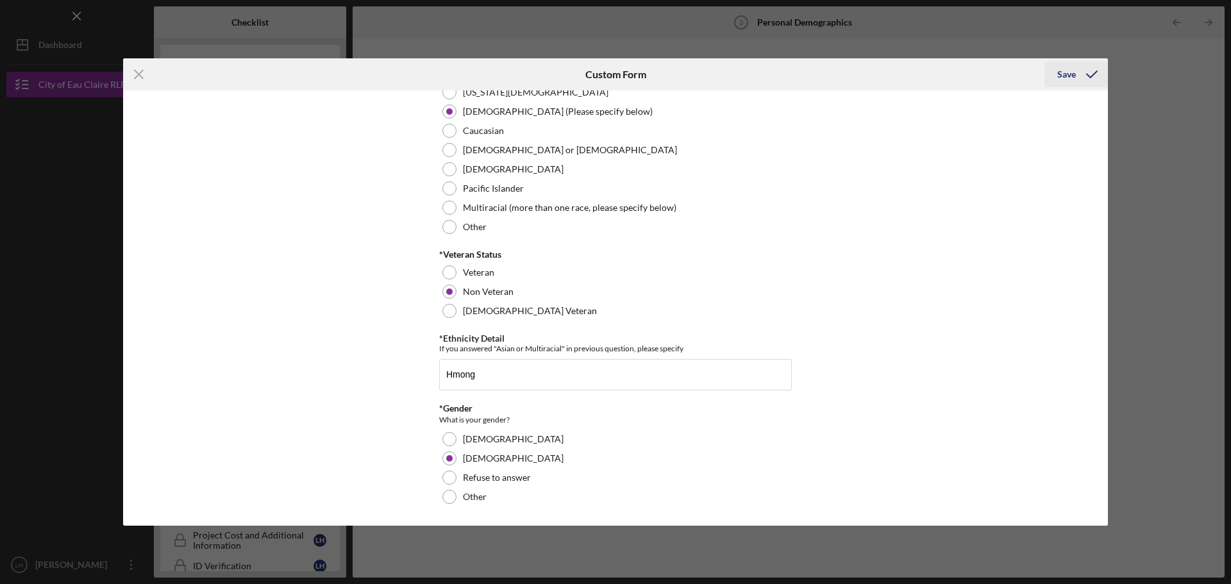
click at [1094, 76] on icon "submit" at bounding box center [1092, 74] width 32 height 32
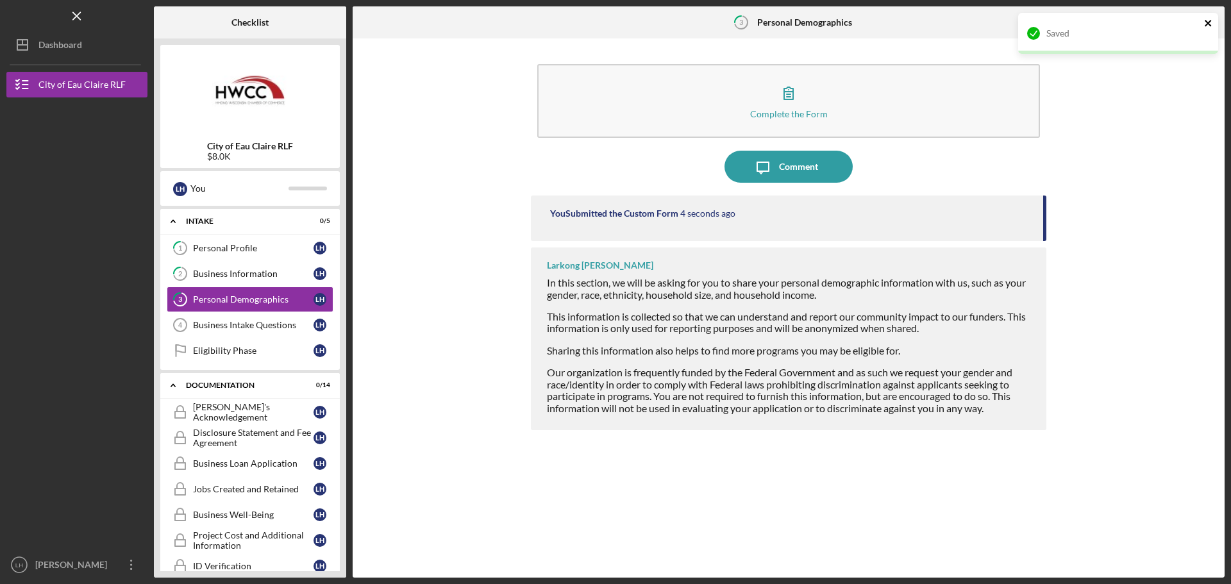
click at [1210, 19] on icon "close" at bounding box center [1208, 23] width 9 height 10
click at [1210, 19] on icon "Icon/Table Pagination Arrow" at bounding box center [1208, 22] width 29 height 29
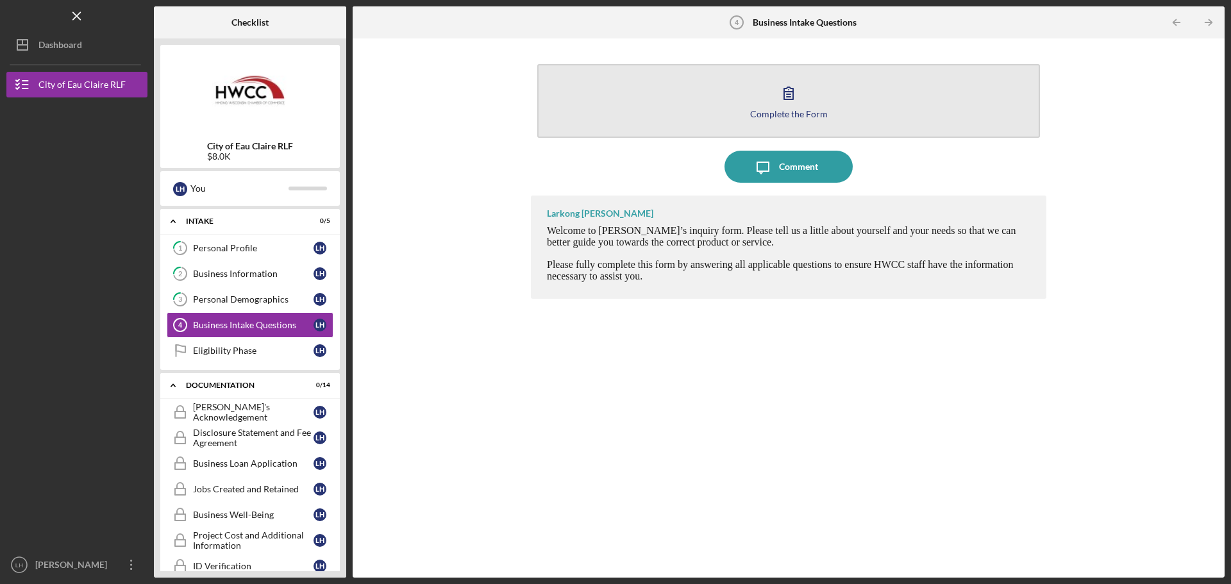
click at [797, 90] on icon "button" at bounding box center [789, 93] width 32 height 32
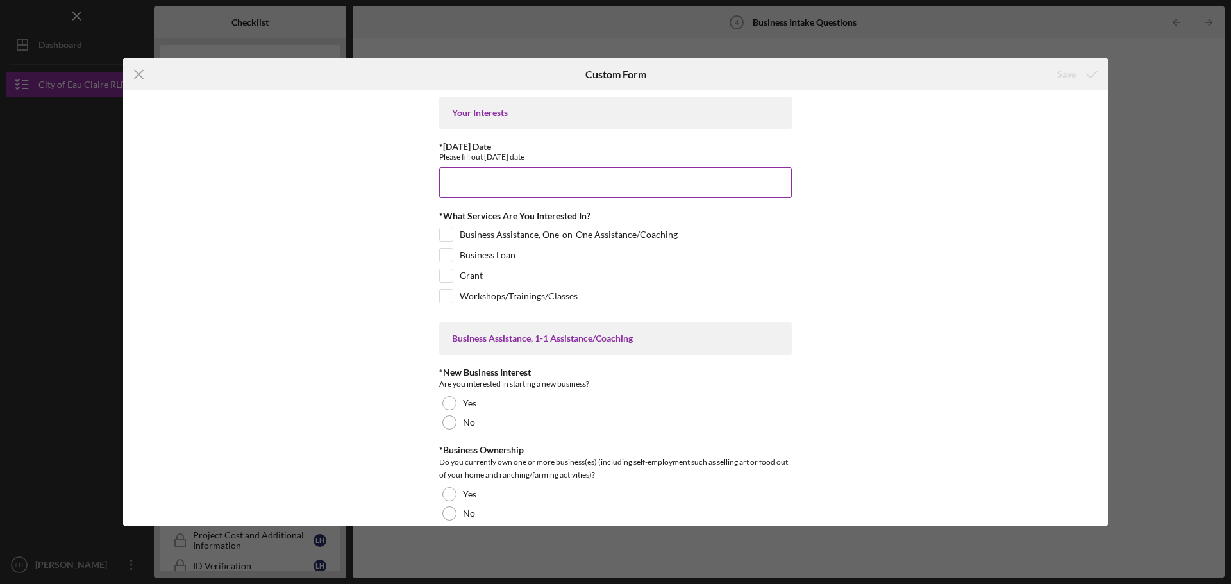
click at [619, 189] on input "*[DATE] Date" at bounding box center [615, 182] width 353 height 31
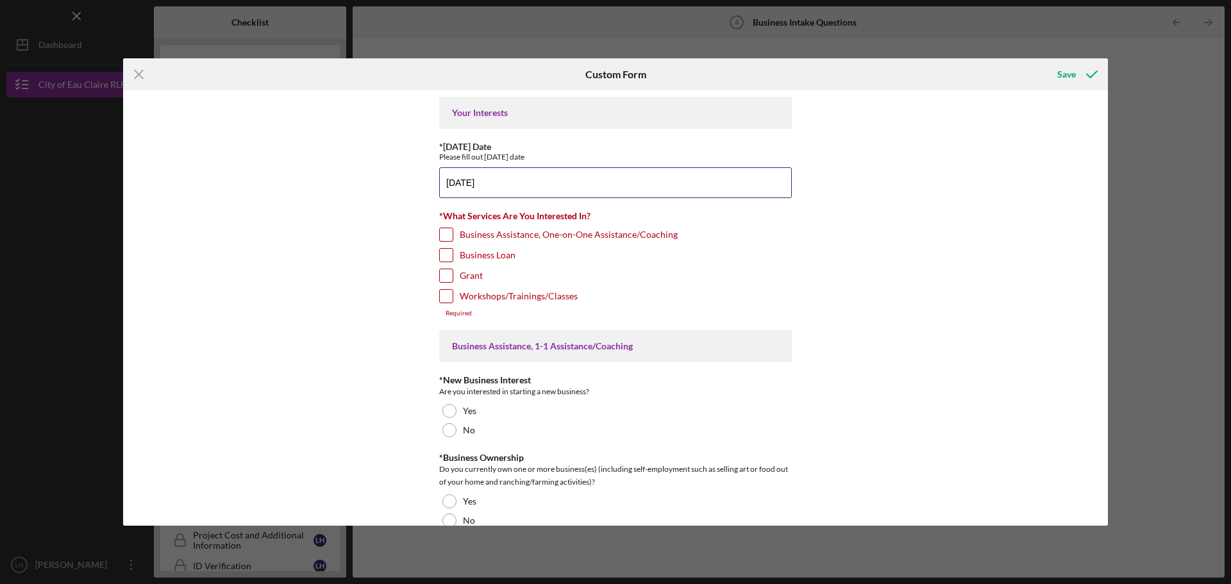
type input "[DATE]"
click at [444, 255] on input "Business Loan" at bounding box center [446, 255] width 13 height 13
checkbox input "true"
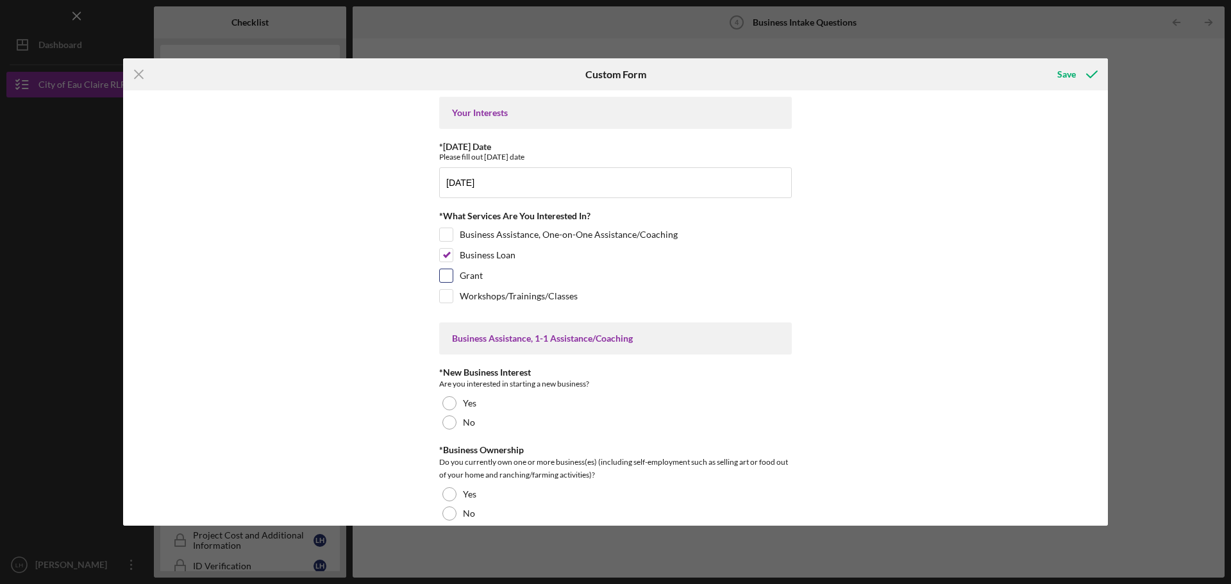
click at [443, 278] on input "Grant" at bounding box center [446, 275] width 13 height 13
checkbox input "true"
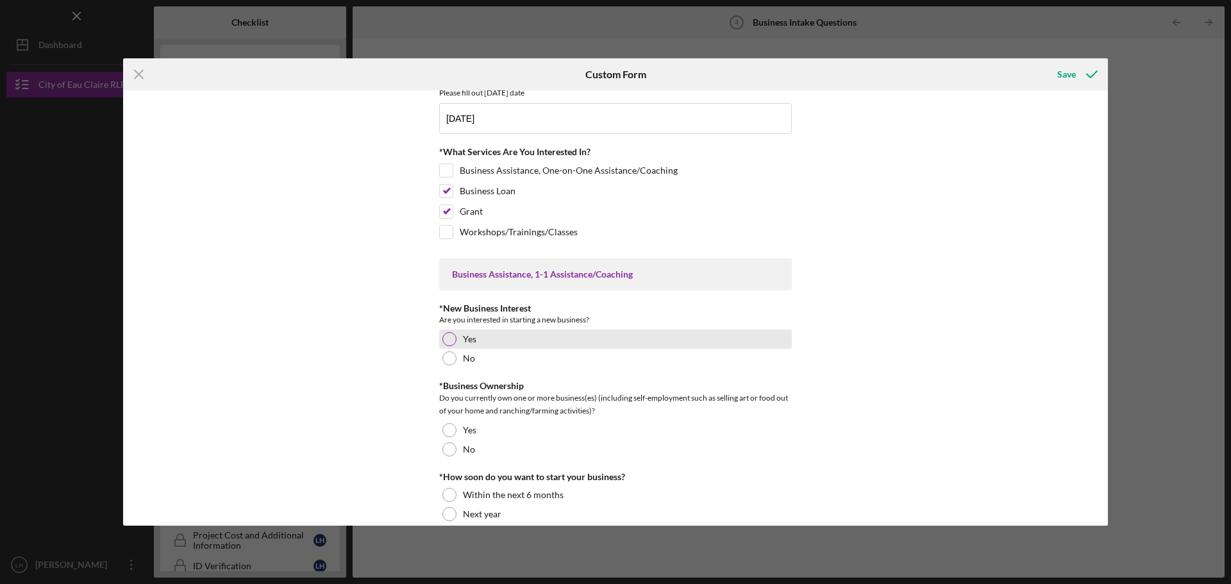
click at [456, 336] on div "Yes" at bounding box center [615, 339] width 353 height 19
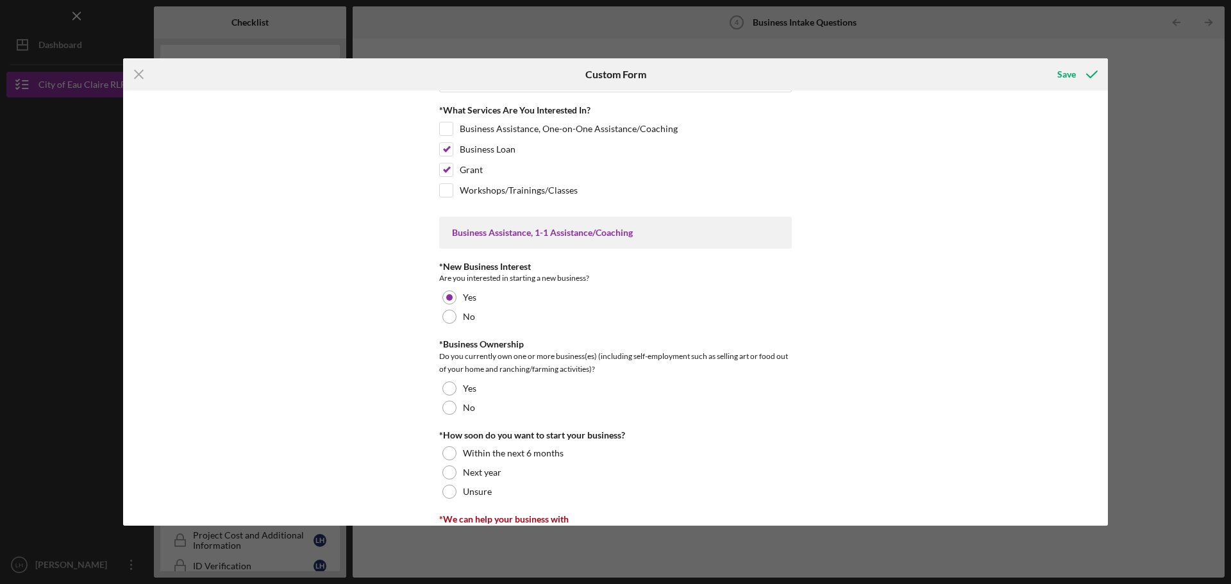
scroll to position [128, 0]
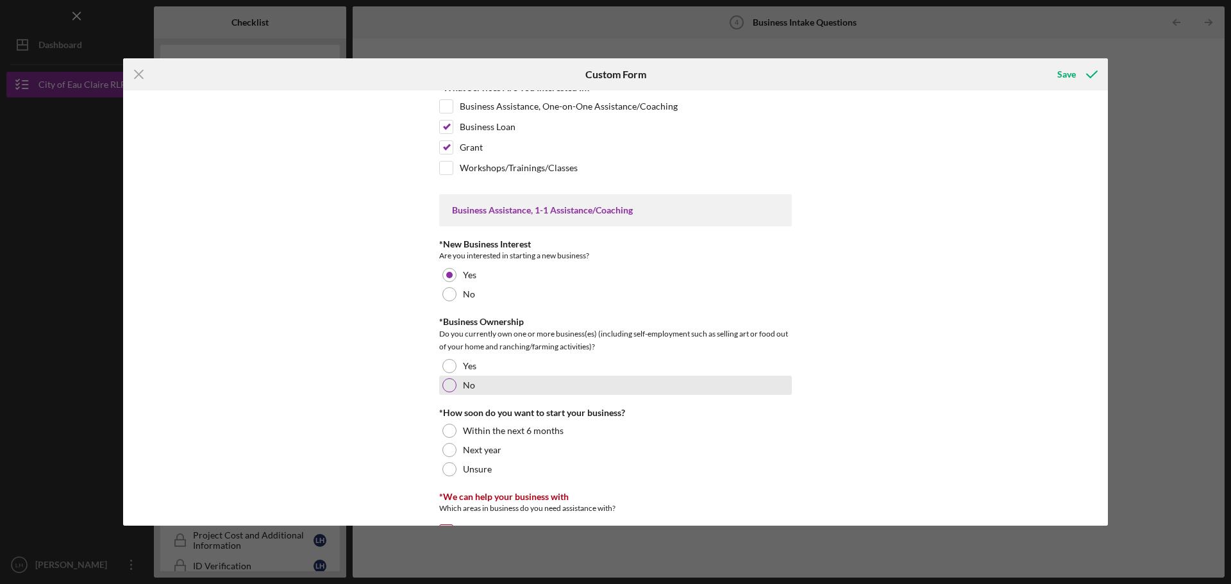
click at [464, 384] on label "No" at bounding box center [469, 385] width 12 height 10
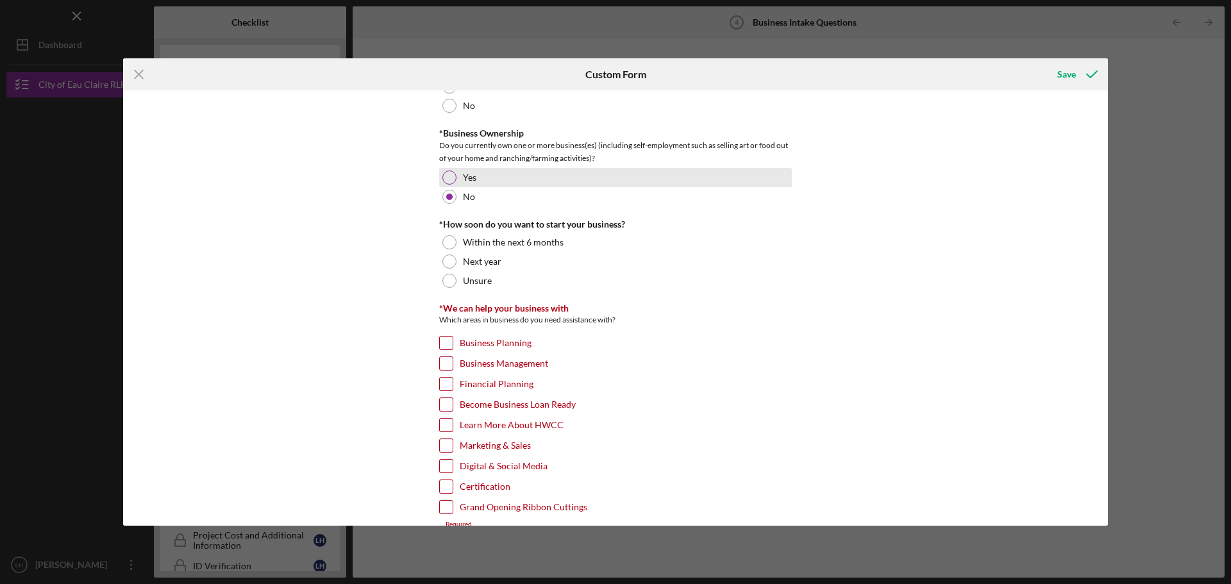
scroll to position [321, 0]
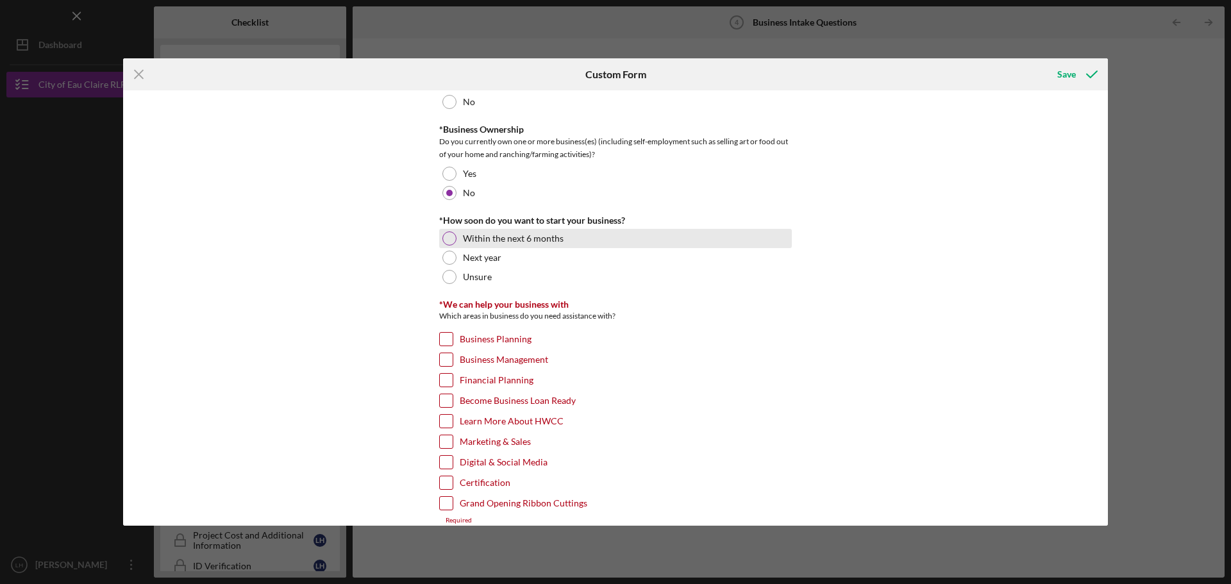
click at [507, 236] on label "Within the next 6 months" at bounding box center [513, 238] width 101 height 10
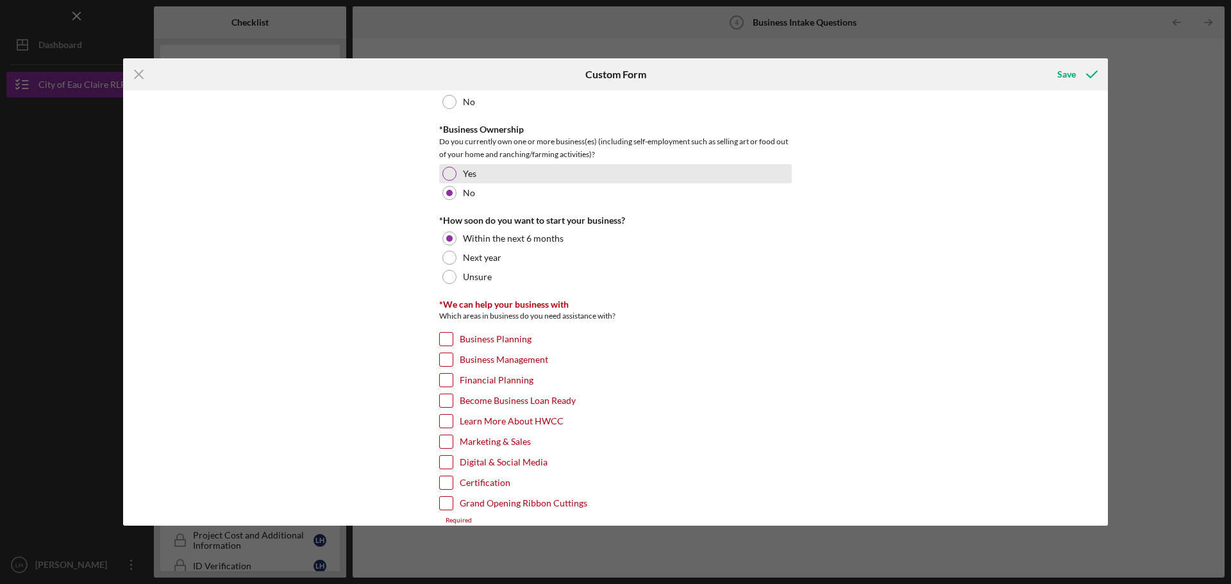
click at [449, 169] on div at bounding box center [449, 174] width 14 height 14
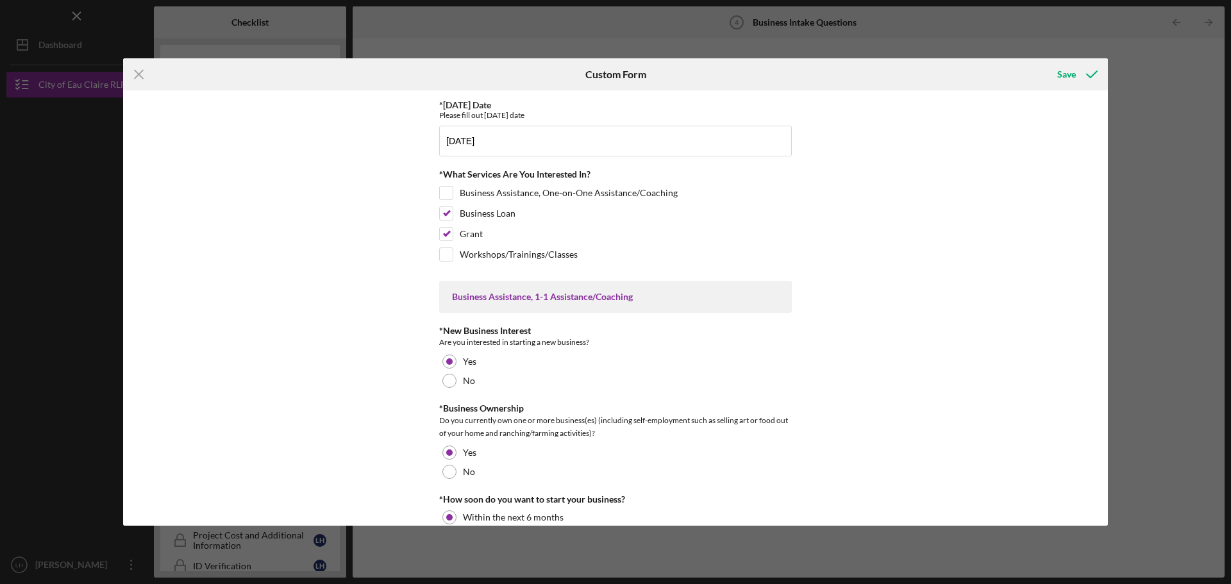
scroll to position [64, 0]
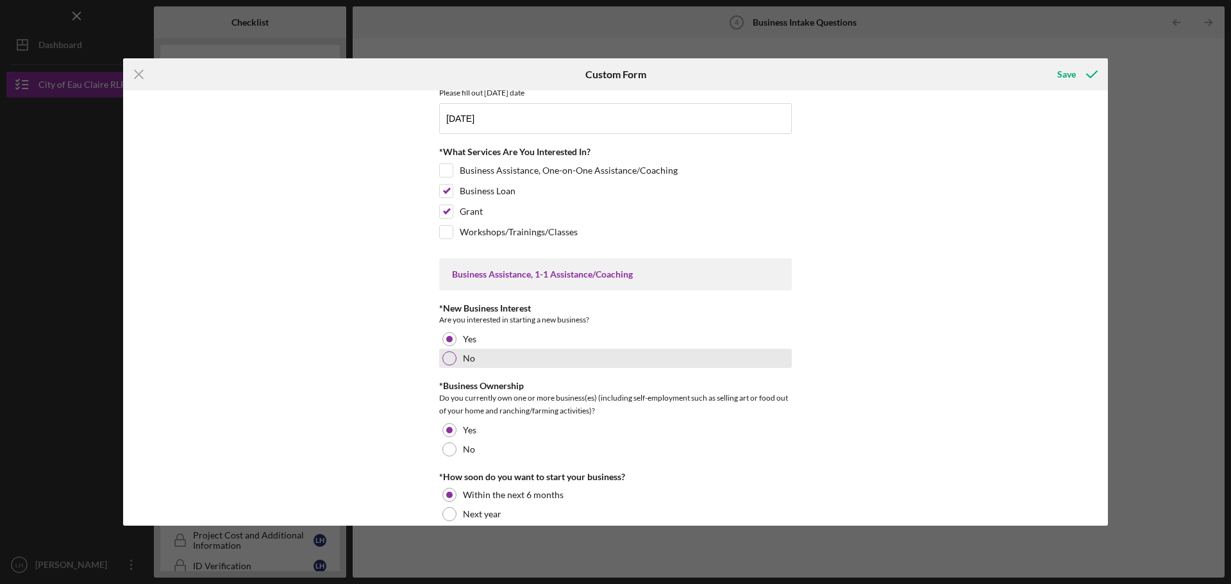
click at [455, 354] on div "No" at bounding box center [615, 358] width 353 height 19
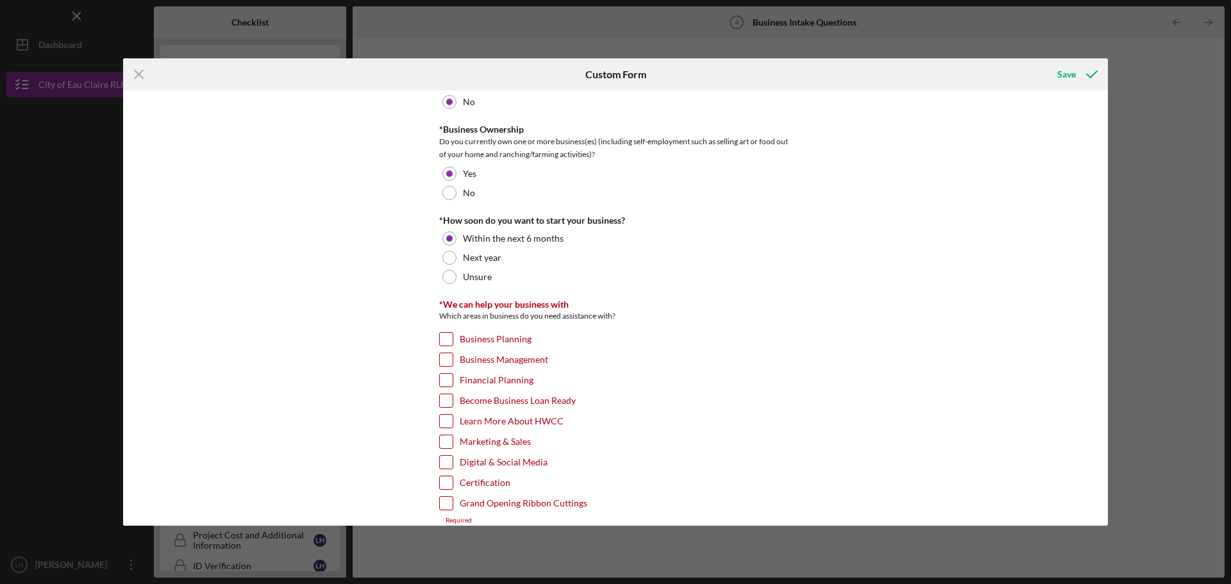
scroll to position [385, 0]
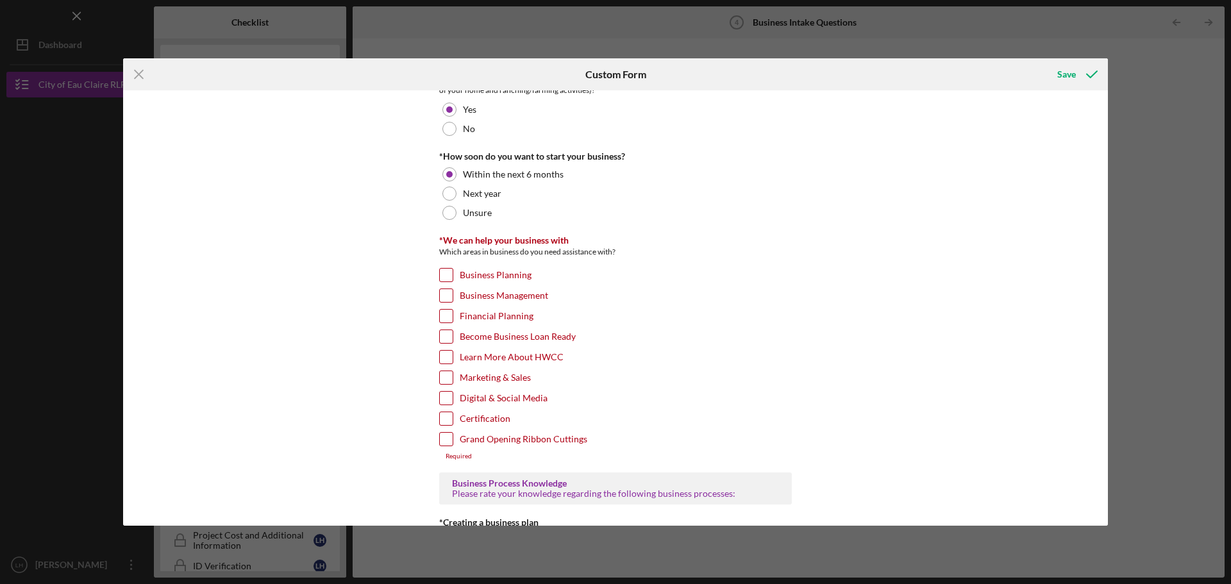
drag, startPoint x: 447, startPoint y: 337, endPoint x: 446, endPoint y: 345, distance: 8.4
click at [446, 345] on div "Become Business Loan Ready" at bounding box center [615, 340] width 353 height 21
click at [445, 339] on input "Become Business Loan Ready" at bounding box center [446, 336] width 13 height 13
checkbox input "true"
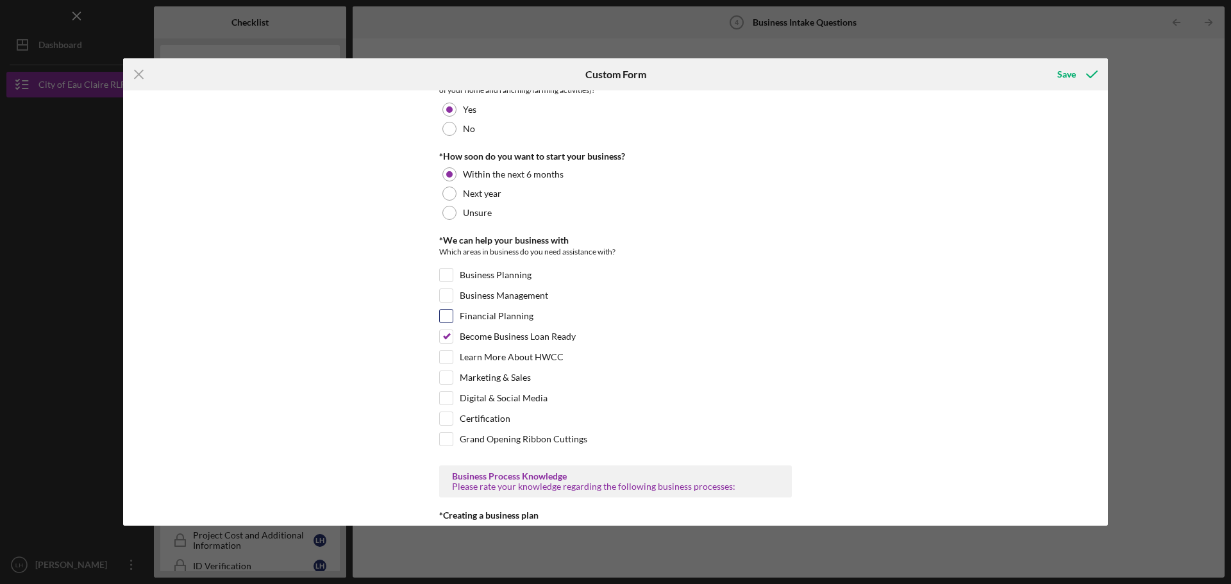
click at [449, 314] on input "Financial Planning" at bounding box center [446, 316] width 13 height 13
checkbox input "true"
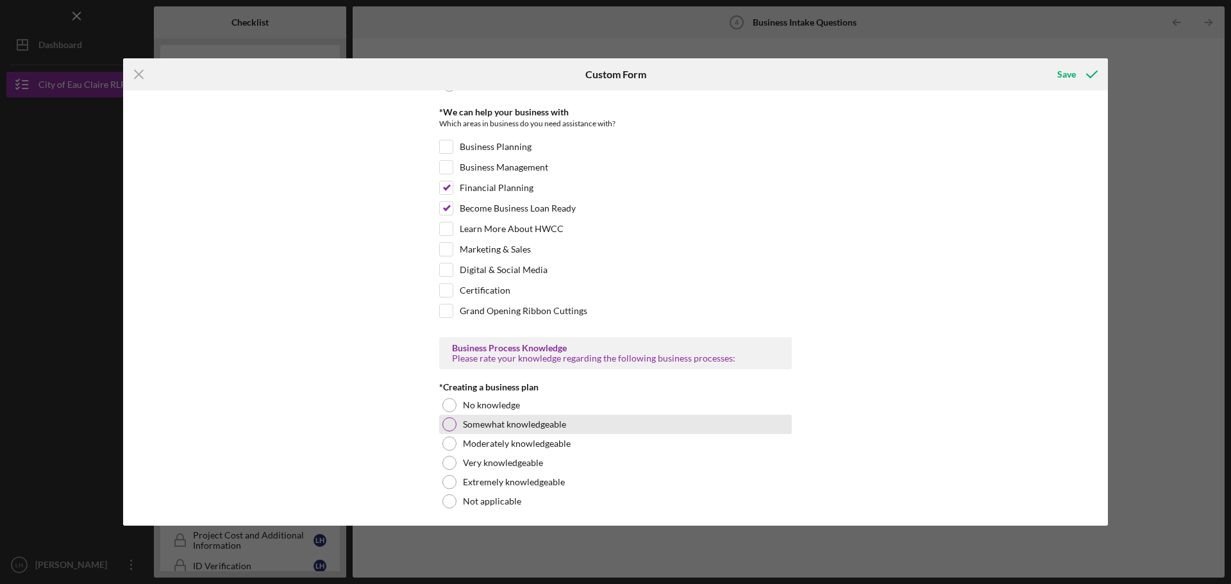
scroll to position [577, 0]
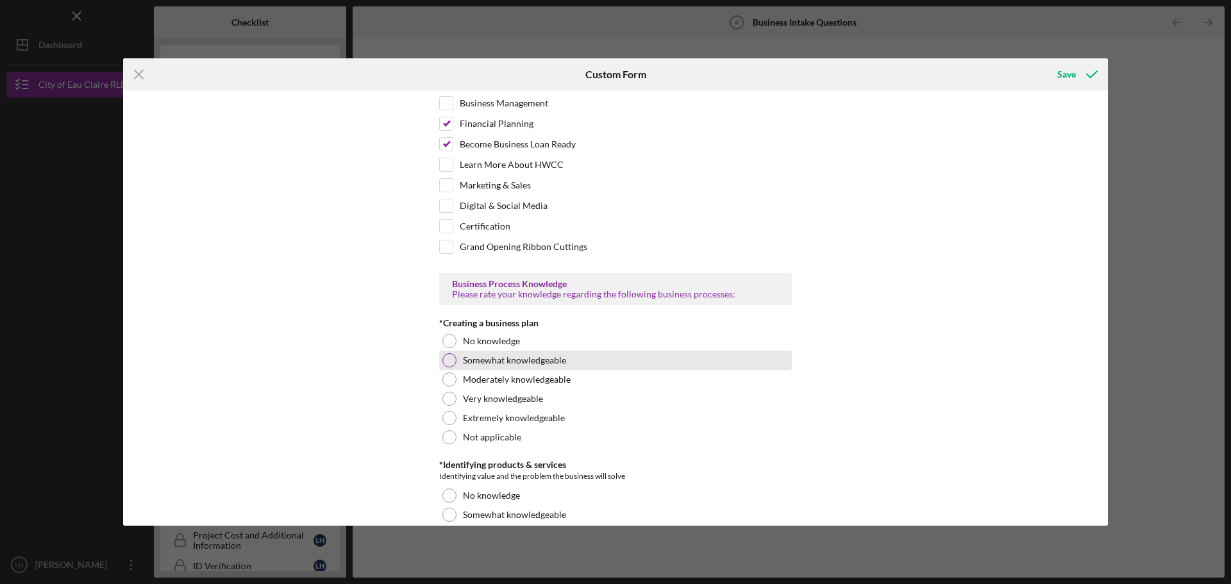
click at [543, 363] on label "Somewhat knowledgeable" at bounding box center [514, 360] width 103 height 10
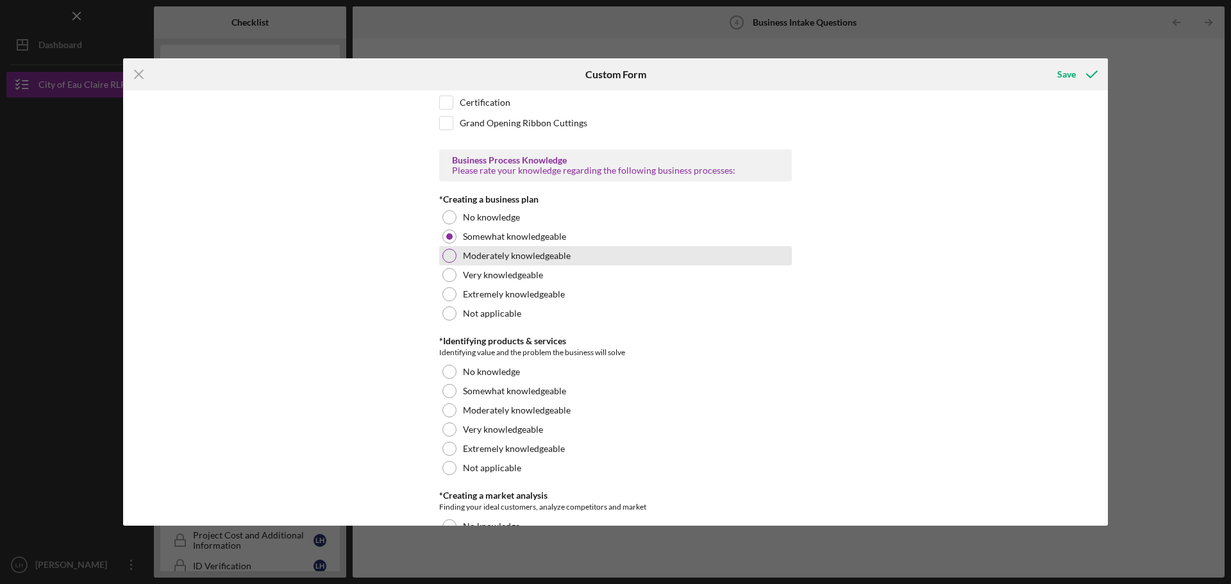
scroll to position [705, 0]
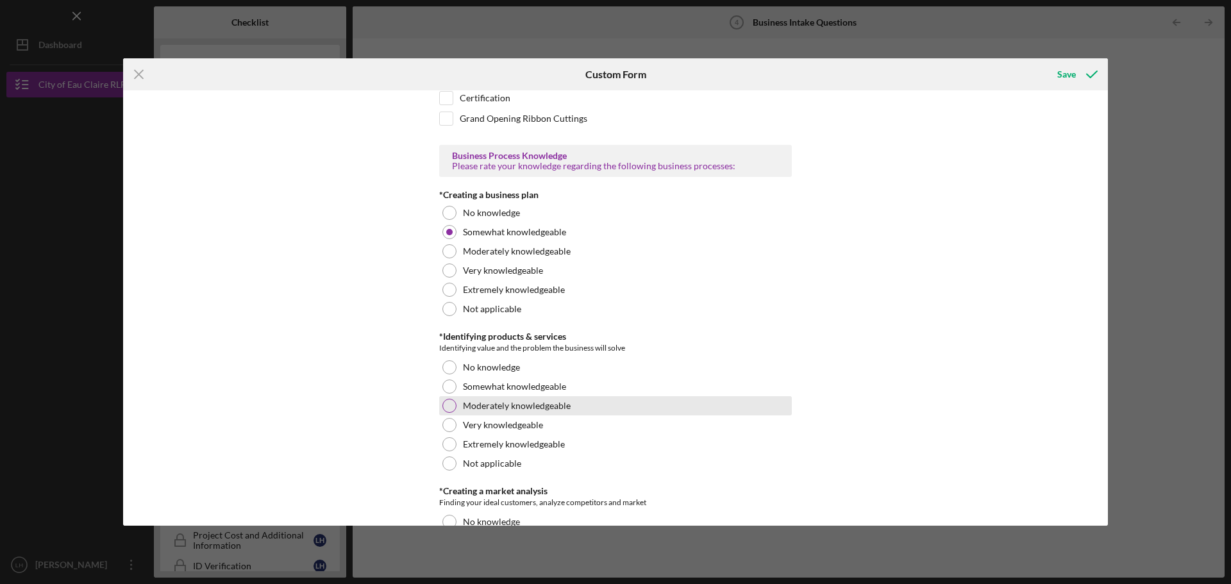
click at [597, 400] on div "Moderately knowledgeable" at bounding box center [615, 405] width 353 height 19
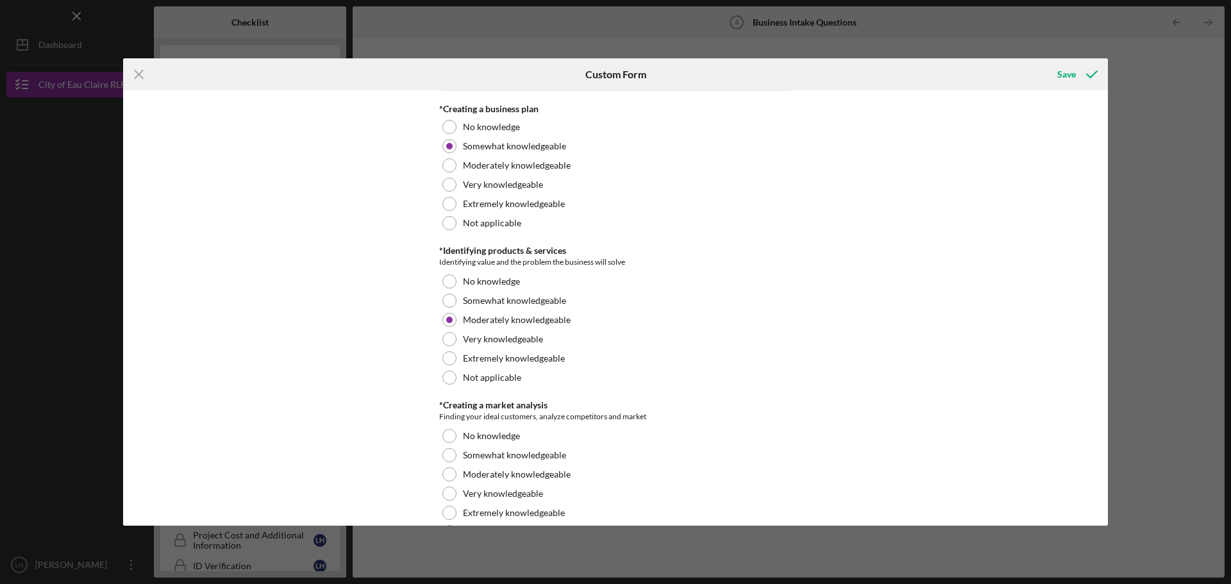
scroll to position [834, 0]
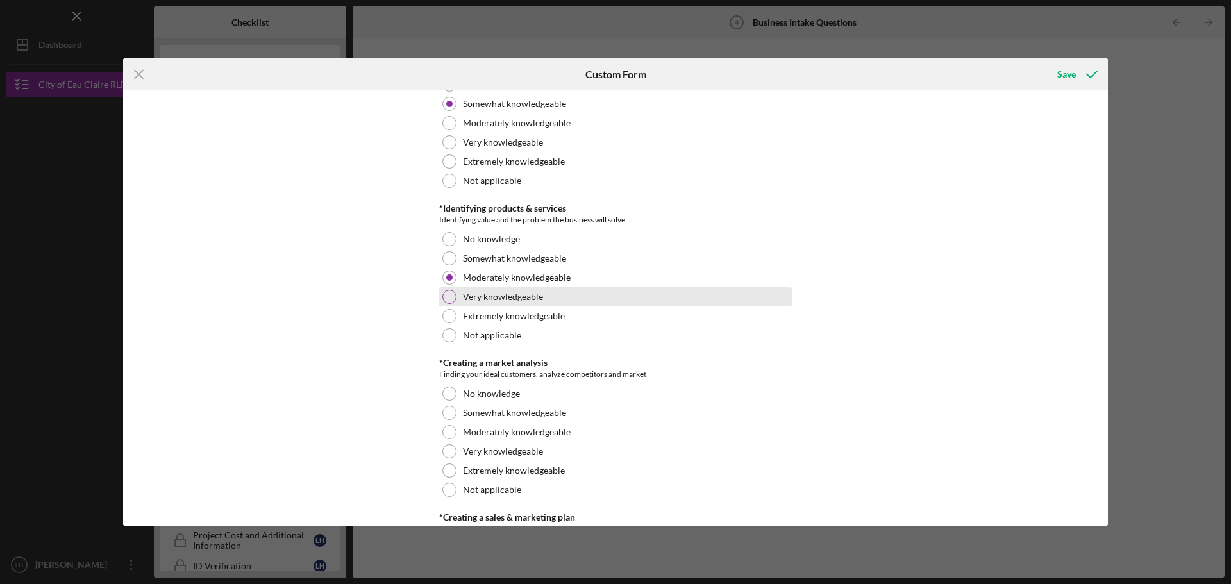
click at [451, 292] on div at bounding box center [449, 297] width 14 height 14
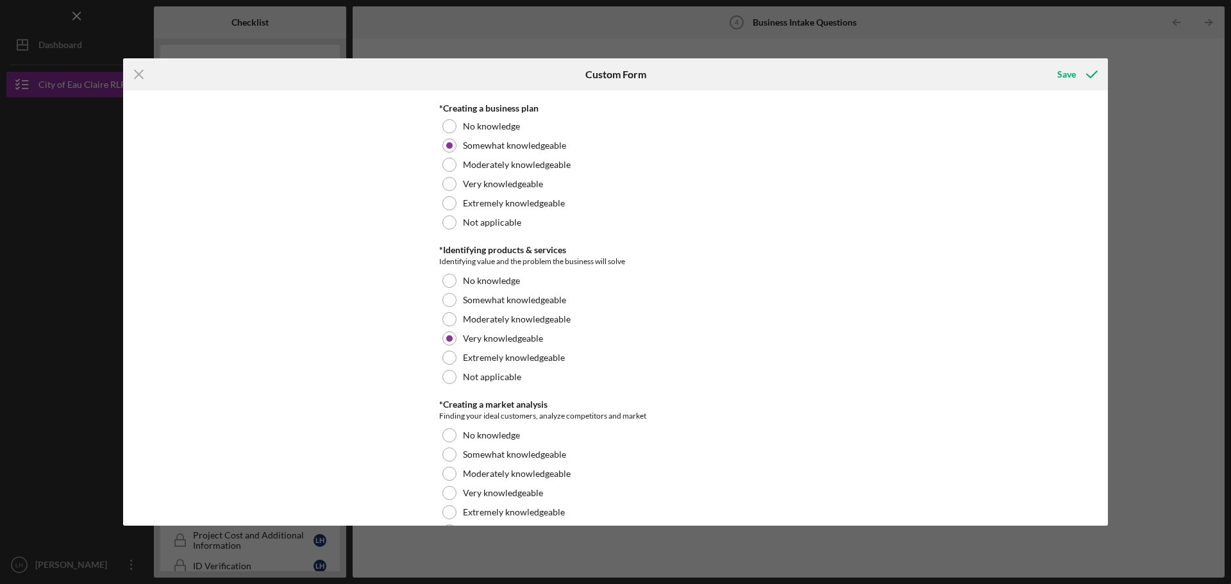
scroll to position [769, 0]
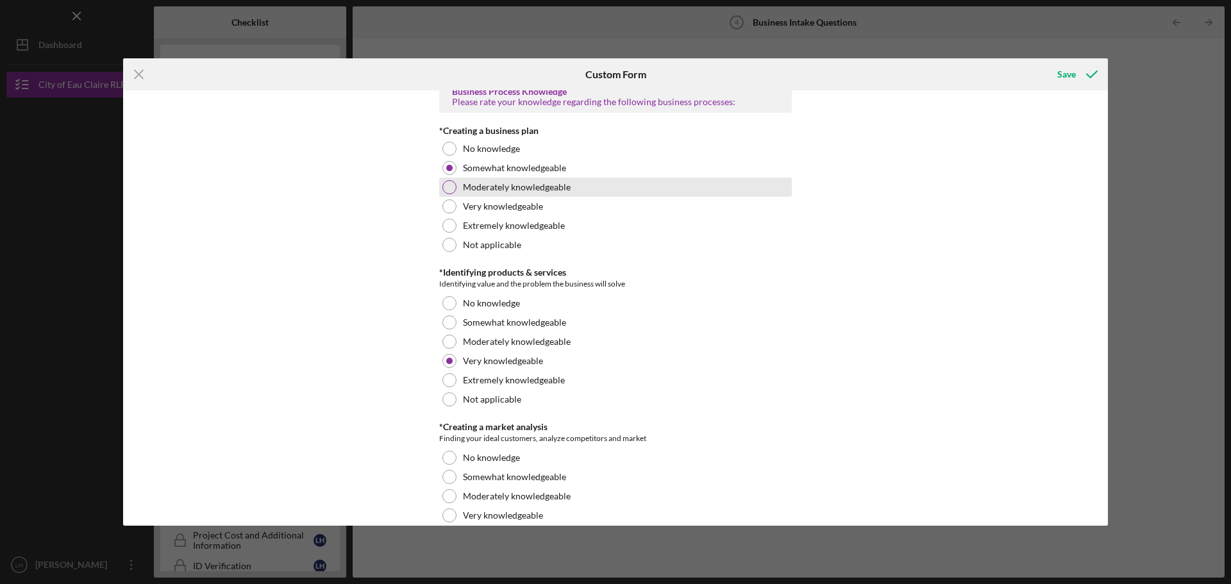
click at [440, 187] on div "Moderately knowledgeable" at bounding box center [615, 187] width 353 height 19
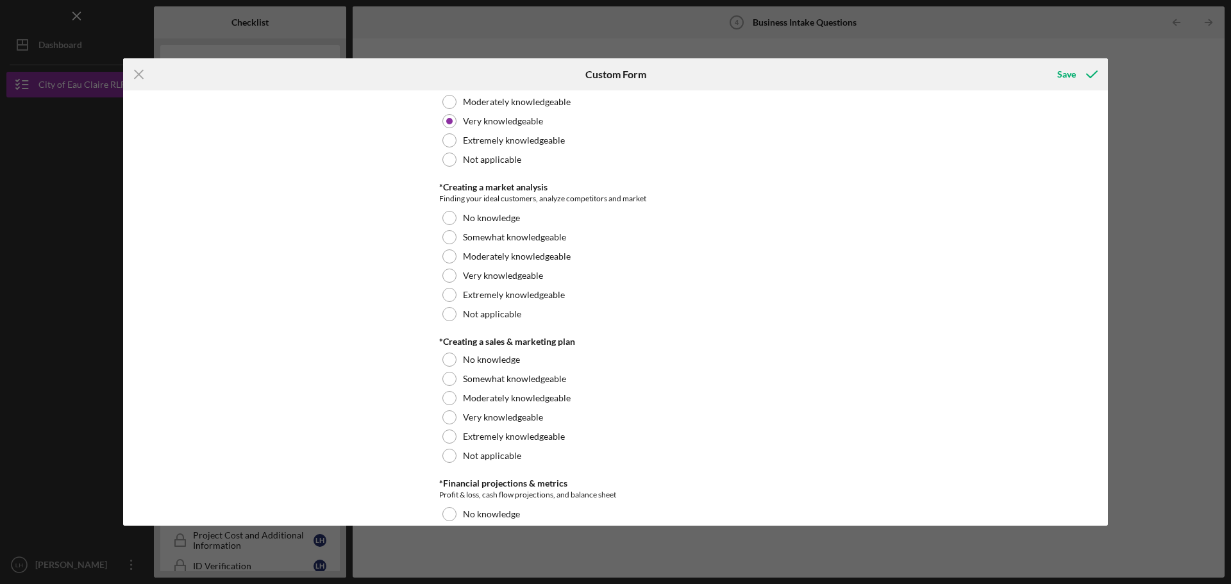
scroll to position [1026, 0]
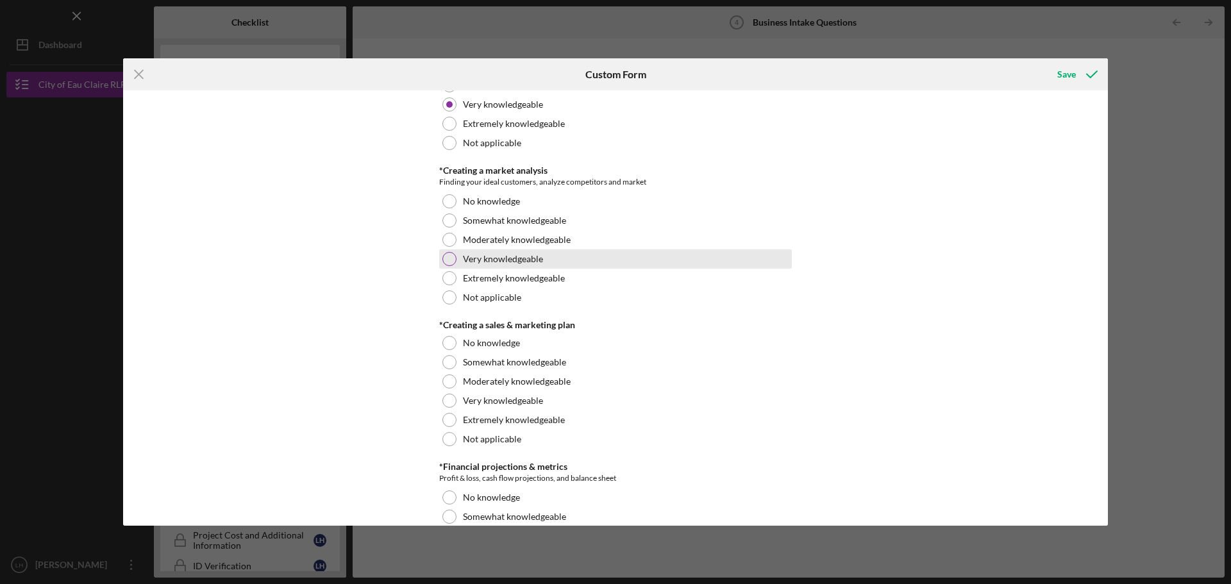
click at [457, 254] on div "Very knowledgeable" at bounding box center [615, 258] width 353 height 19
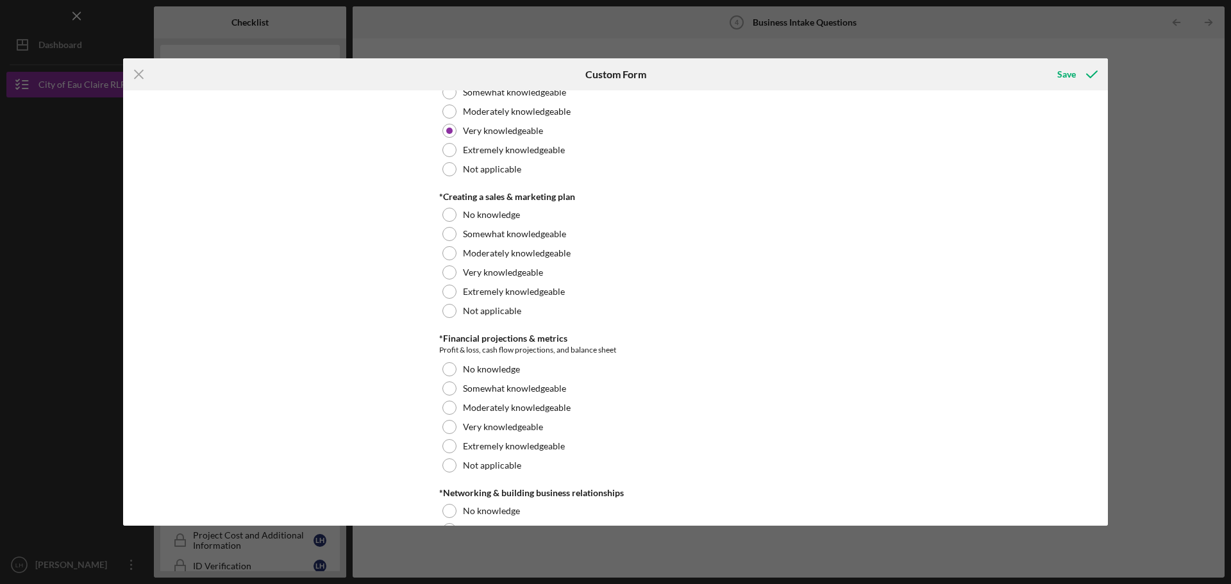
scroll to position [1218, 0]
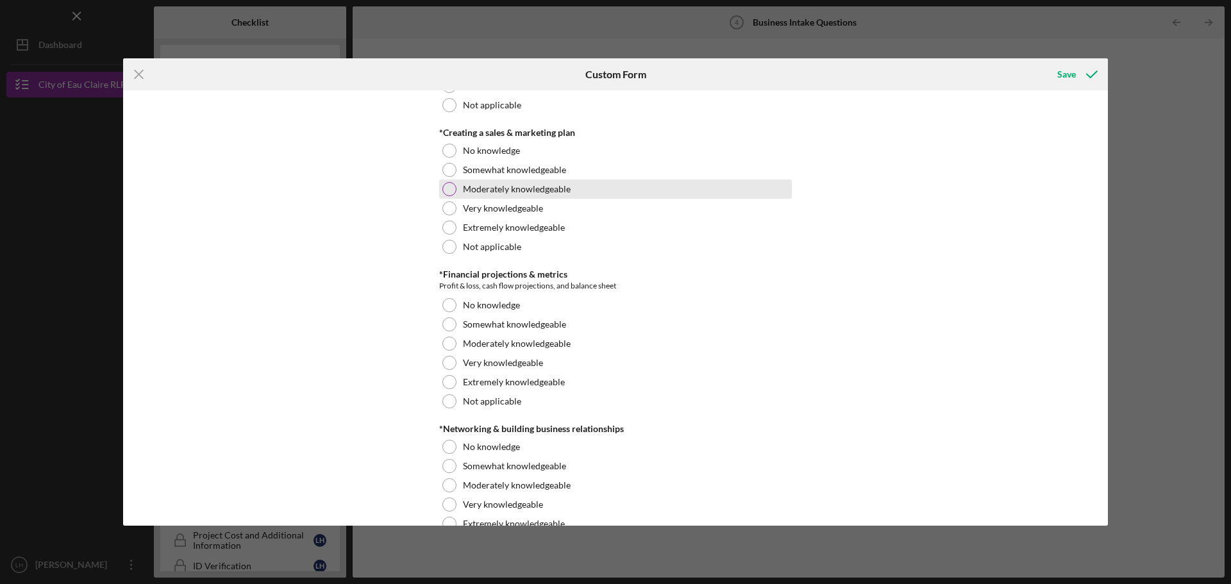
click at [514, 192] on label "Moderately knowledgeable" at bounding box center [517, 189] width 108 height 10
click at [463, 207] on label "Very knowledgeable" at bounding box center [503, 208] width 80 height 10
click at [348, 213] on div "Your Interests *[DATE] Date Please fill out [DATE] date [DATE] *What Services A…" at bounding box center [615, 307] width 985 height 435
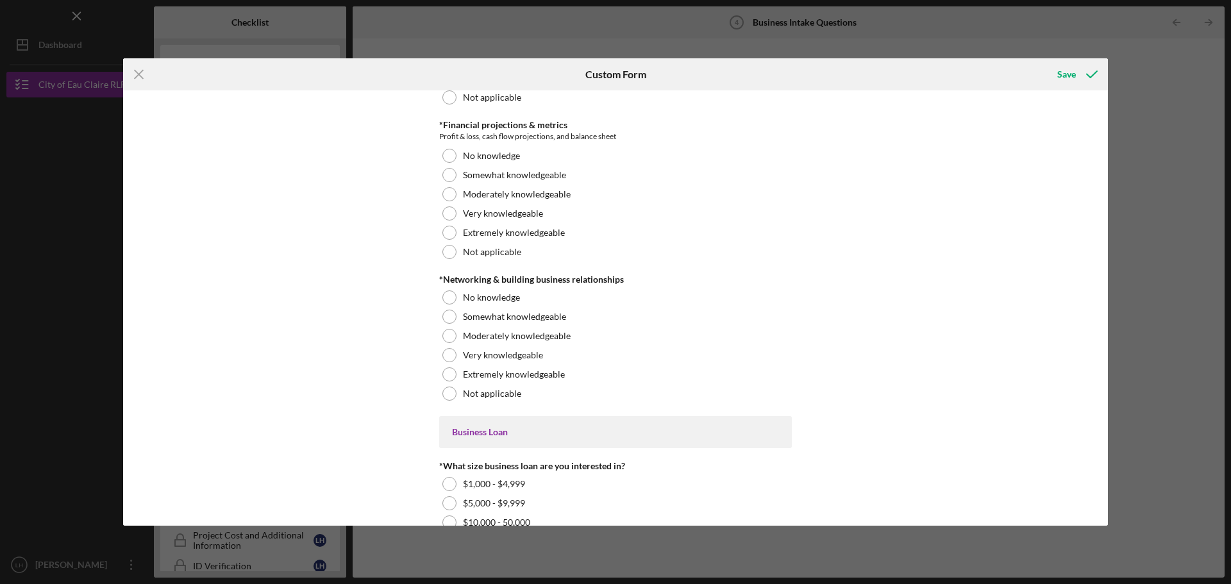
scroll to position [1347, 0]
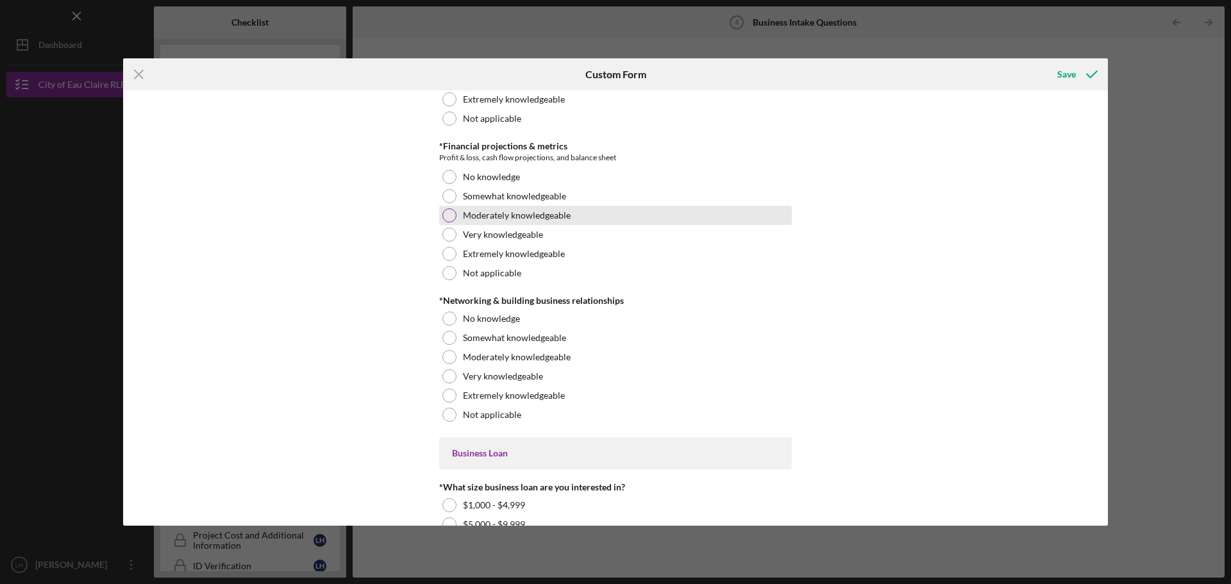
click at [489, 218] on label "Moderately knowledgeable" at bounding box center [517, 215] width 108 height 10
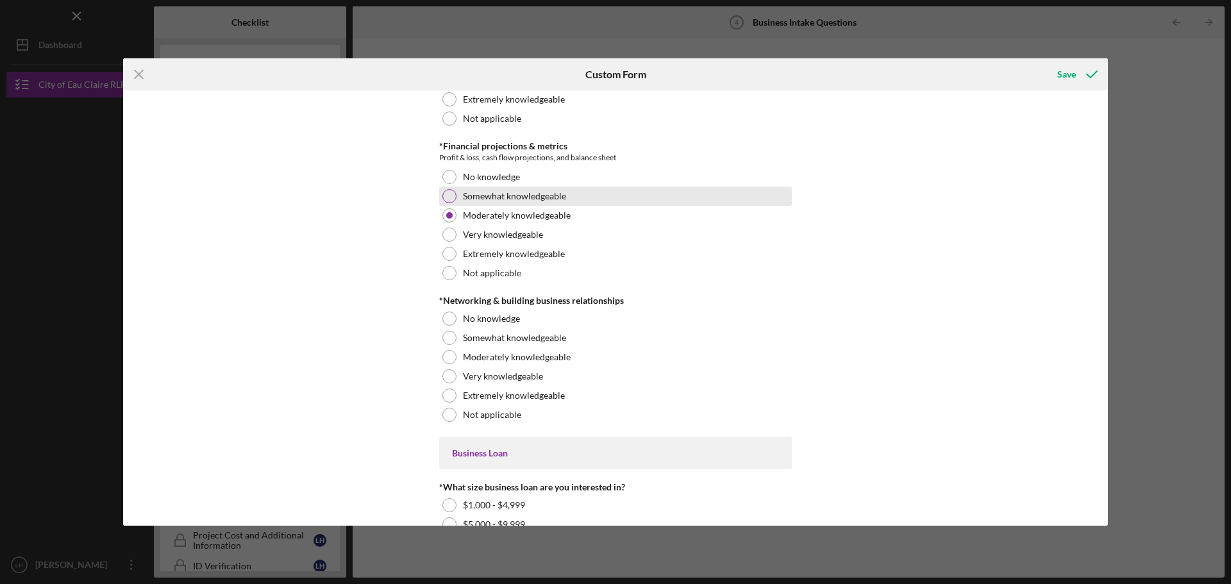
click at [440, 193] on div "Somewhat knowledgeable" at bounding box center [615, 196] width 353 height 19
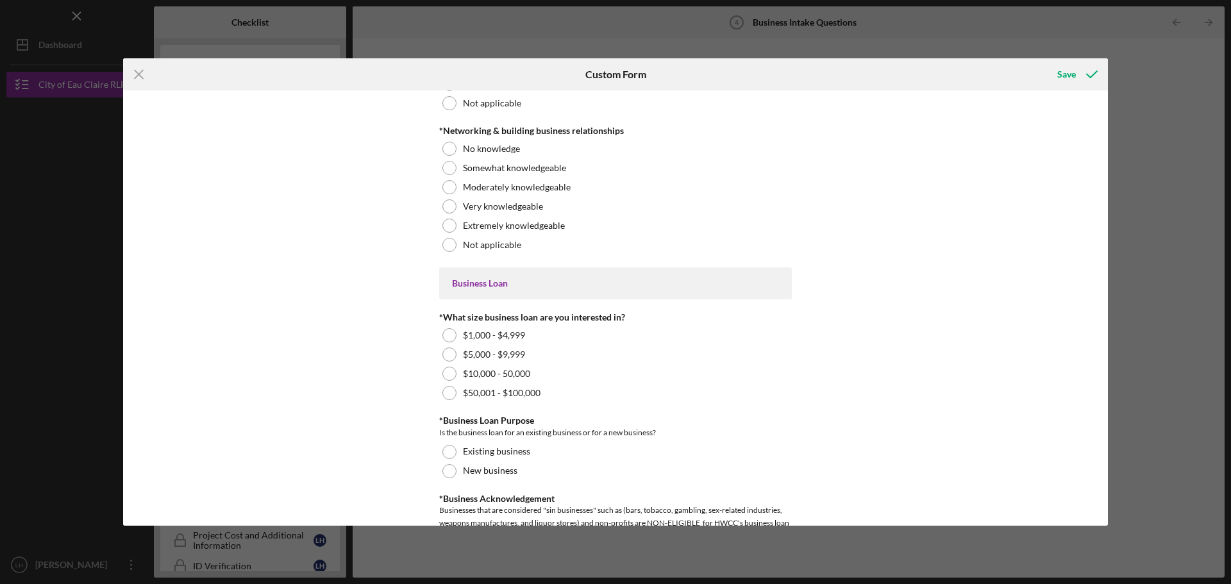
scroll to position [1539, 0]
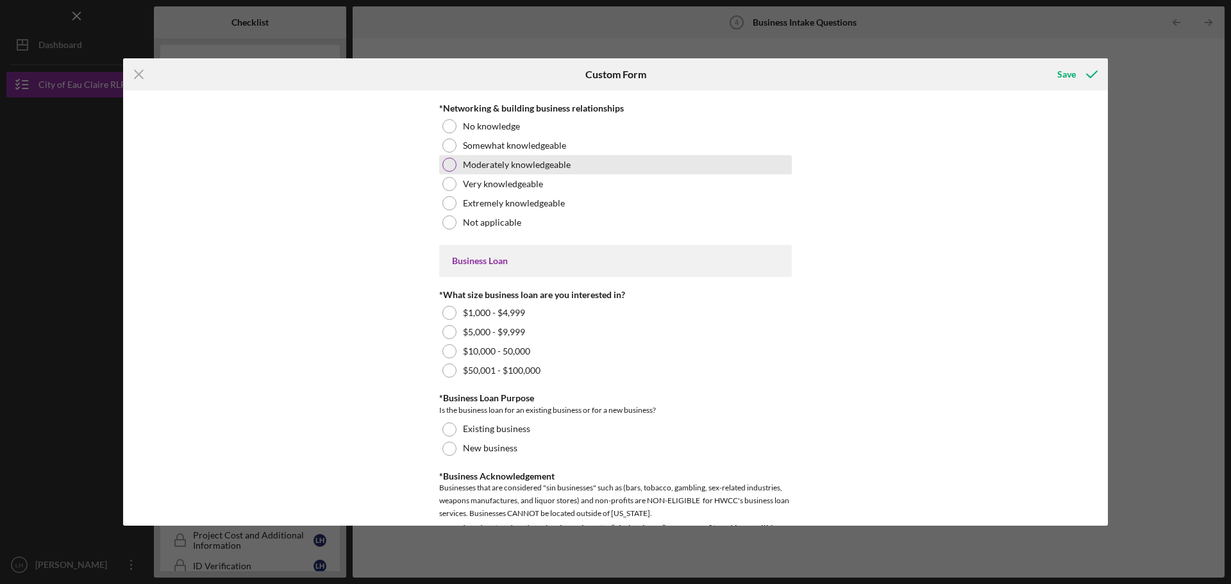
click at [533, 167] on label "Moderately knowledgeable" at bounding box center [517, 165] width 108 height 10
click at [353, 178] on div "Your Interests *[DATE] Date Please fill out [DATE] date [DATE] *What Services A…" at bounding box center [615, 307] width 985 height 435
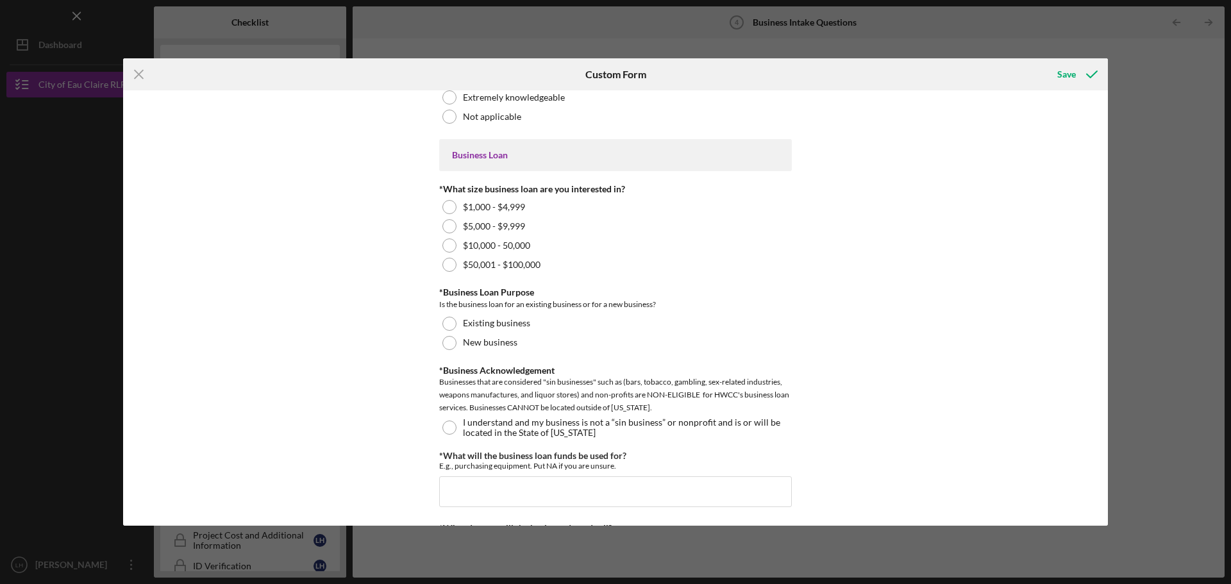
scroll to position [1667, 0]
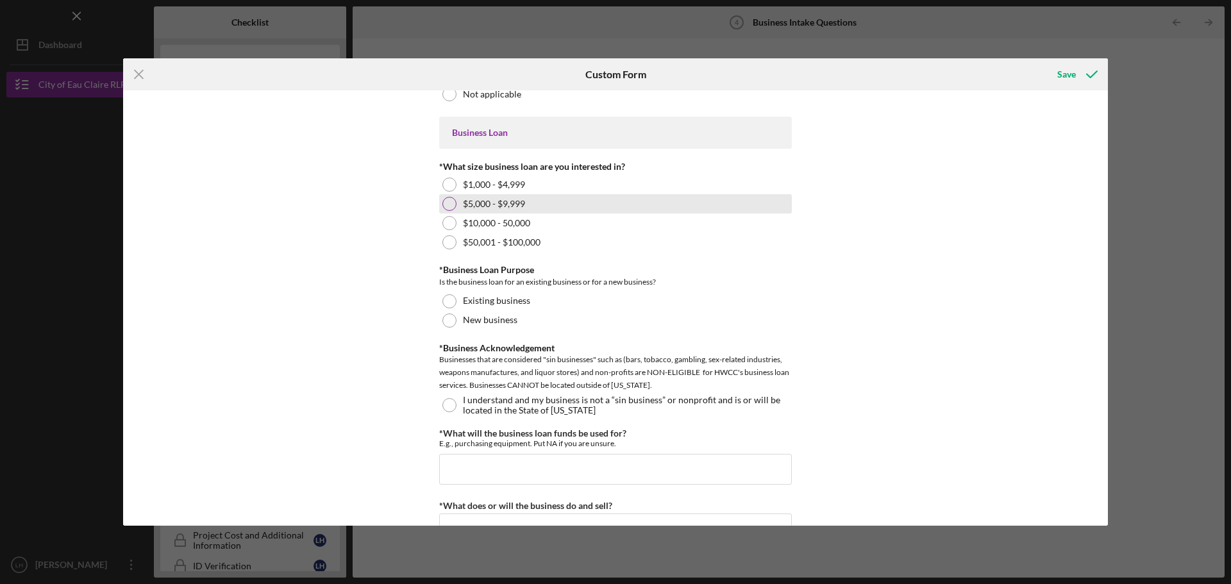
click at [508, 201] on label "$5,000 - $9,999" at bounding box center [494, 204] width 62 height 10
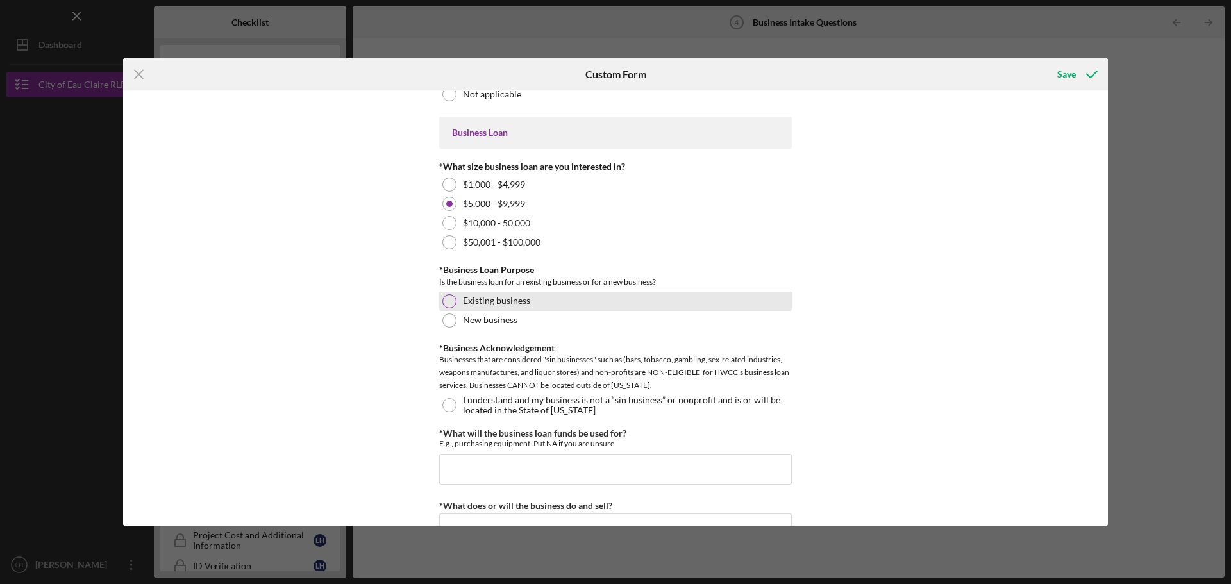
click at [454, 305] on div "Existing business" at bounding box center [615, 301] width 353 height 19
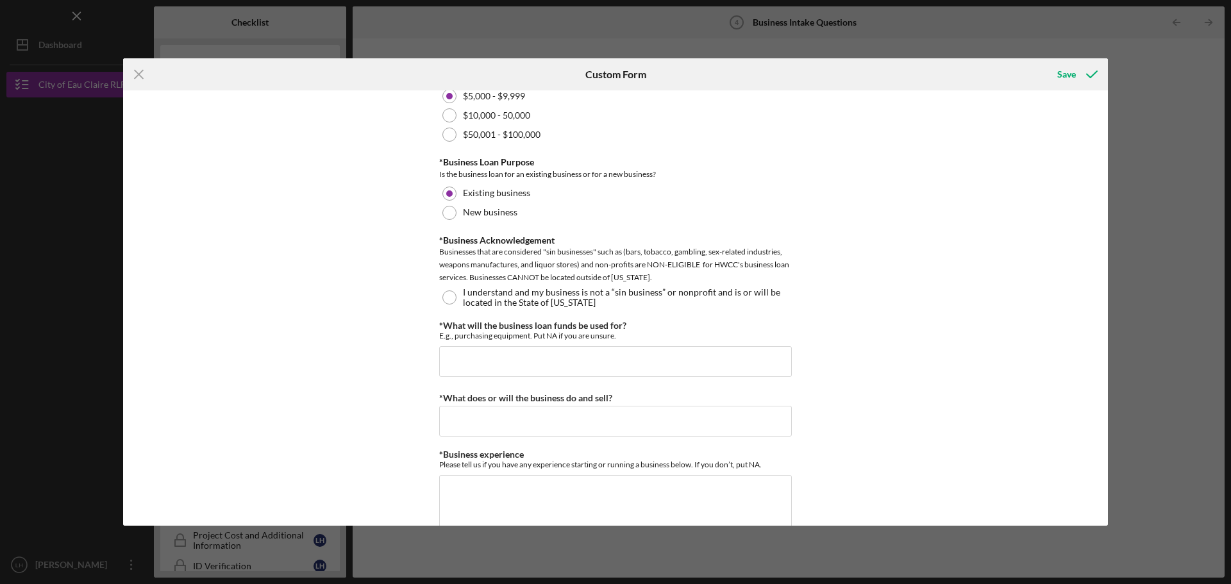
scroll to position [1795, 0]
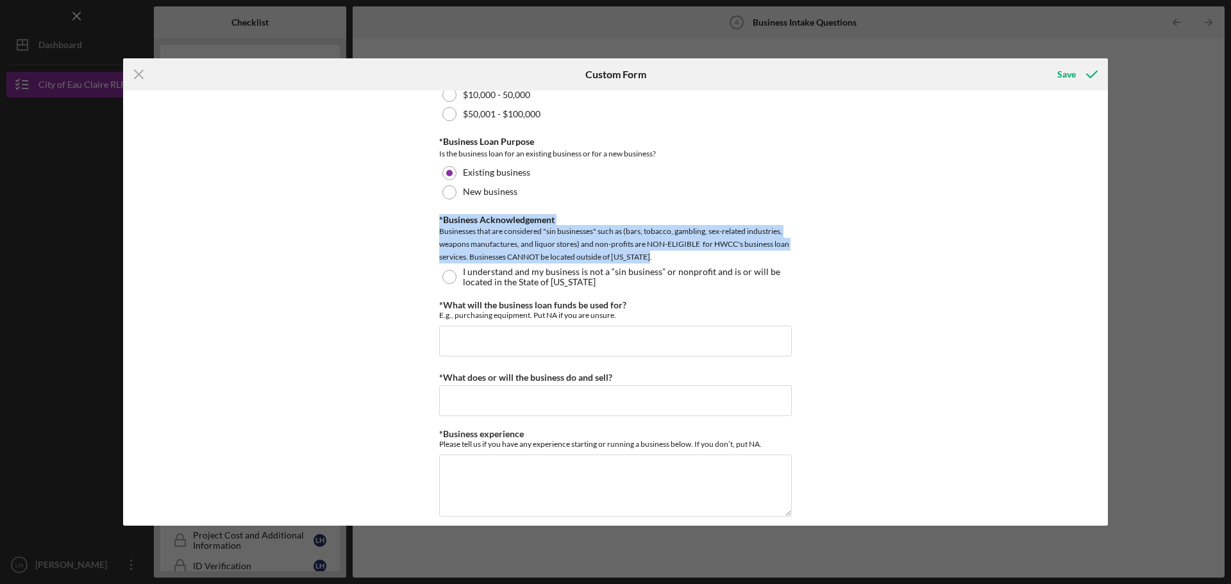
drag, startPoint x: 434, startPoint y: 222, endPoint x: 685, endPoint y: 260, distance: 254.2
click at [685, 260] on div "Your Interests *[DATE] Date Please fill out [DATE] date [DATE] *What Services A…" at bounding box center [615, 307] width 985 height 435
click at [685, 260] on div "Businesses that are considered "sin businesses" such as (bars, tobacco, gamblin…" at bounding box center [615, 244] width 353 height 38
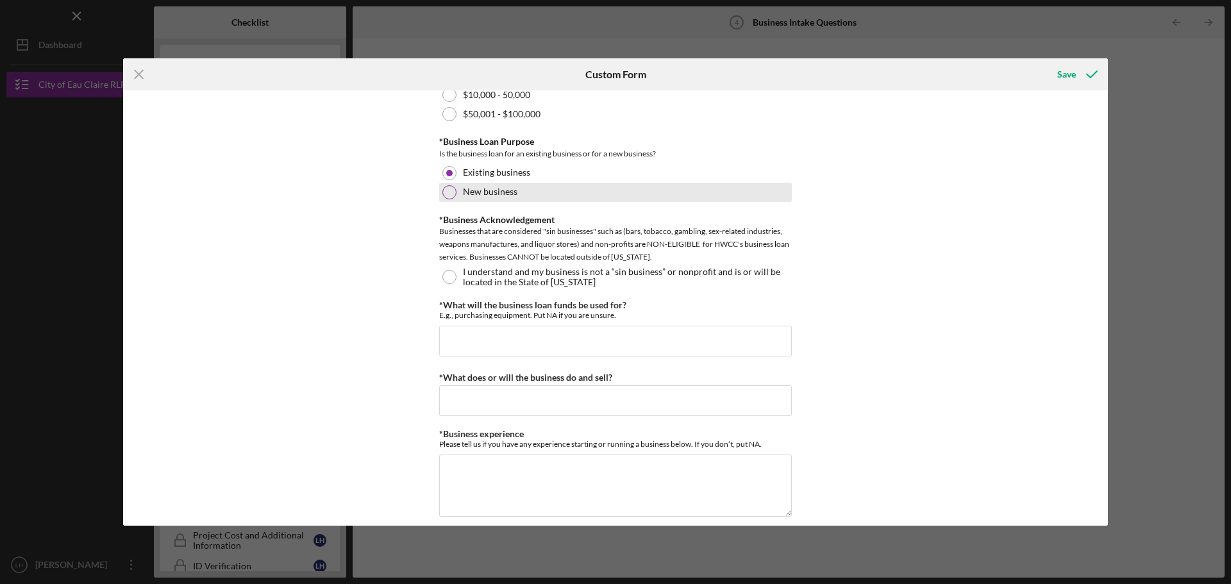
click at [487, 187] on label "New business" at bounding box center [490, 192] width 55 height 10
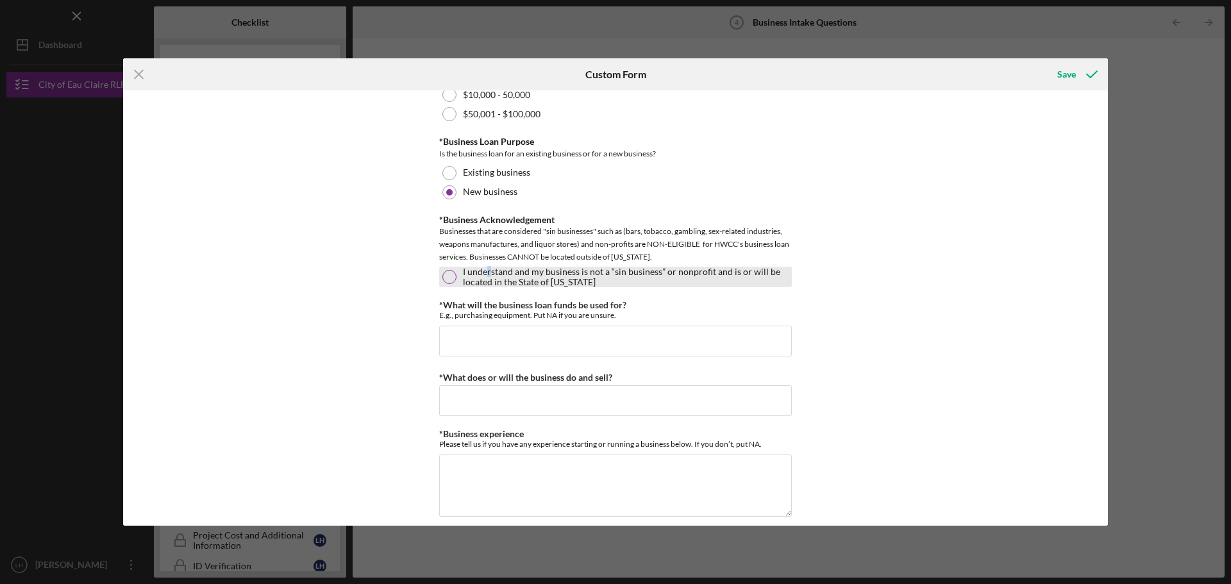
click at [486, 275] on label "I understand and my business is not a “sin business” or nonprofit and is or wil…" at bounding box center [626, 277] width 326 height 21
click at [349, 350] on div "Your Interests *[DATE] Date Please fill out [DATE] date [DATE] *What Services A…" at bounding box center [615, 307] width 985 height 435
click at [460, 337] on input "*What will the business loan funds be used for?" at bounding box center [615, 341] width 353 height 31
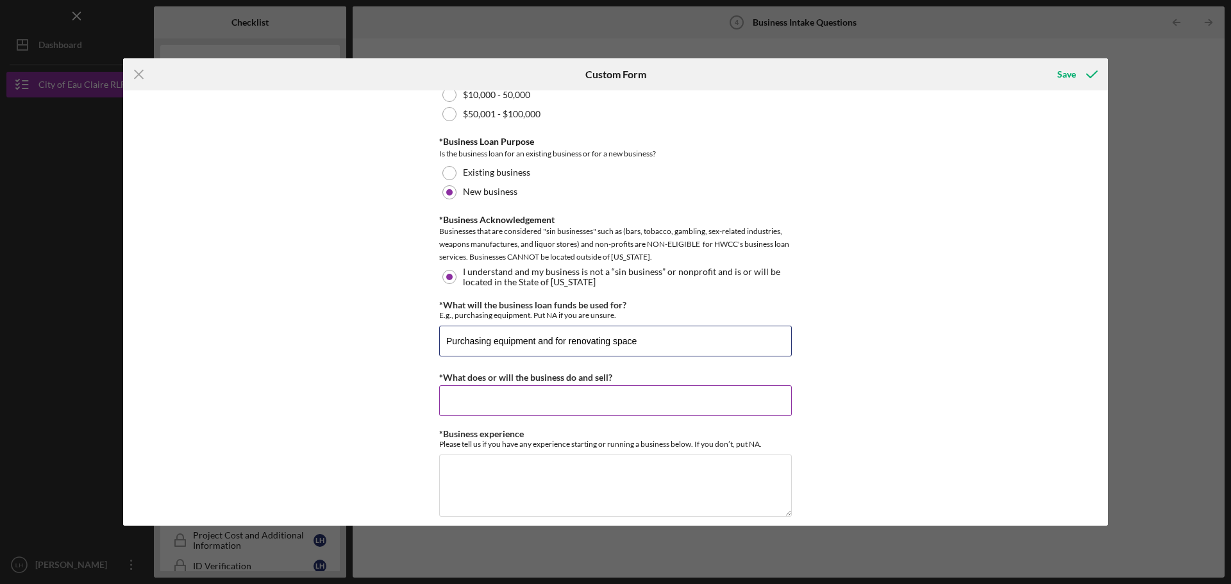
type input "Purchasing equipment and for renovating space"
click at [508, 408] on input "*What does or will the business do and sell?" at bounding box center [615, 400] width 353 height 31
type input "s"
type input "p"
type input "h"
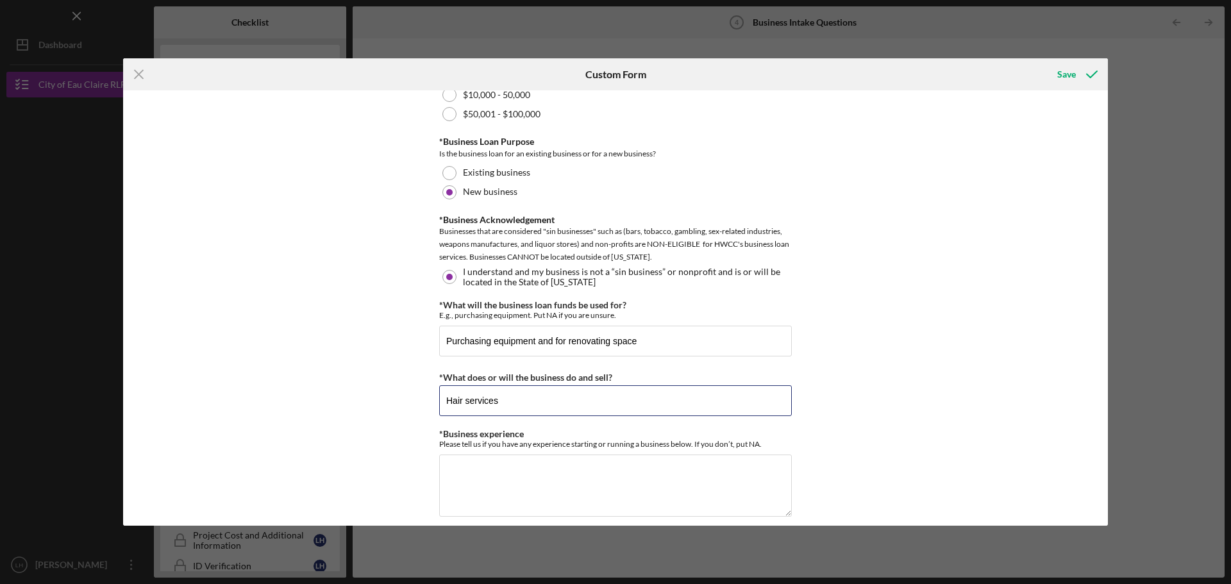
type input "Hair services"
click at [300, 346] on div "Your Interests *[DATE] Date Please fill out [DATE] date [DATE] *What Services A…" at bounding box center [615, 307] width 985 height 435
click at [700, 483] on textarea "*Business experience" at bounding box center [615, 486] width 353 height 62
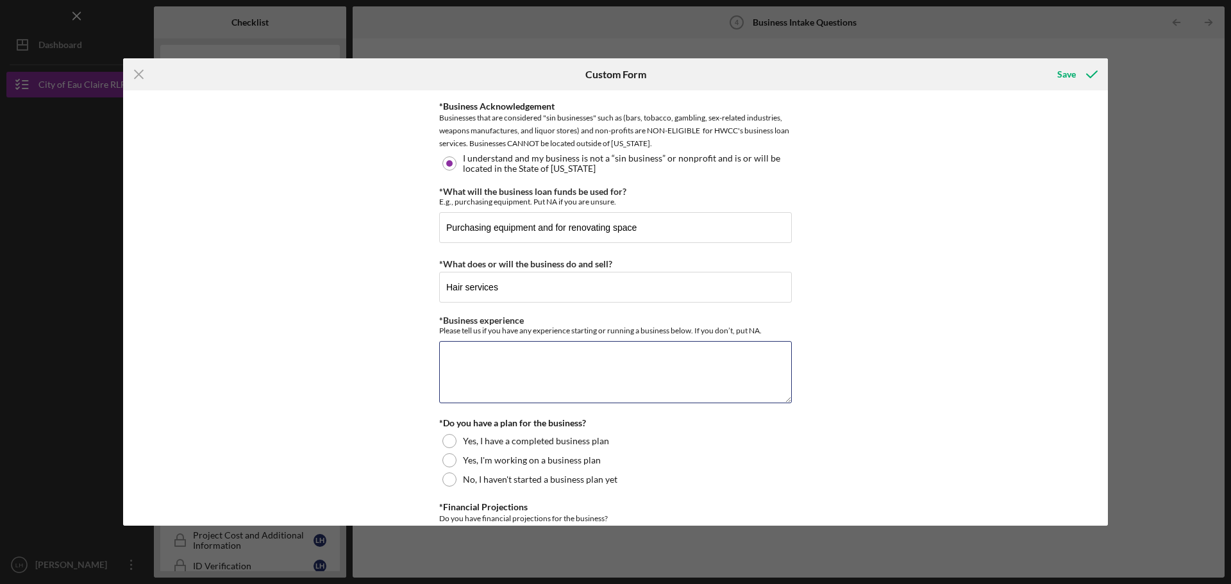
scroll to position [1924, 0]
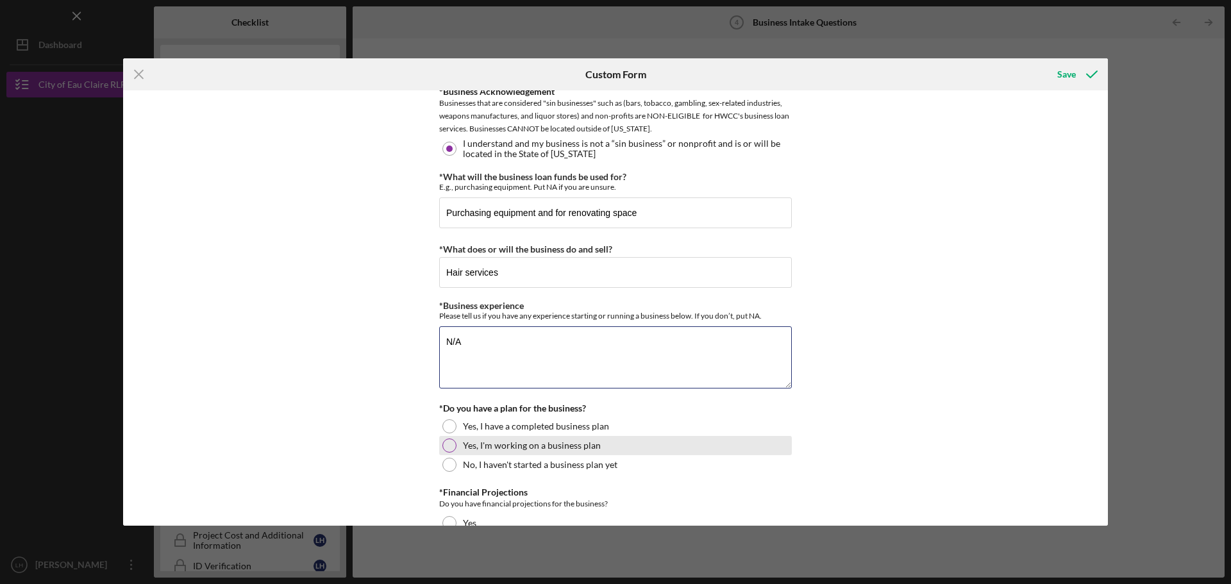
type textarea "N/A"
click at [465, 444] on label "Yes, I'm working on a business plan" at bounding box center [532, 446] width 138 height 10
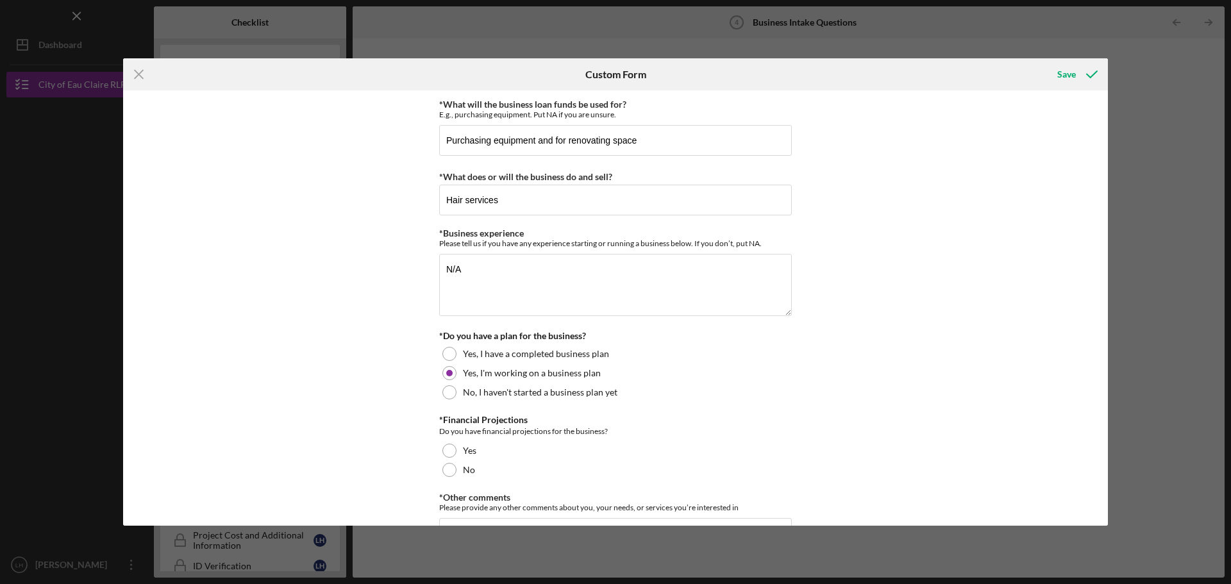
scroll to position [2052, 0]
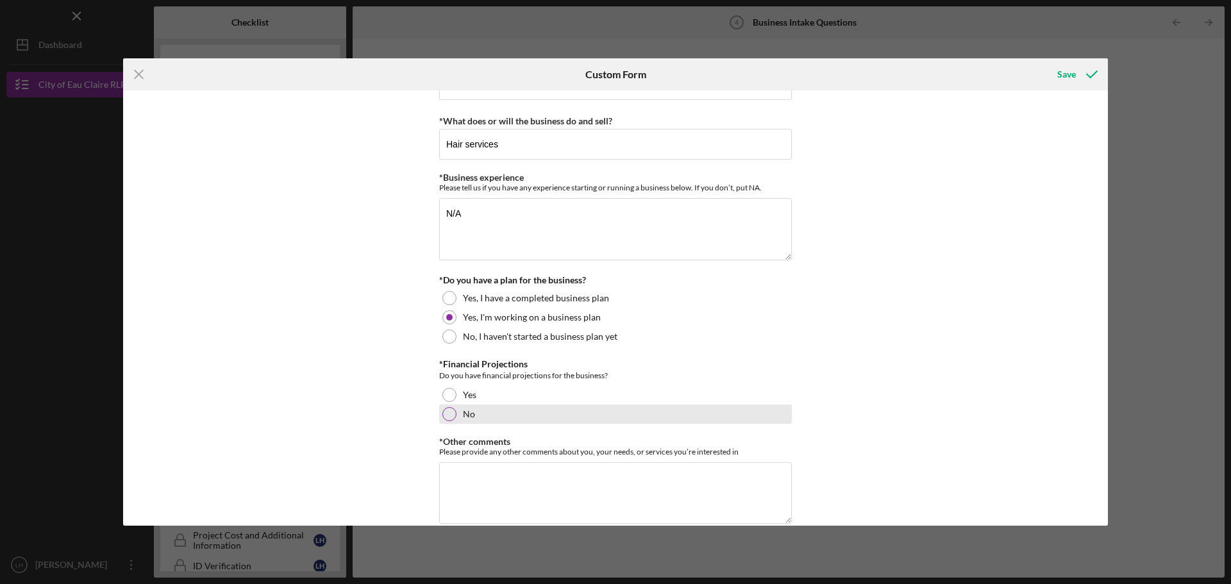
click at [442, 413] on div at bounding box center [449, 414] width 14 height 14
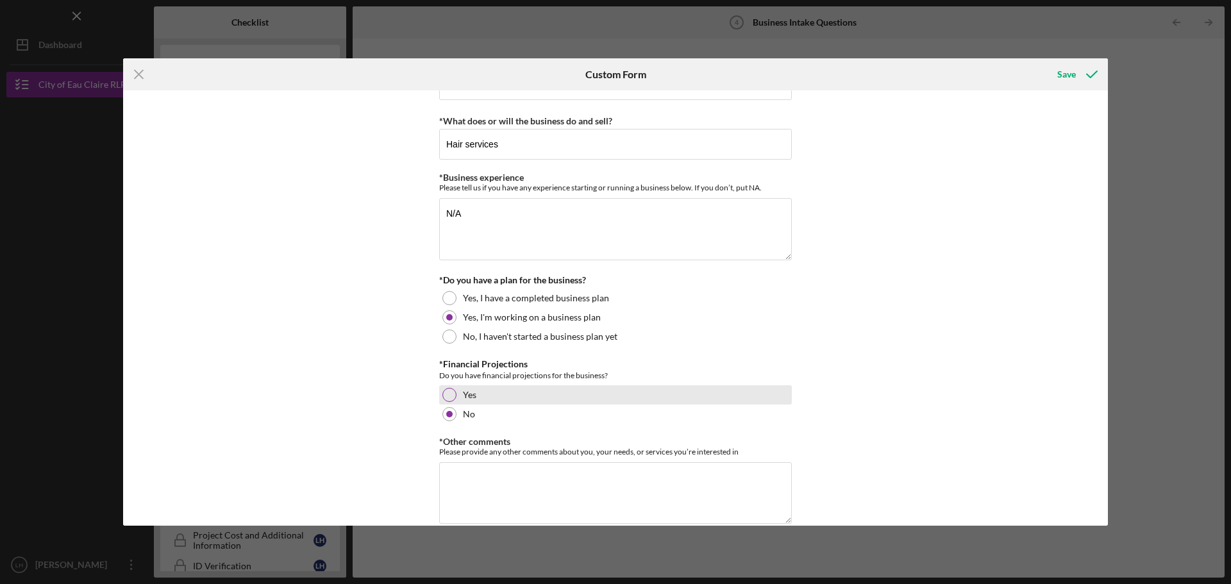
click at [449, 394] on div at bounding box center [449, 395] width 14 height 14
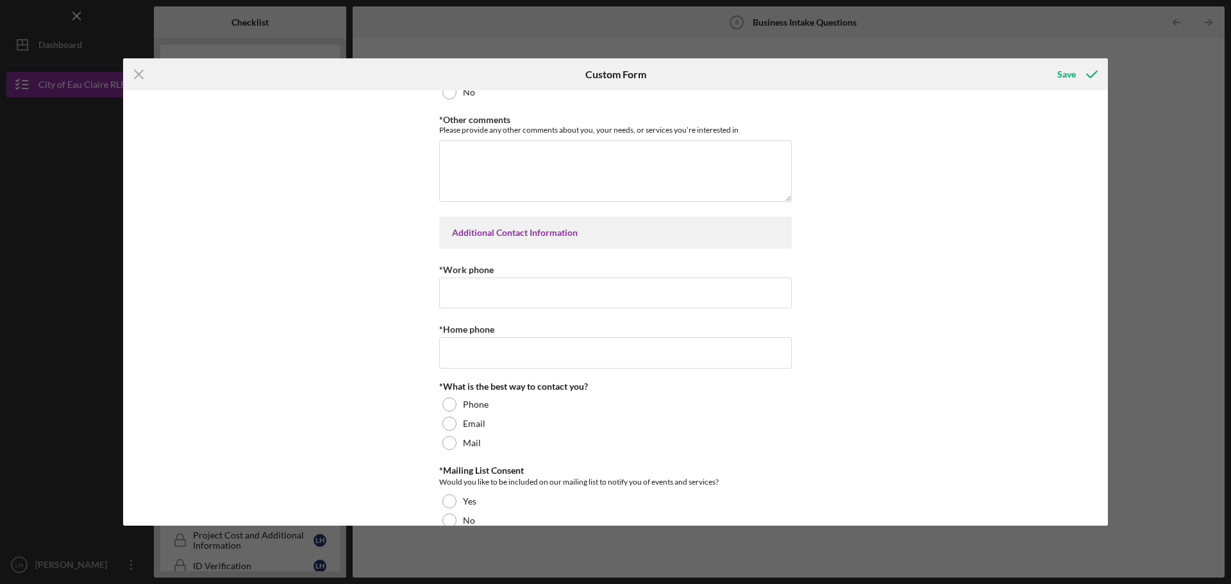
scroll to position [2372, 0]
click at [530, 357] on input "*Home phone" at bounding box center [615, 354] width 353 height 31
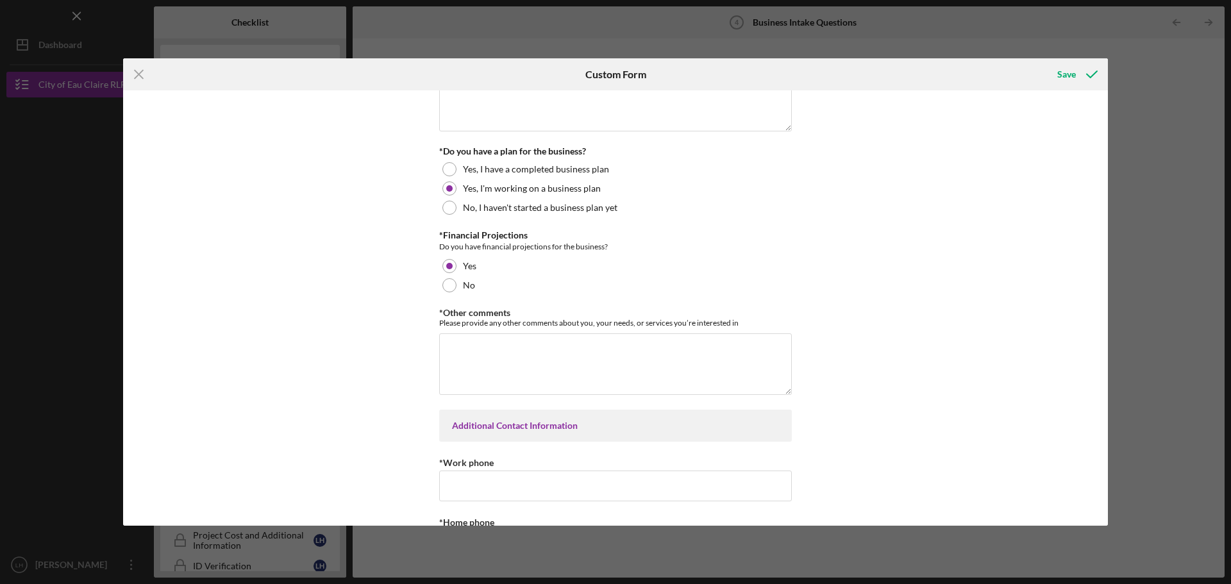
scroll to position [2180, 0]
click at [464, 349] on textarea "*Other comments" at bounding box center [615, 365] width 353 height 62
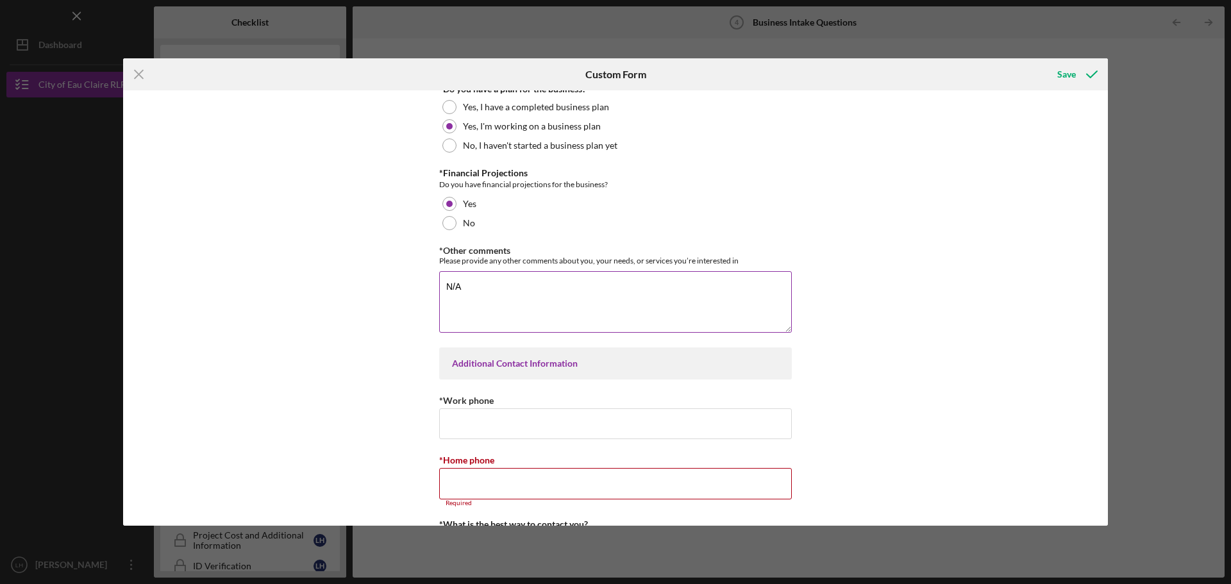
scroll to position [2244, 0]
type textarea "N/A"
click at [523, 412] on input "*Work phone" at bounding box center [615, 422] width 353 height 31
click at [878, 373] on div "Your Interests *[DATE] Date Please fill out [DATE] date [DATE] *What Services A…" at bounding box center [615, 307] width 985 height 435
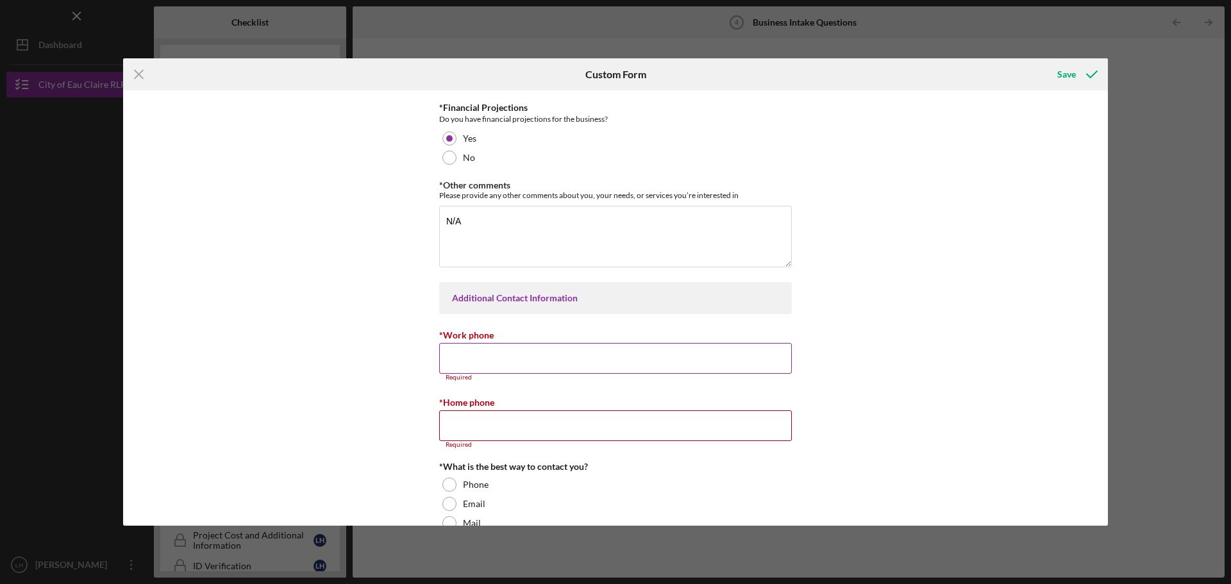
click at [504, 360] on input "*Work phone" at bounding box center [615, 358] width 353 height 31
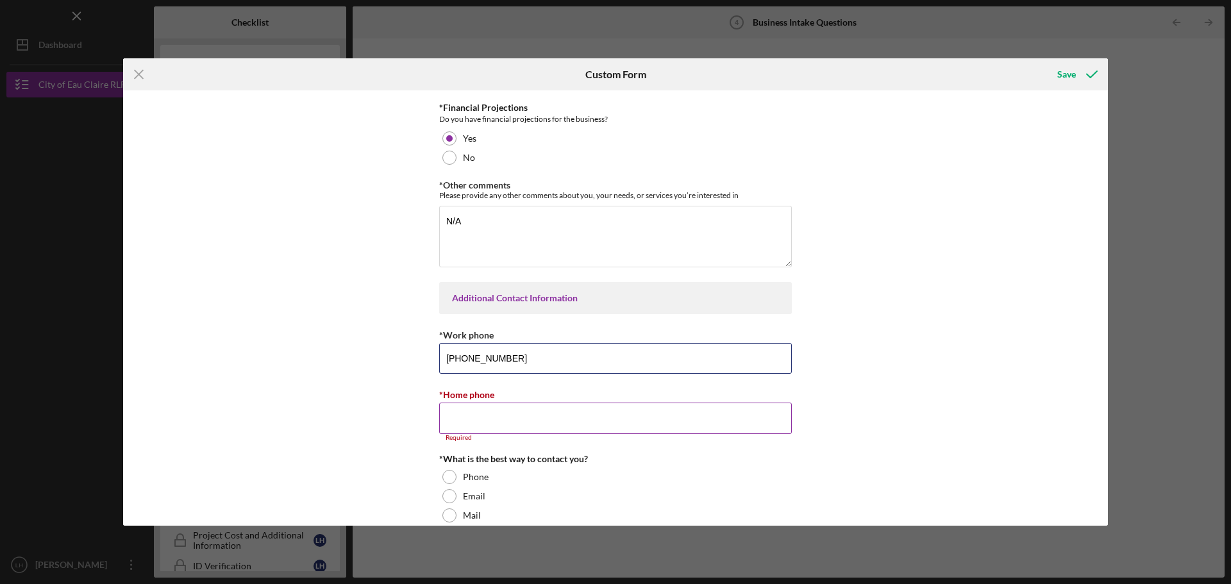
type input "[PHONE_NUMBER]"
click at [597, 417] on input "*Home phone" at bounding box center [615, 418] width 353 height 31
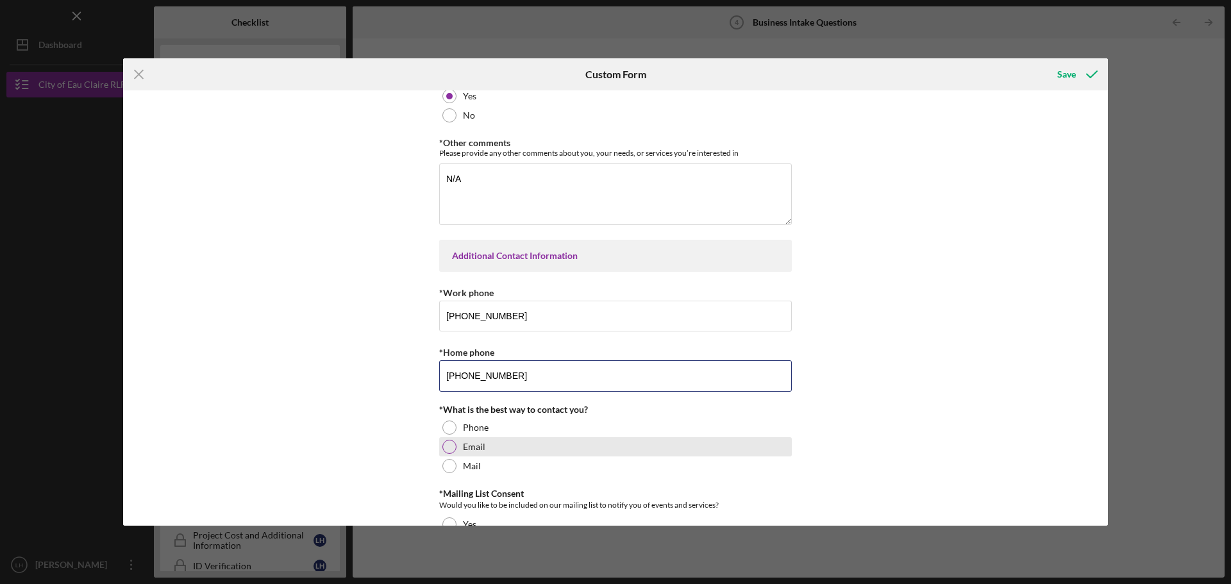
scroll to position [2372, 0]
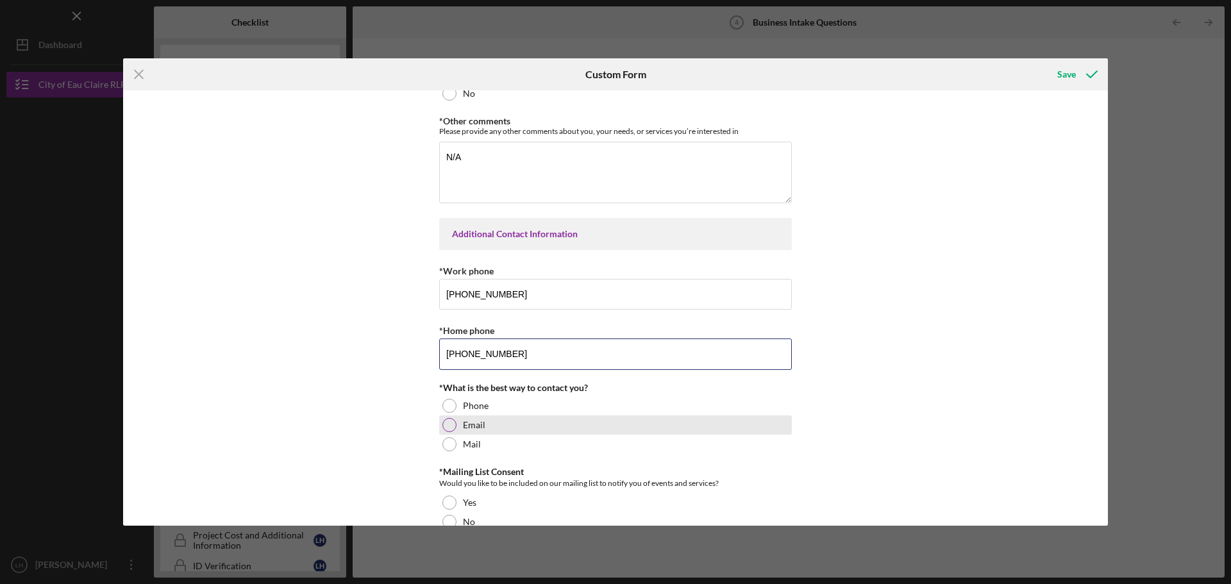
type input "[PHONE_NUMBER]"
click at [498, 417] on div "Email" at bounding box center [615, 425] width 353 height 19
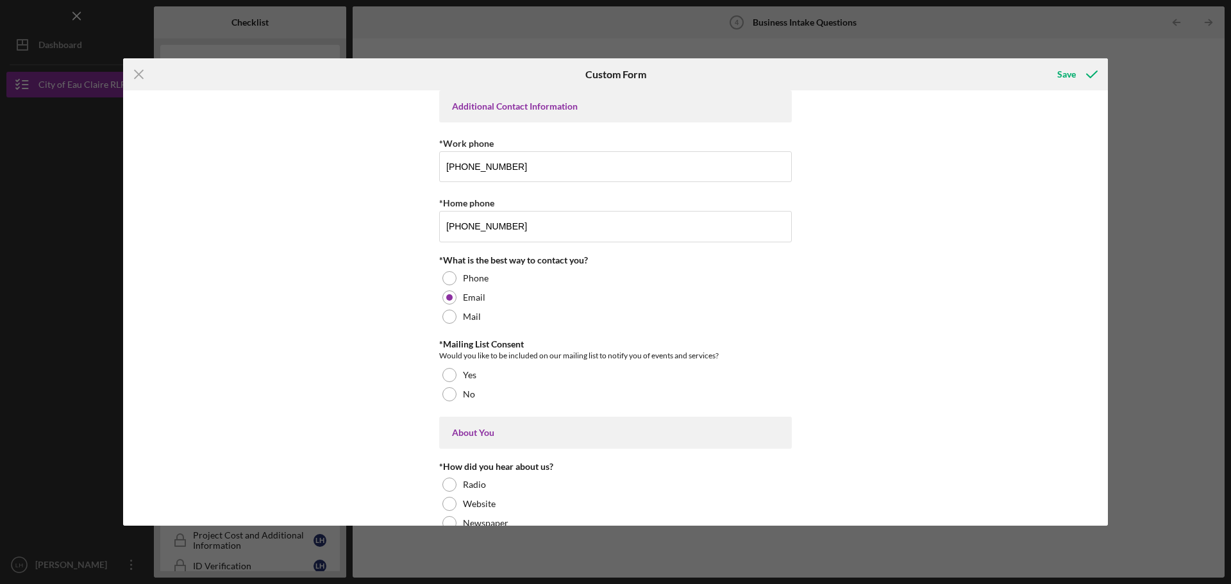
scroll to position [2501, 0]
click at [496, 392] on div "No" at bounding box center [615, 393] width 353 height 19
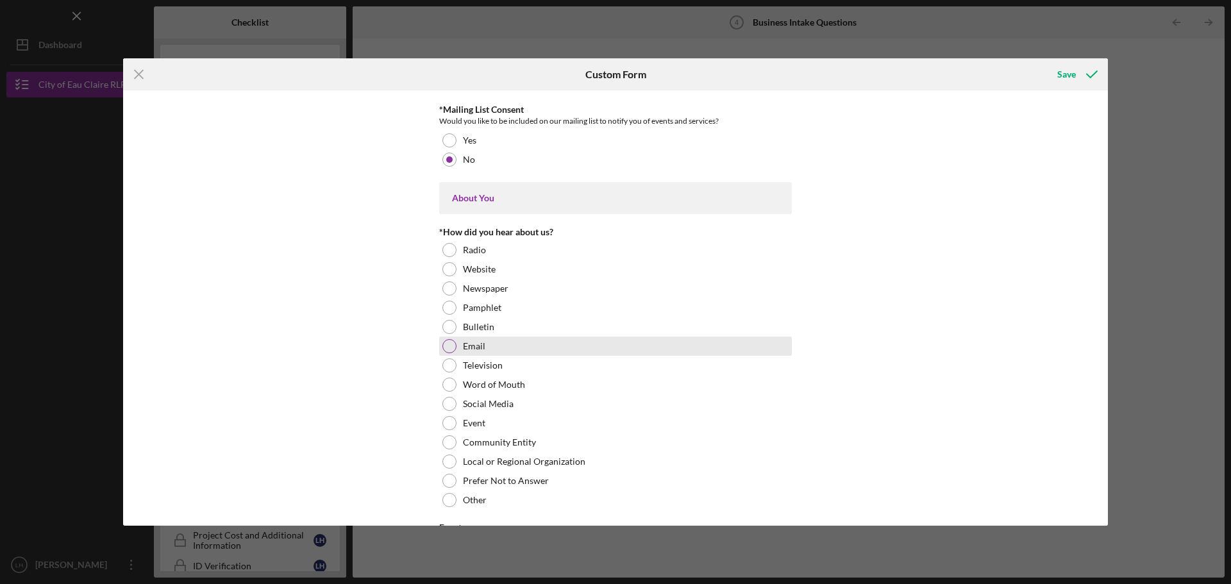
scroll to position [2757, 0]
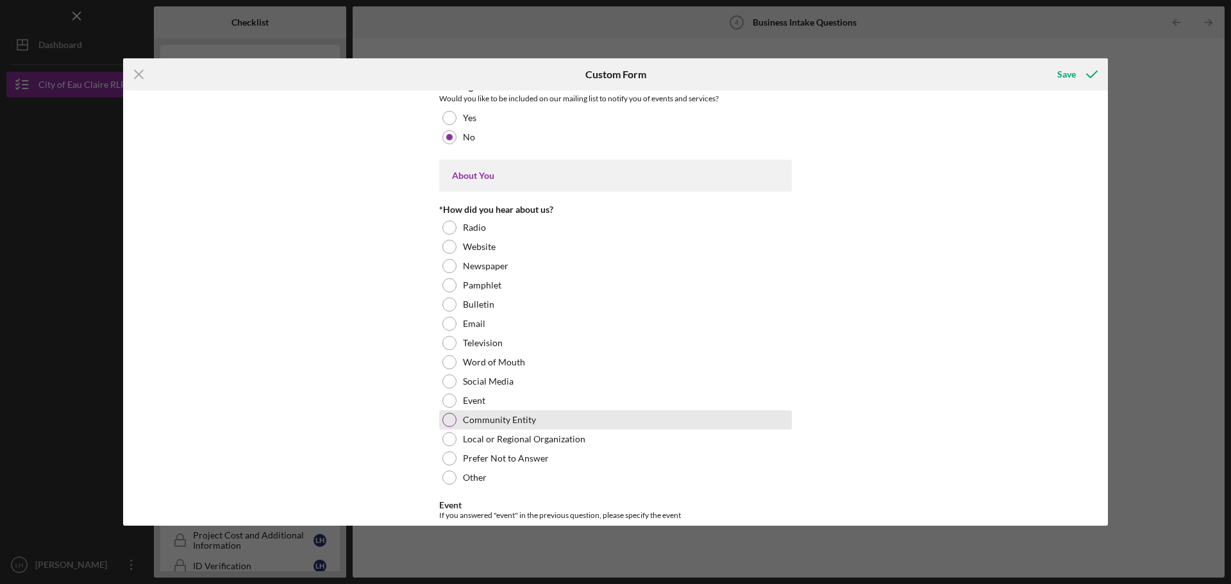
click at [628, 417] on div "Community Entity" at bounding box center [615, 419] width 353 height 19
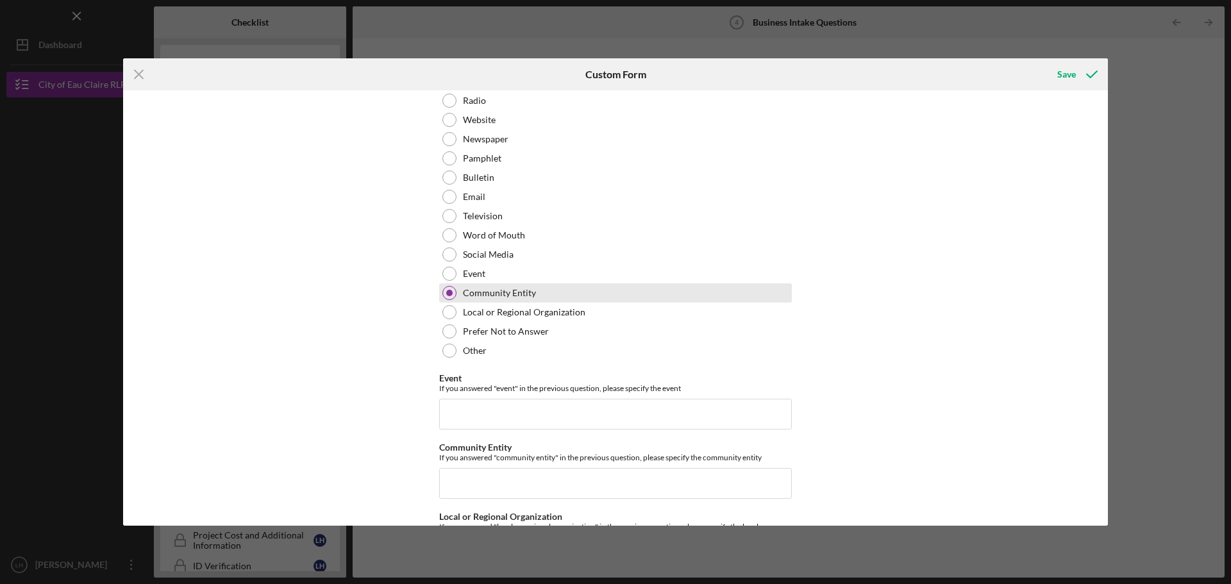
scroll to position [2885, 0]
click at [567, 412] on input "Event" at bounding box center [615, 413] width 353 height 31
type input "n/a"
click at [524, 483] on input "Community Entity" at bounding box center [615, 482] width 353 height 31
click at [489, 416] on input "n/a" at bounding box center [615, 413] width 353 height 31
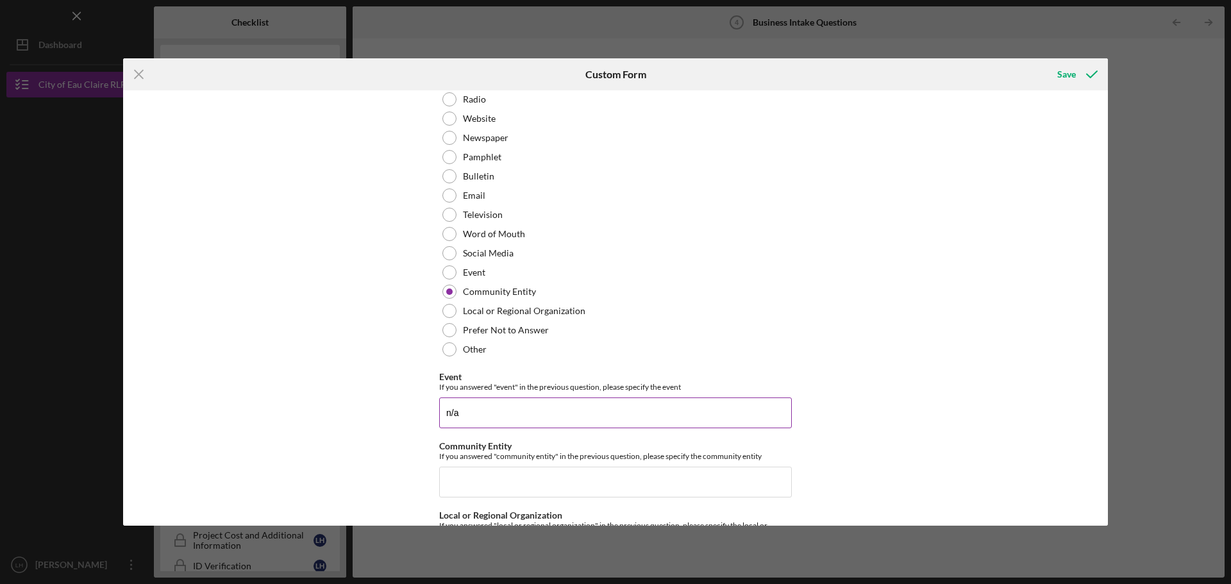
click at [489, 416] on input "n/a" at bounding box center [615, 413] width 353 height 31
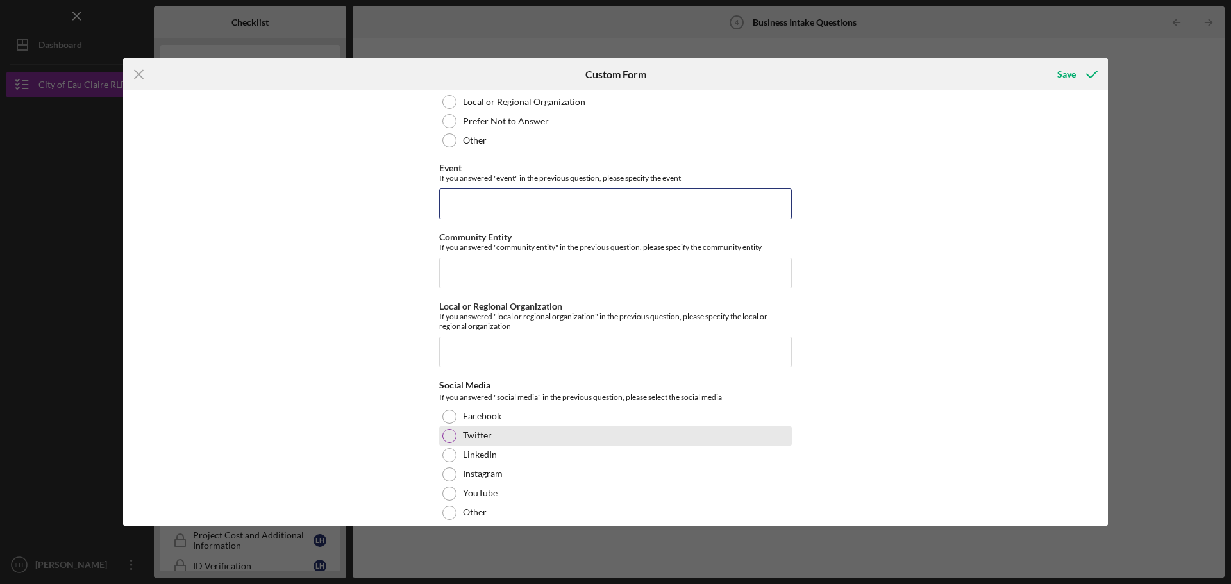
scroll to position [3110, 0]
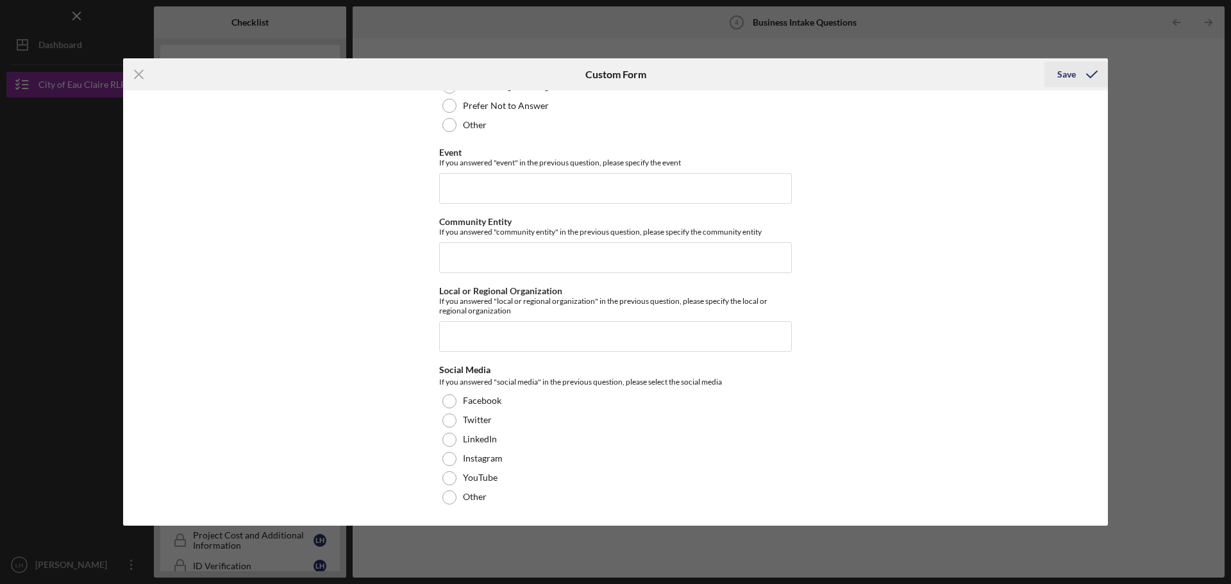
drag, startPoint x: 1055, startPoint y: 137, endPoint x: 1082, endPoint y: 79, distance: 63.4
click at [1082, 79] on icon "submit" at bounding box center [1092, 74] width 32 height 32
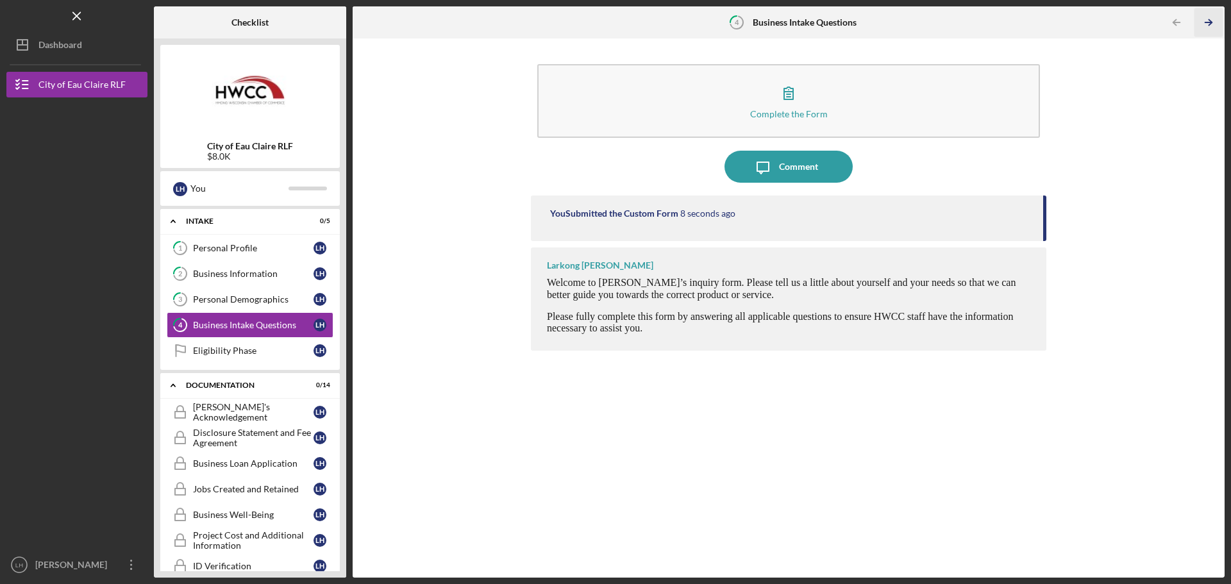
click at [1203, 22] on icon "Icon/Table Pagination Arrow" at bounding box center [1208, 22] width 29 height 29
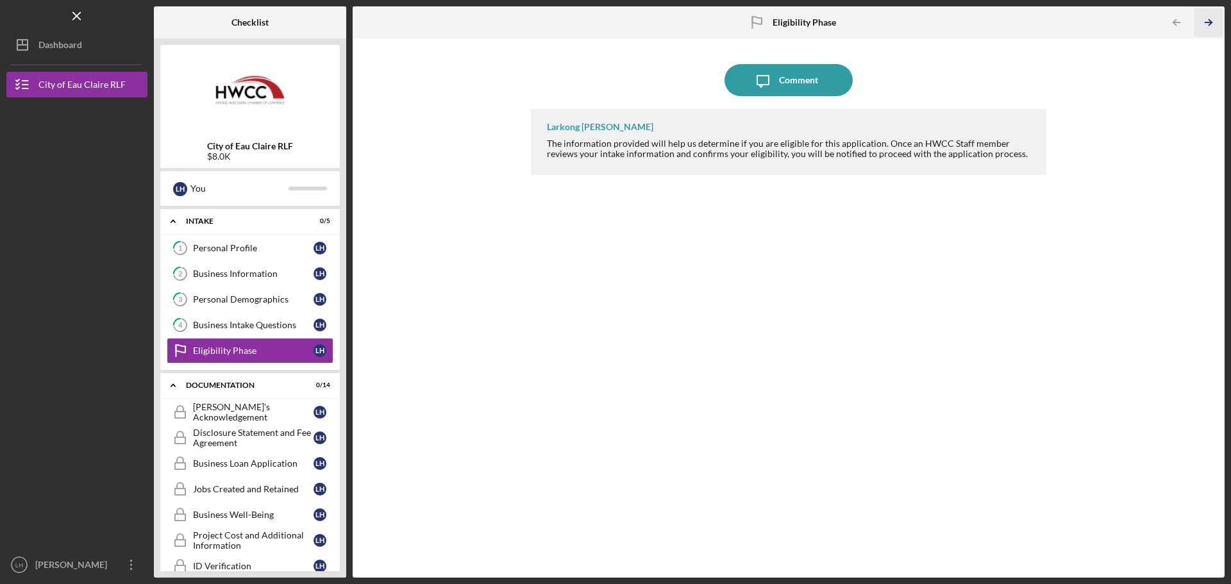
click at [1211, 24] on polyline "button" at bounding box center [1210, 23] width 3 height 6
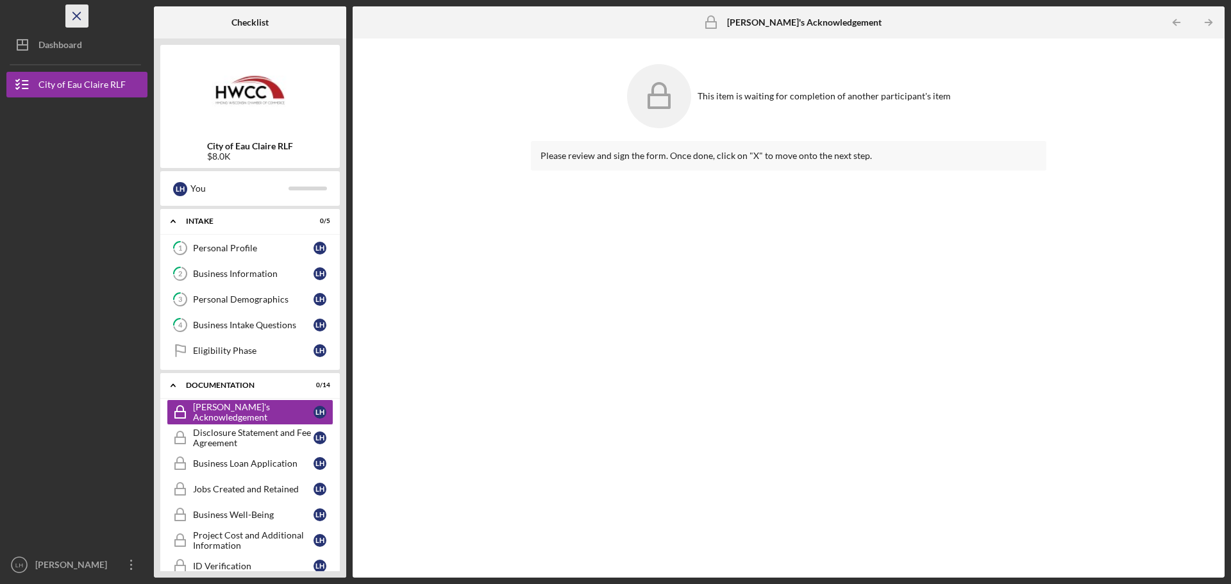
click at [83, 20] on icon "Icon/Menu Close" at bounding box center [77, 16] width 29 height 29
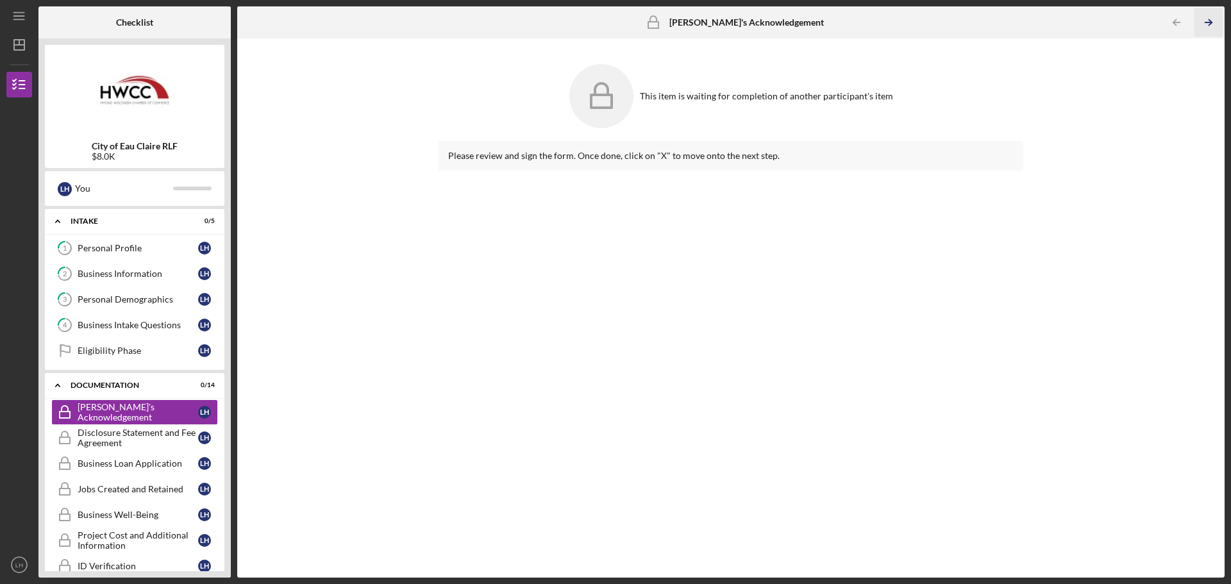
click at [1214, 26] on icon "Icon/Table Pagination Arrow" at bounding box center [1208, 22] width 29 height 29
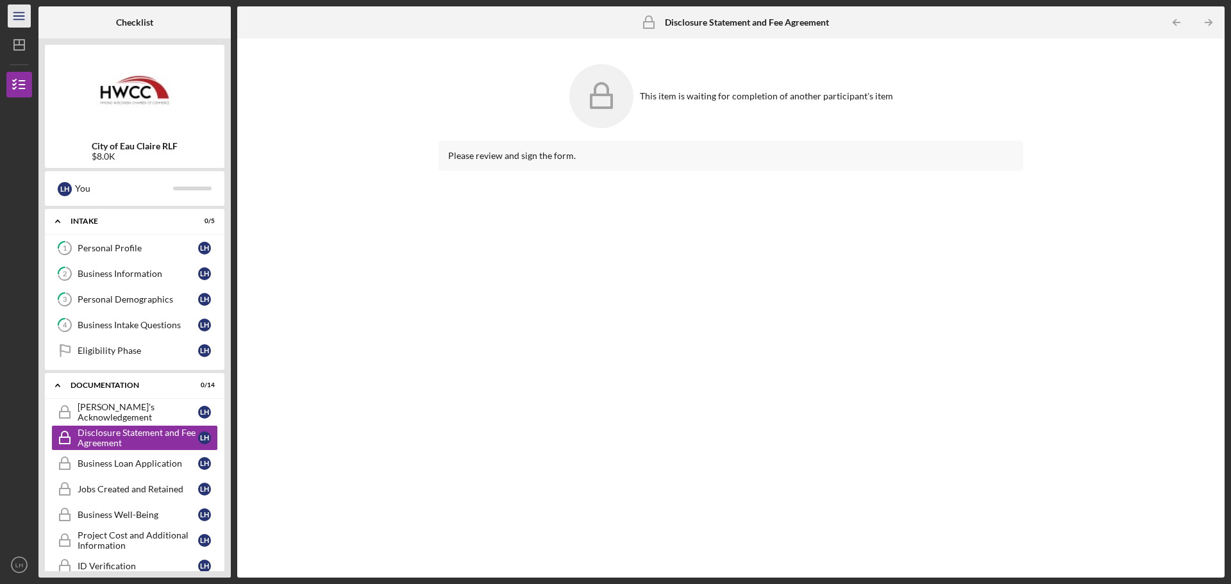
click at [15, 15] on icon "Icon/Menu" at bounding box center [19, 16] width 29 height 29
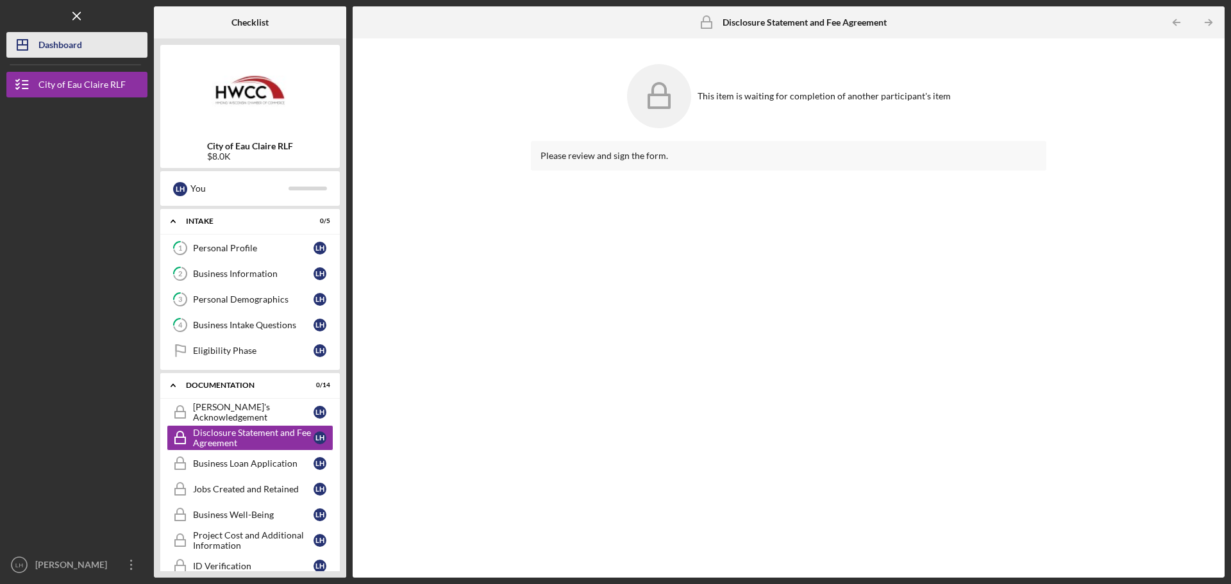
click at [53, 48] on div "Dashboard" at bounding box center [60, 46] width 44 height 29
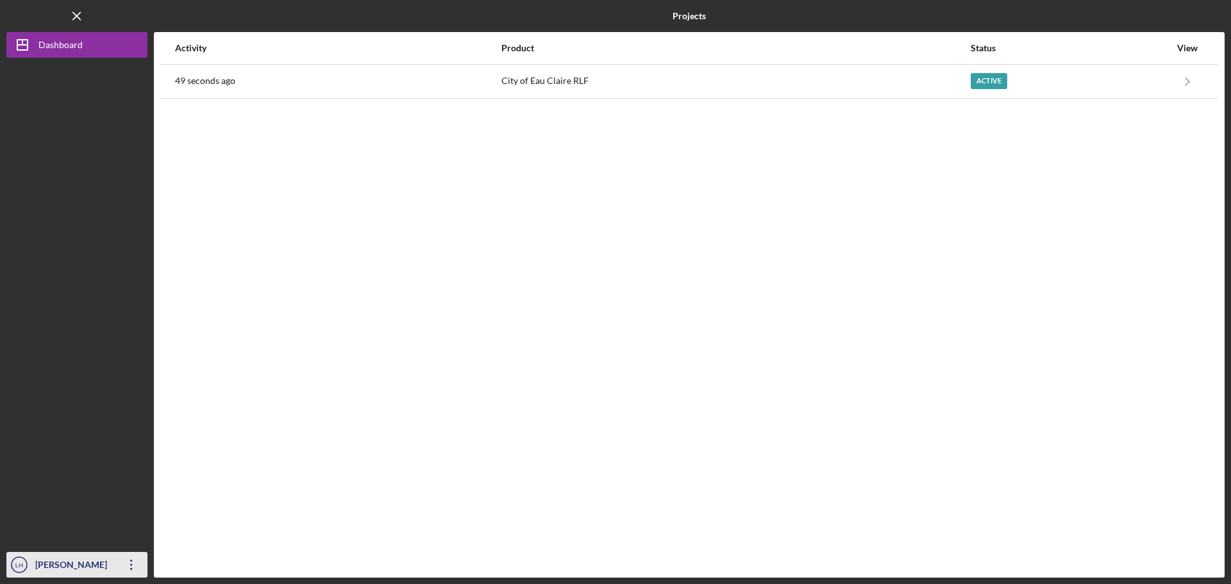
click at [131, 567] on icon "Icon/Overflow" at bounding box center [131, 565] width 32 height 32
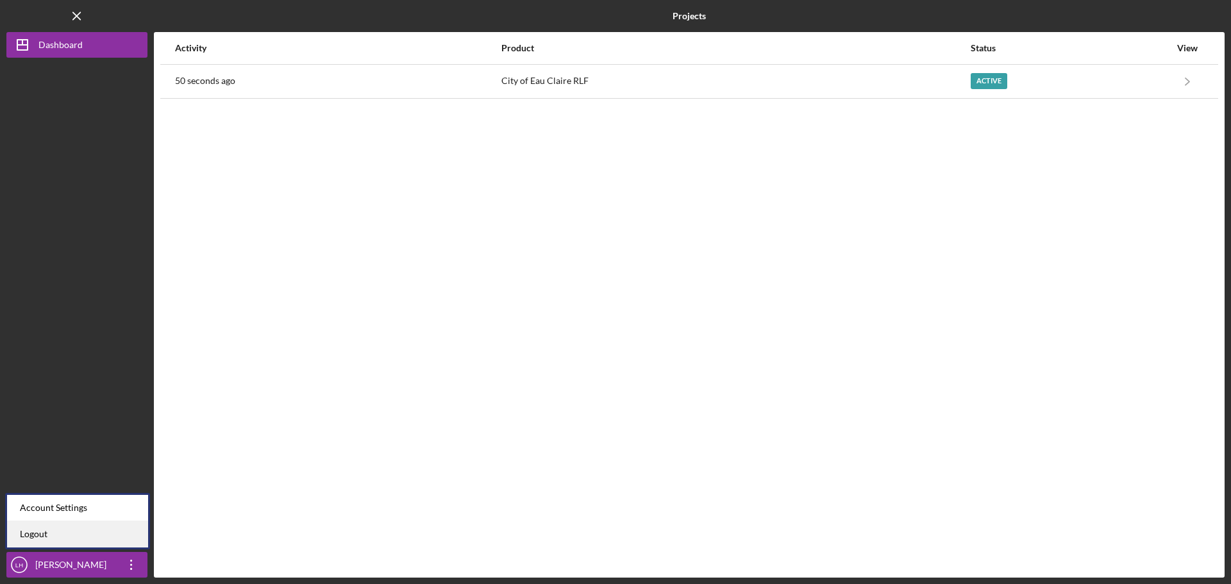
click at [102, 535] on link "Logout" at bounding box center [77, 534] width 141 height 26
